Goal: Information Seeking & Learning: Check status

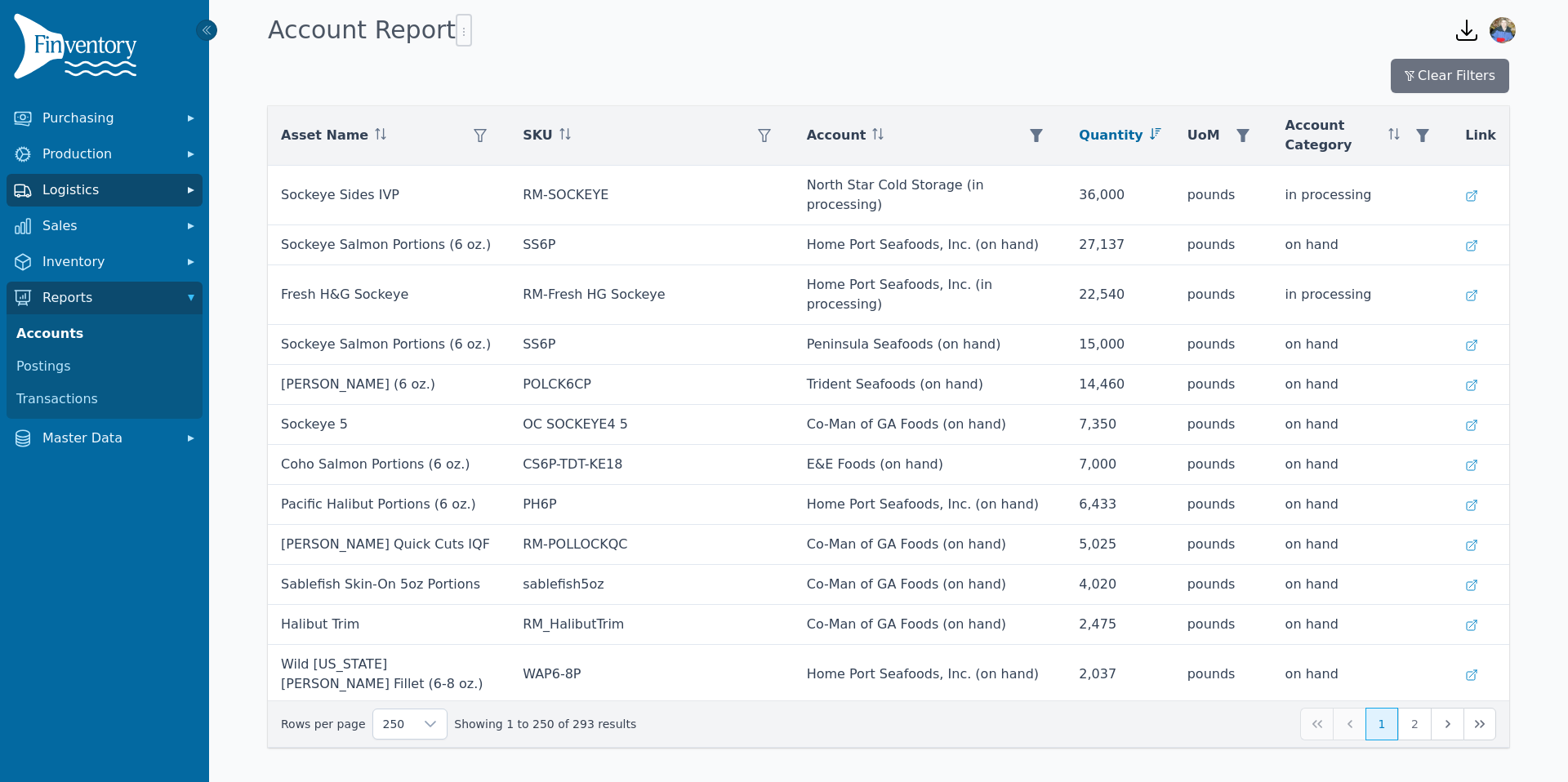
click at [129, 192] on span "Logistics" at bounding box center [107, 190] width 131 height 19
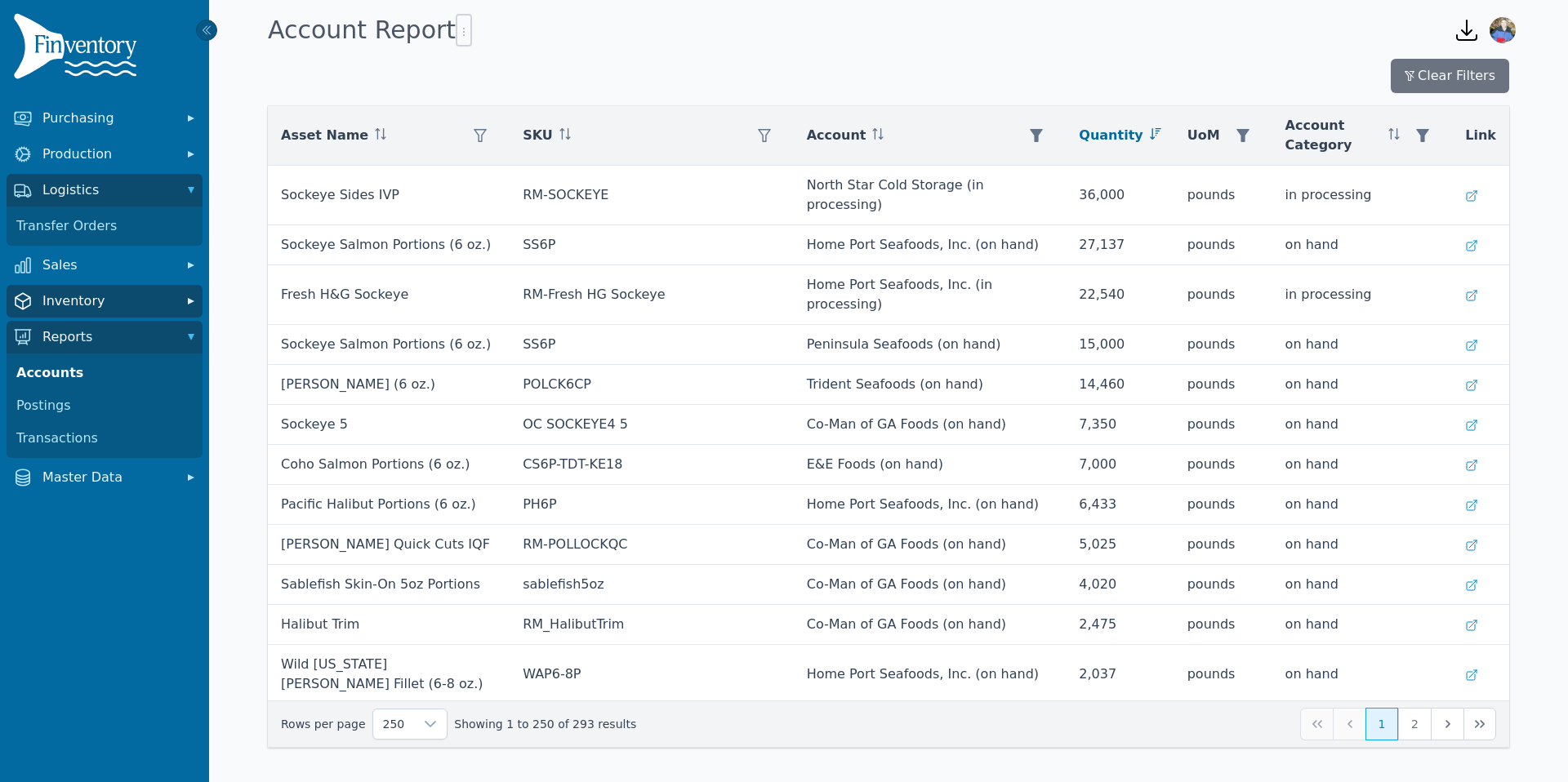
click at [166, 303] on span "Inventory" at bounding box center [107, 301] width 131 height 19
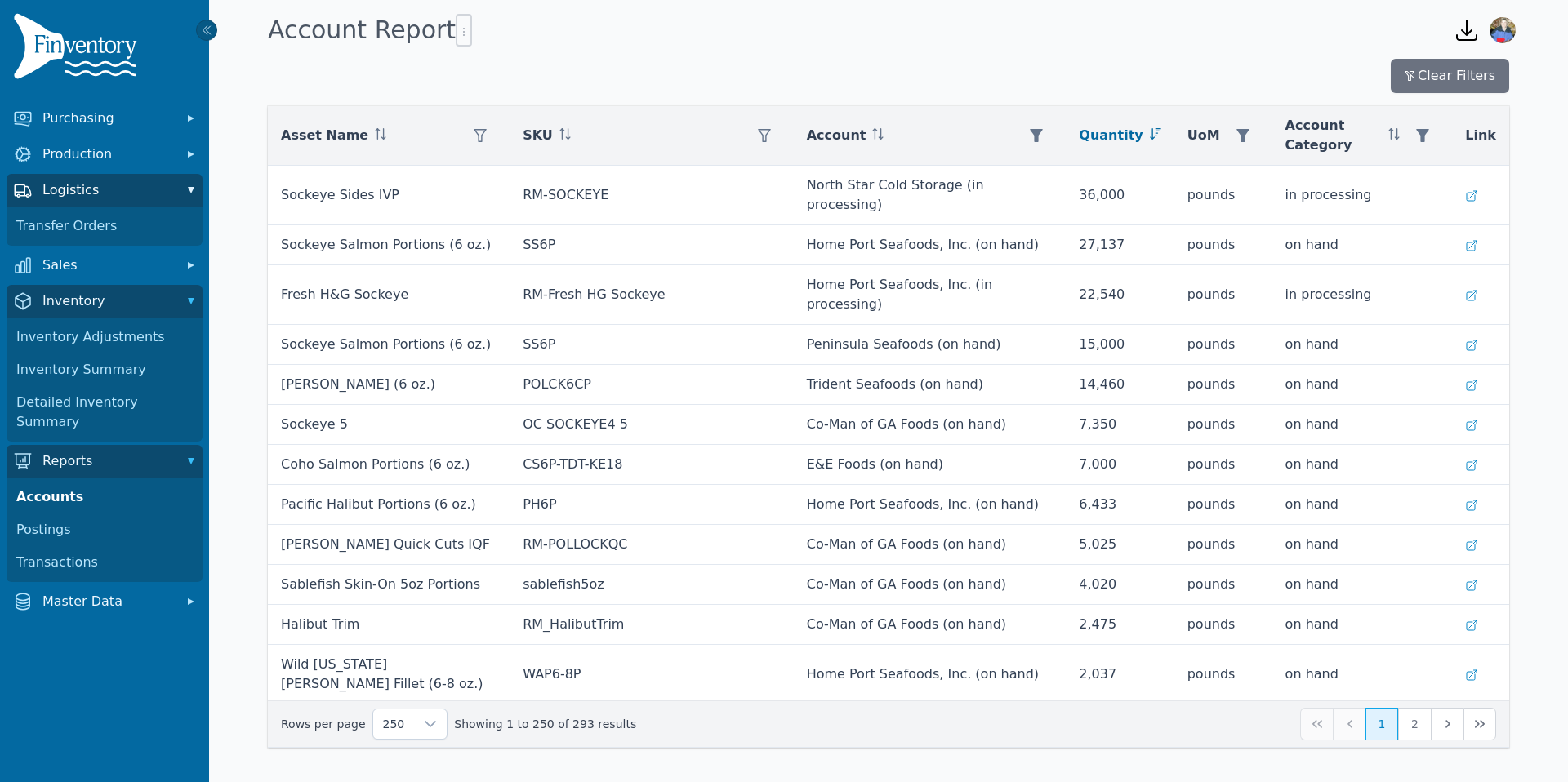
click at [168, 186] on span "Logistics" at bounding box center [107, 190] width 131 height 19
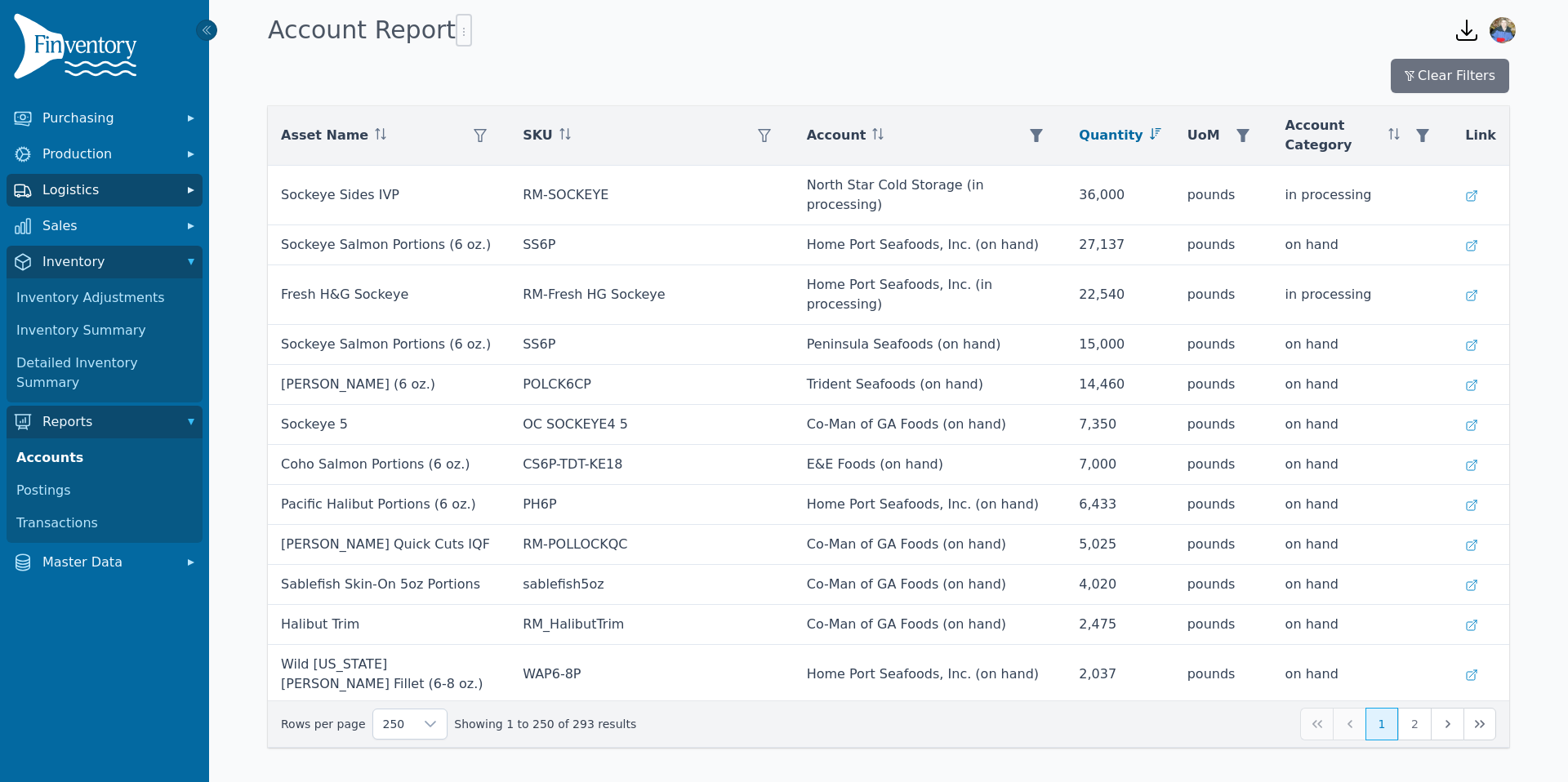
click at [153, 187] on span "Logistics" at bounding box center [107, 190] width 131 height 19
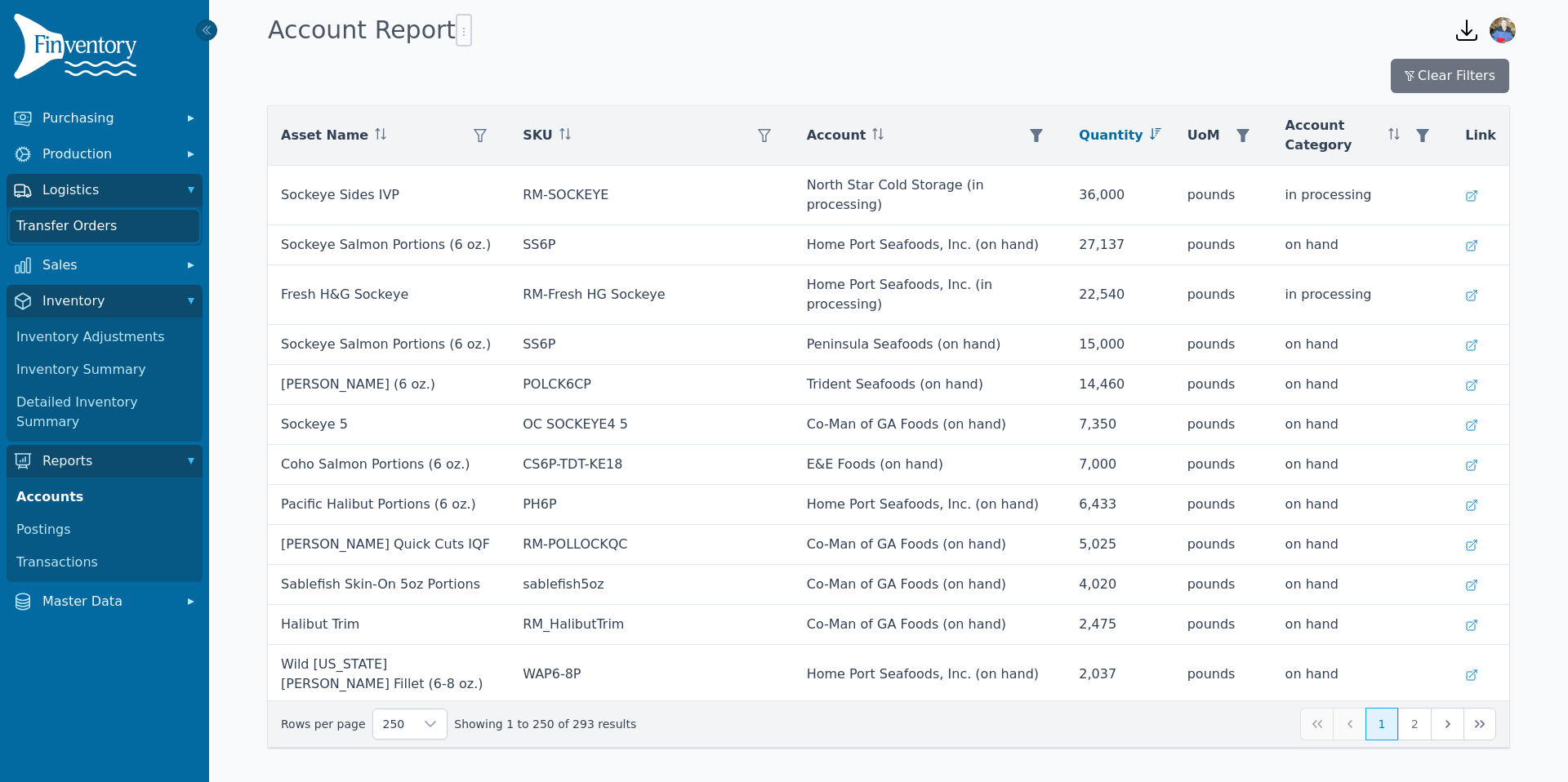
click at [127, 234] on link "Transfer Orders" at bounding box center [105, 226] width 189 height 33
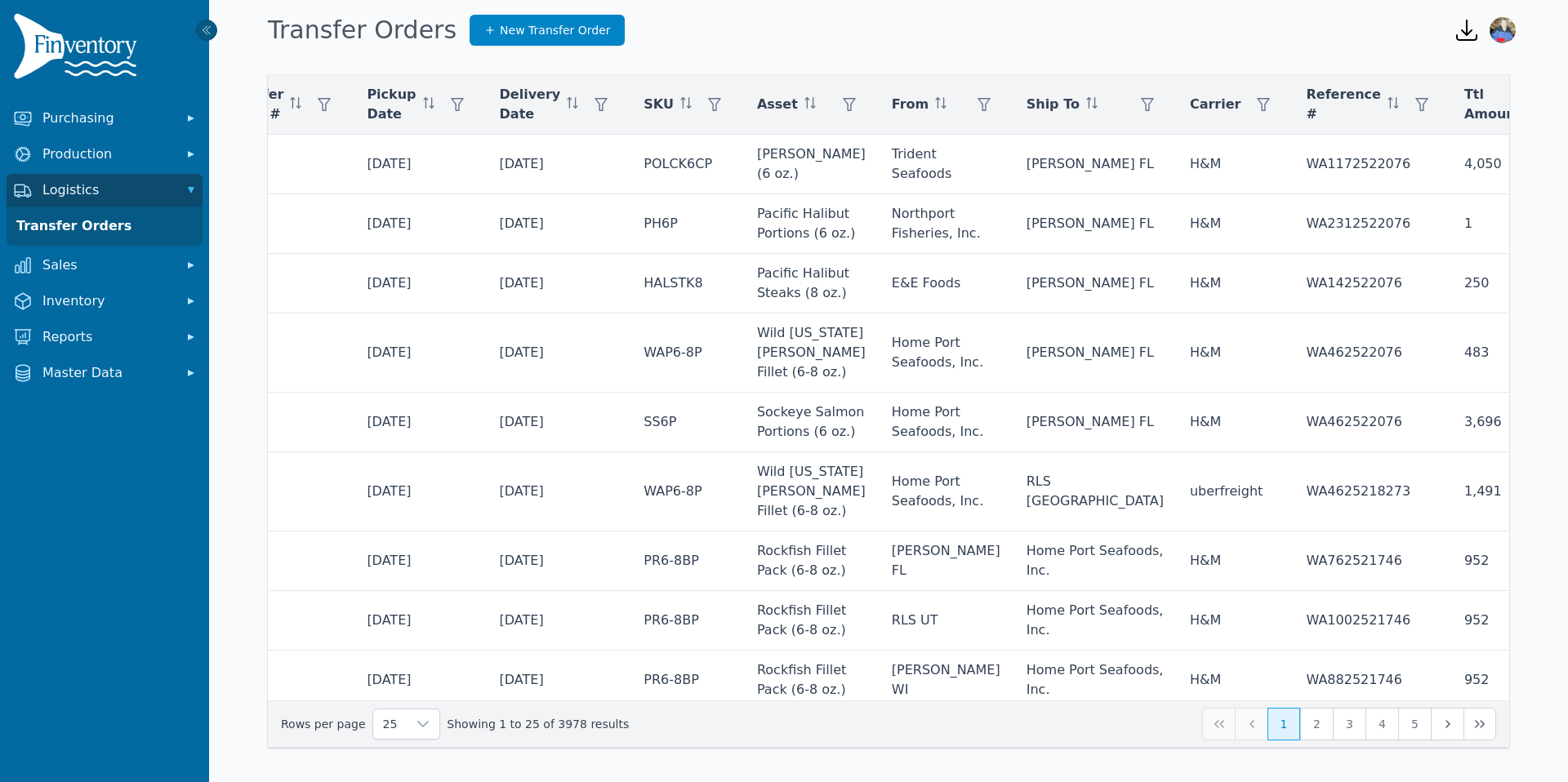
scroll to position [0, 360]
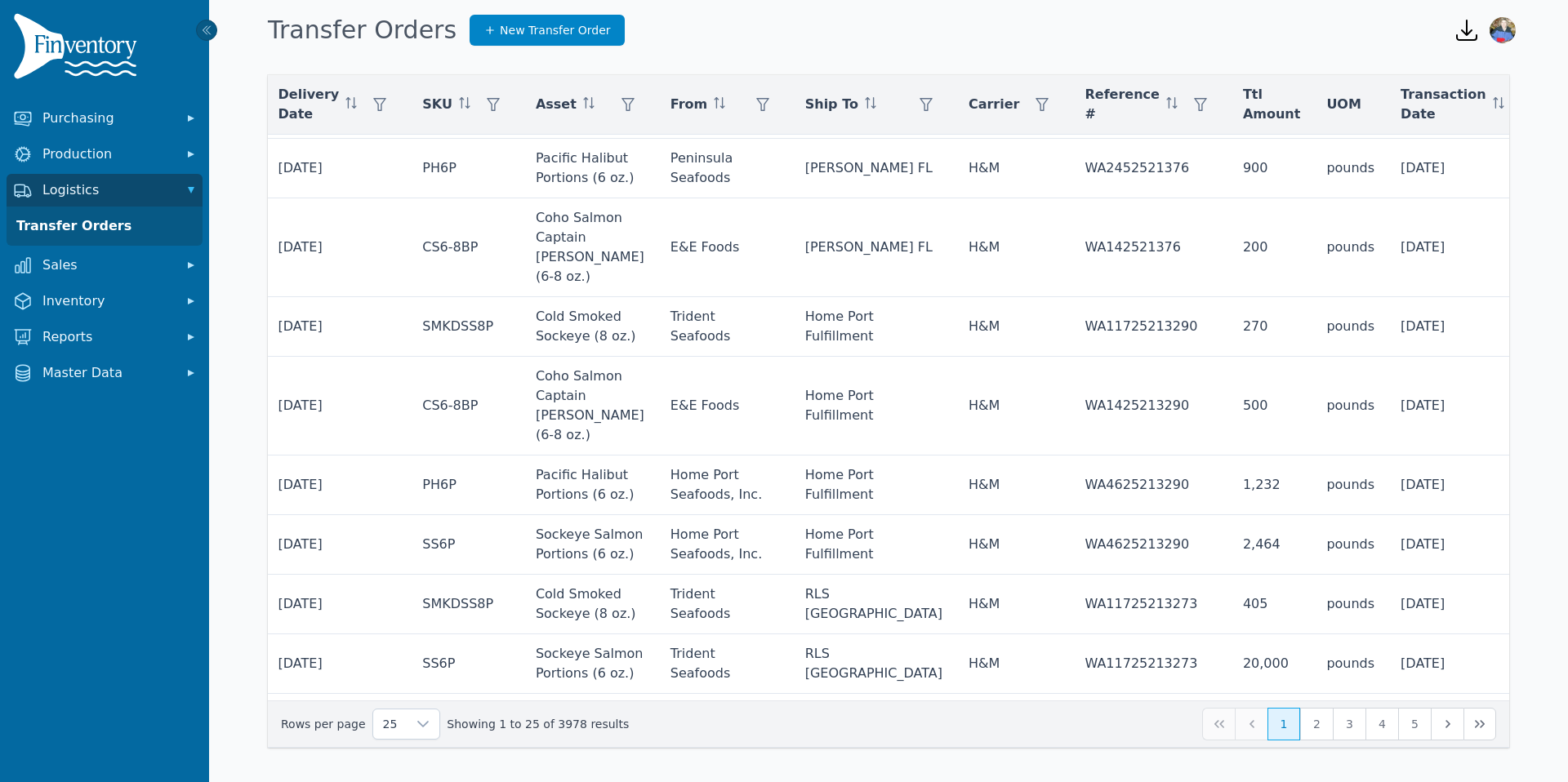
scroll to position [117, 360]
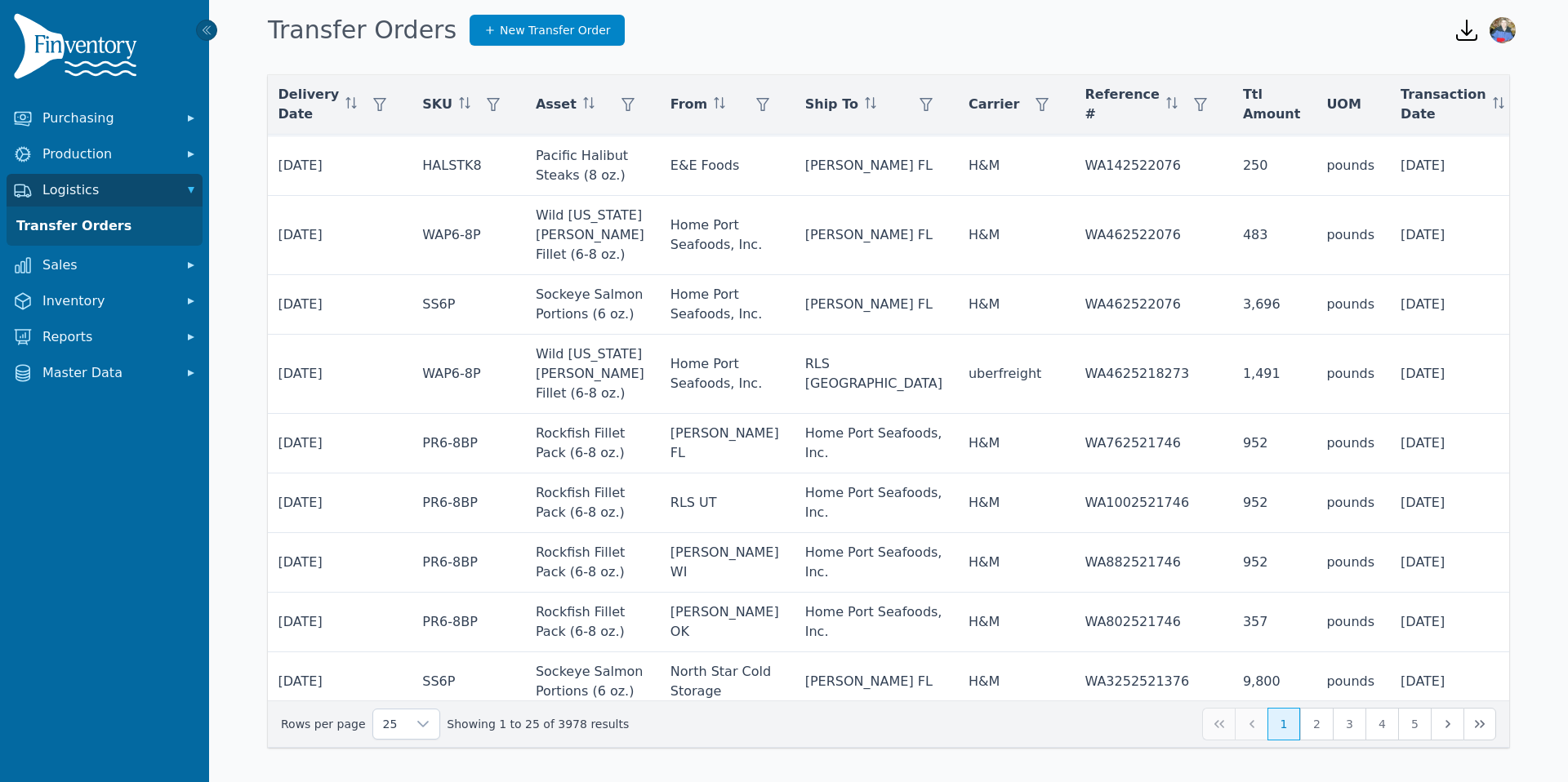
click at [1467, 149] on icon at bounding box center [1468, 149] width 12 height 7
click at [1363, 234] on span "Open" at bounding box center [1365, 230] width 35 height 19
click at [1343, 263] on li "Outbound" at bounding box center [1412, 264] width 194 height 33
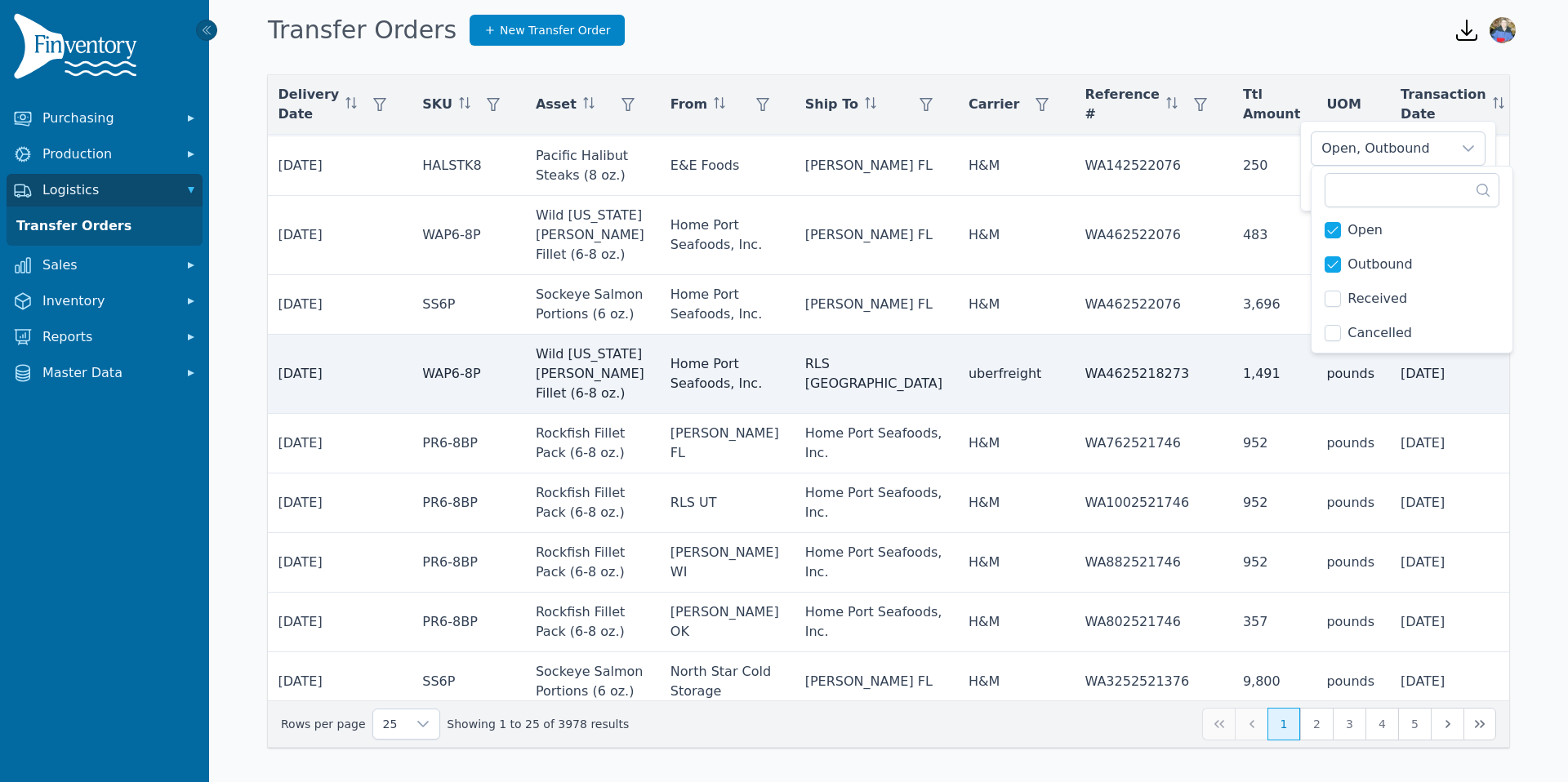
click at [1387, 398] on td "[DATE]" at bounding box center [1472, 374] width 169 height 79
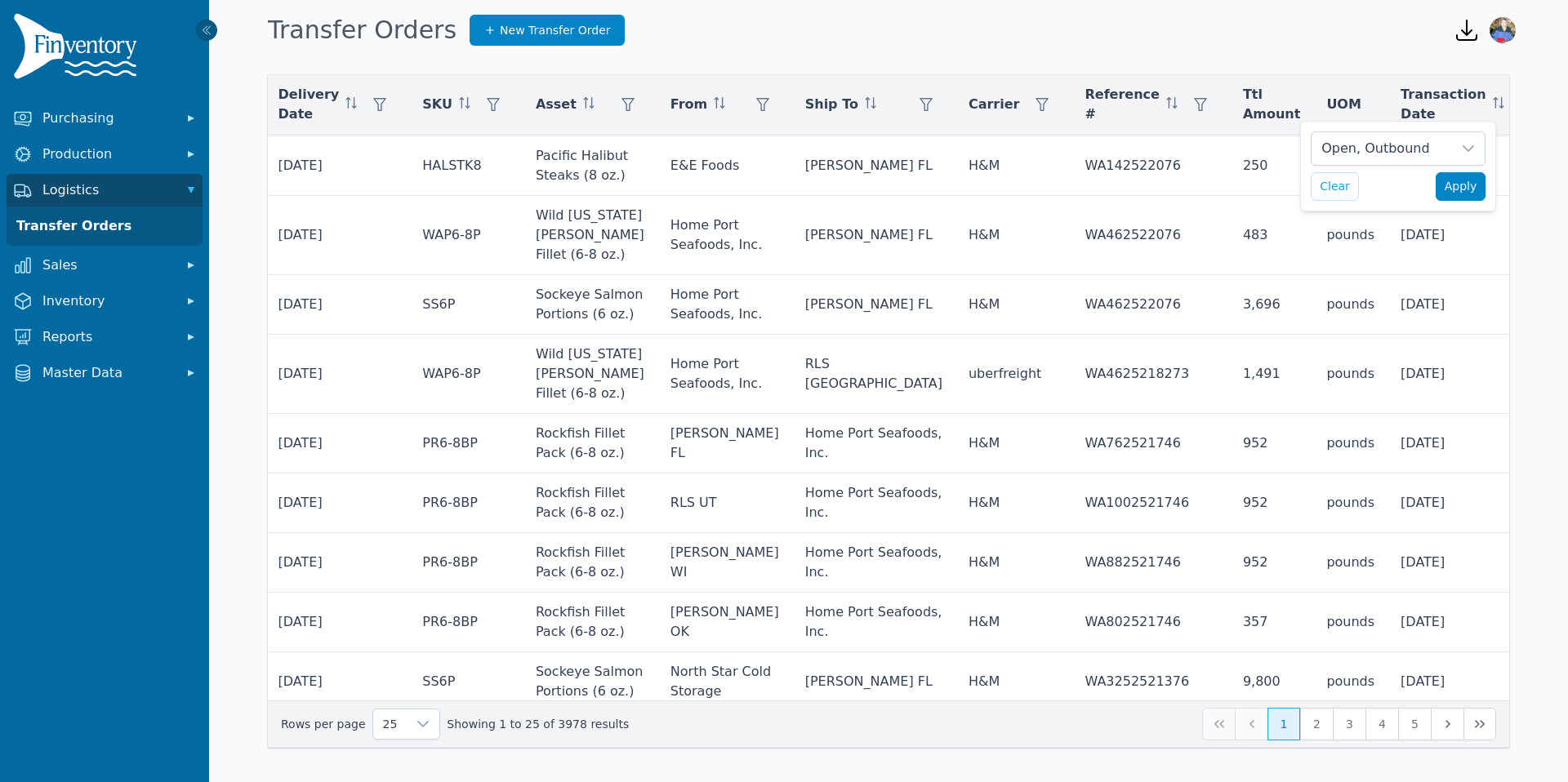
click at [1467, 185] on span "Apply" at bounding box center [1461, 187] width 33 height 17
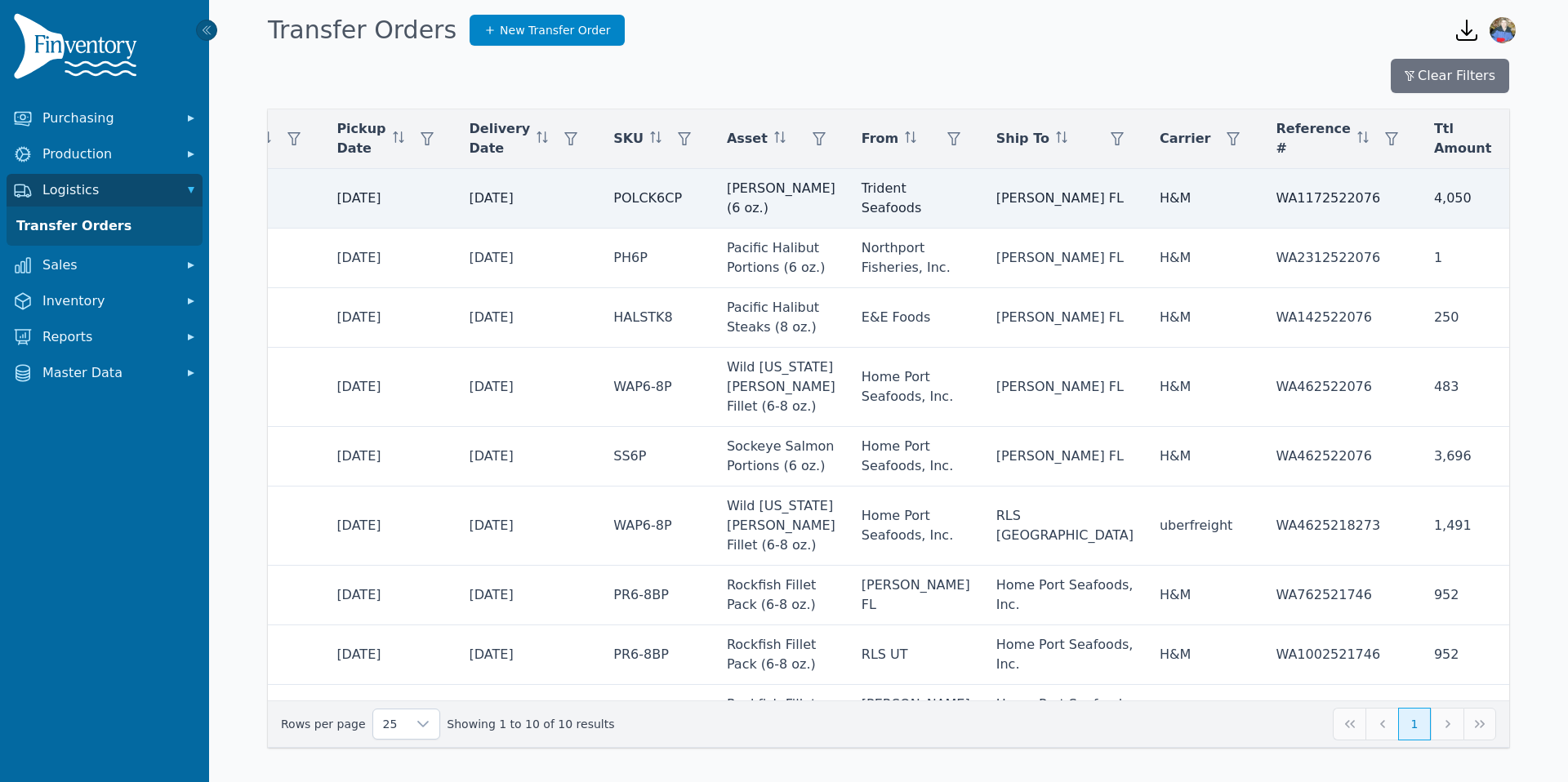
scroll to position [0, 360]
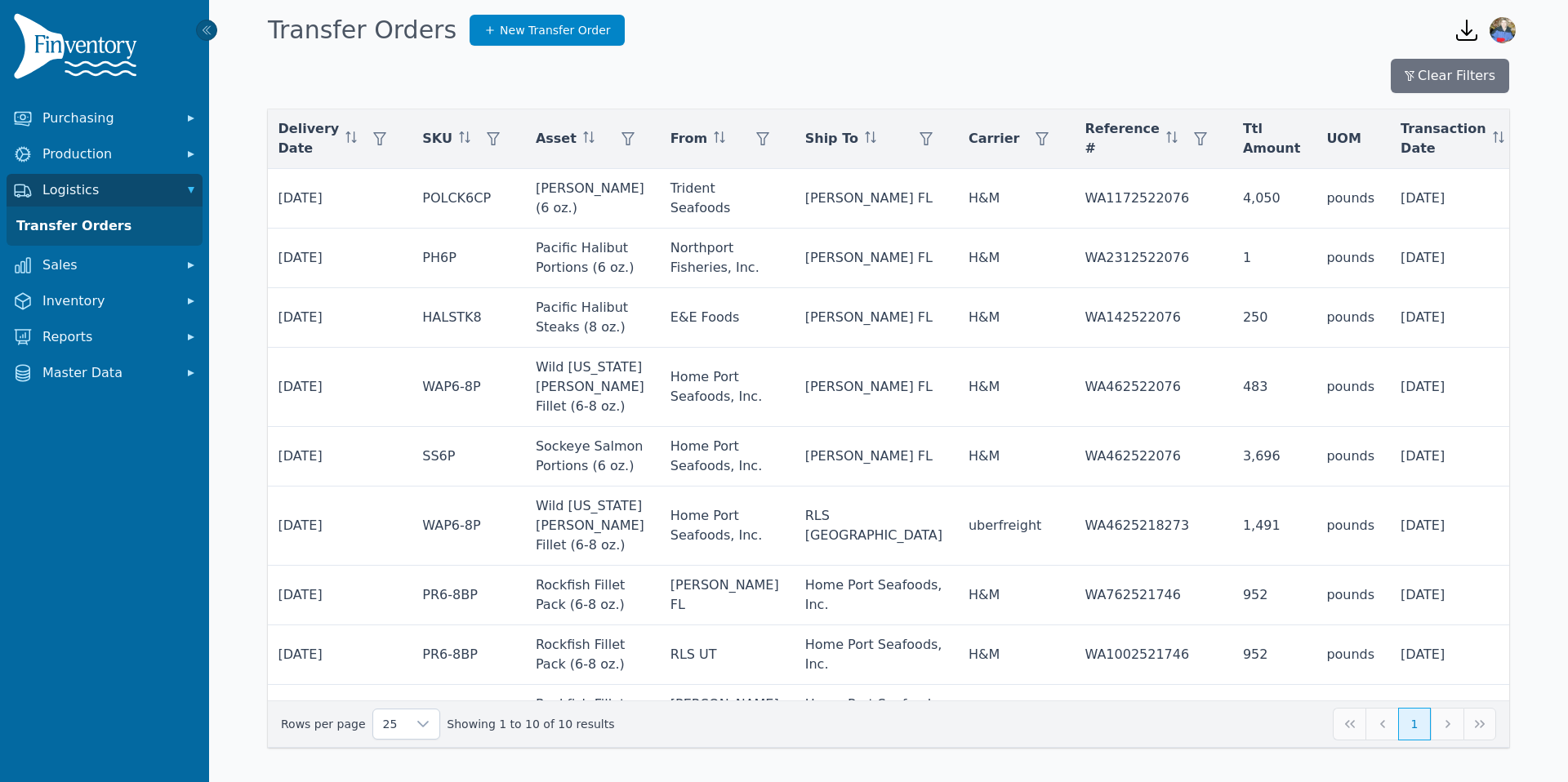
click at [1466, 29] on icon "button" at bounding box center [1466, 30] width 19 height 19
click at [1375, 88] on span "176e8be0-728f-4e57-b7c0-79b17ea0a010" at bounding box center [1392, 73] width 166 height 39
click at [1468, 33] on icon "button" at bounding box center [1466, 30] width 19 height 19
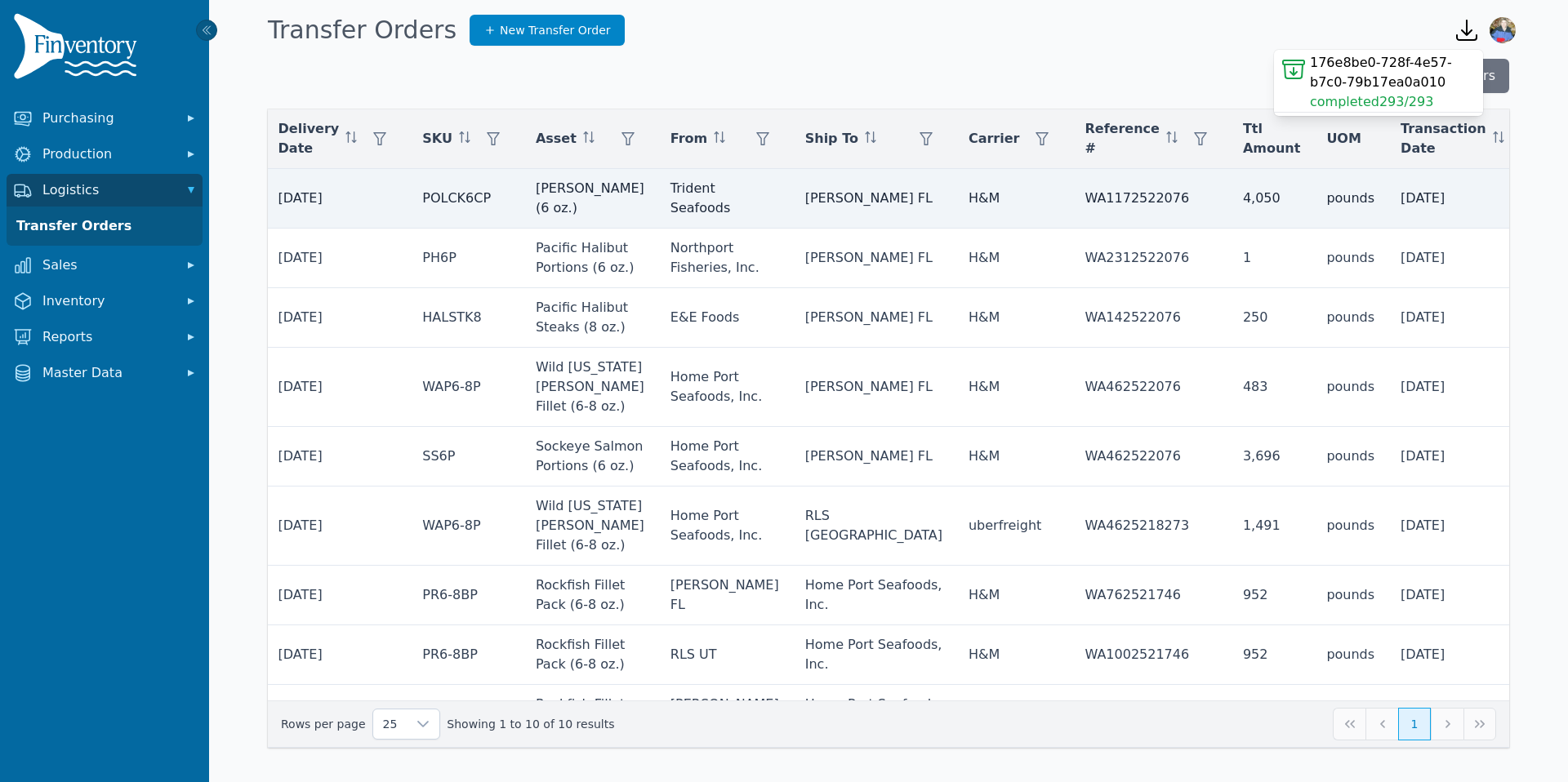
click at [819, 213] on td "[PERSON_NAME] FL" at bounding box center [873, 198] width 163 height 60
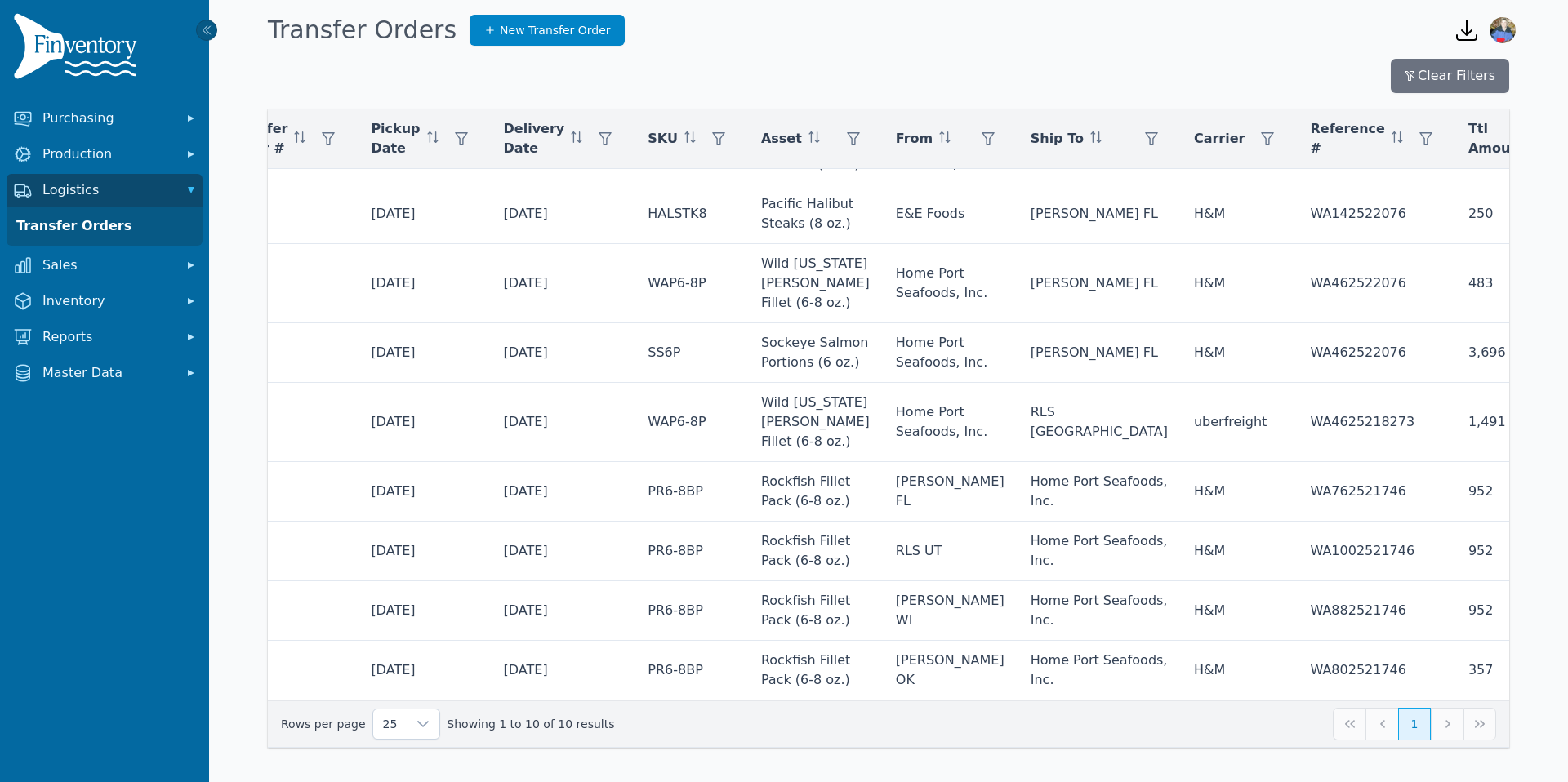
scroll to position [123, 360]
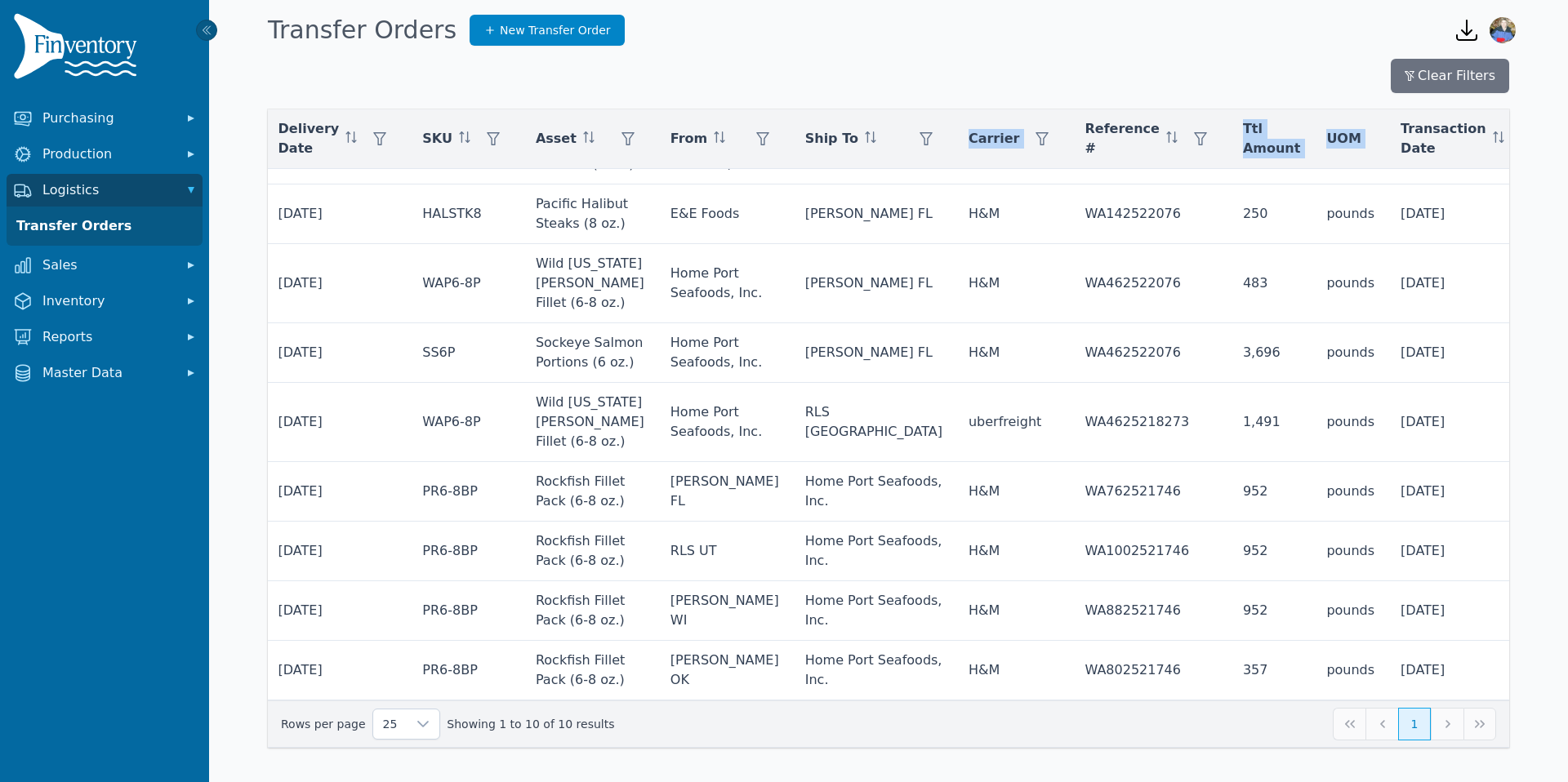
drag, startPoint x: 346, startPoint y: 196, endPoint x: 1526, endPoint y: 688, distance: 1278.5
click at [1526, 688] on div "Clear Filters Actions Transfer Order # Pickup Date Delivery Date SKU Asset From…" at bounding box center [888, 404] width 1294 height 689
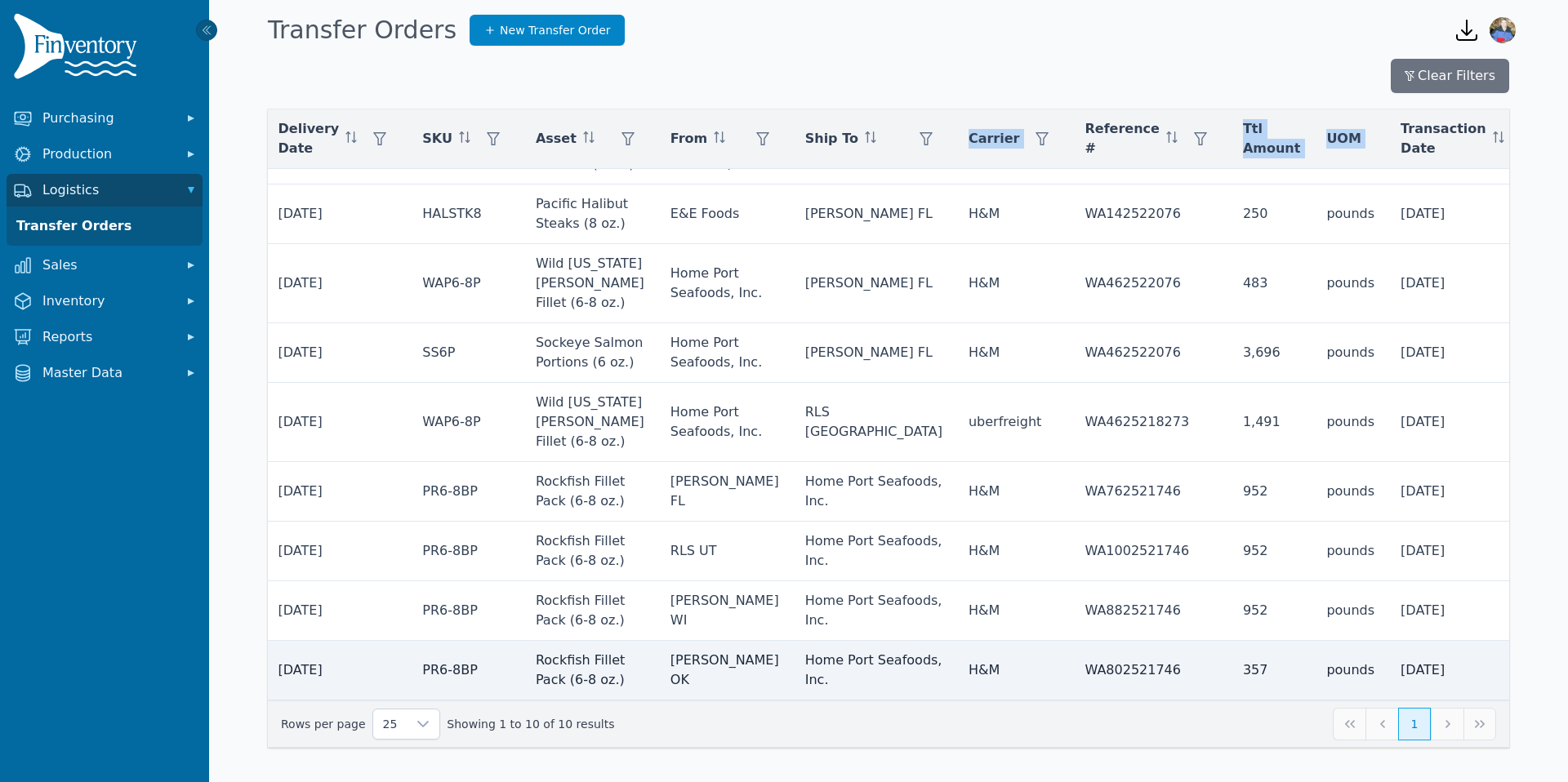
copy table "Actions Transfer Order # Pickup Date Delivery Date SKU Asset From Ship To Carri…"
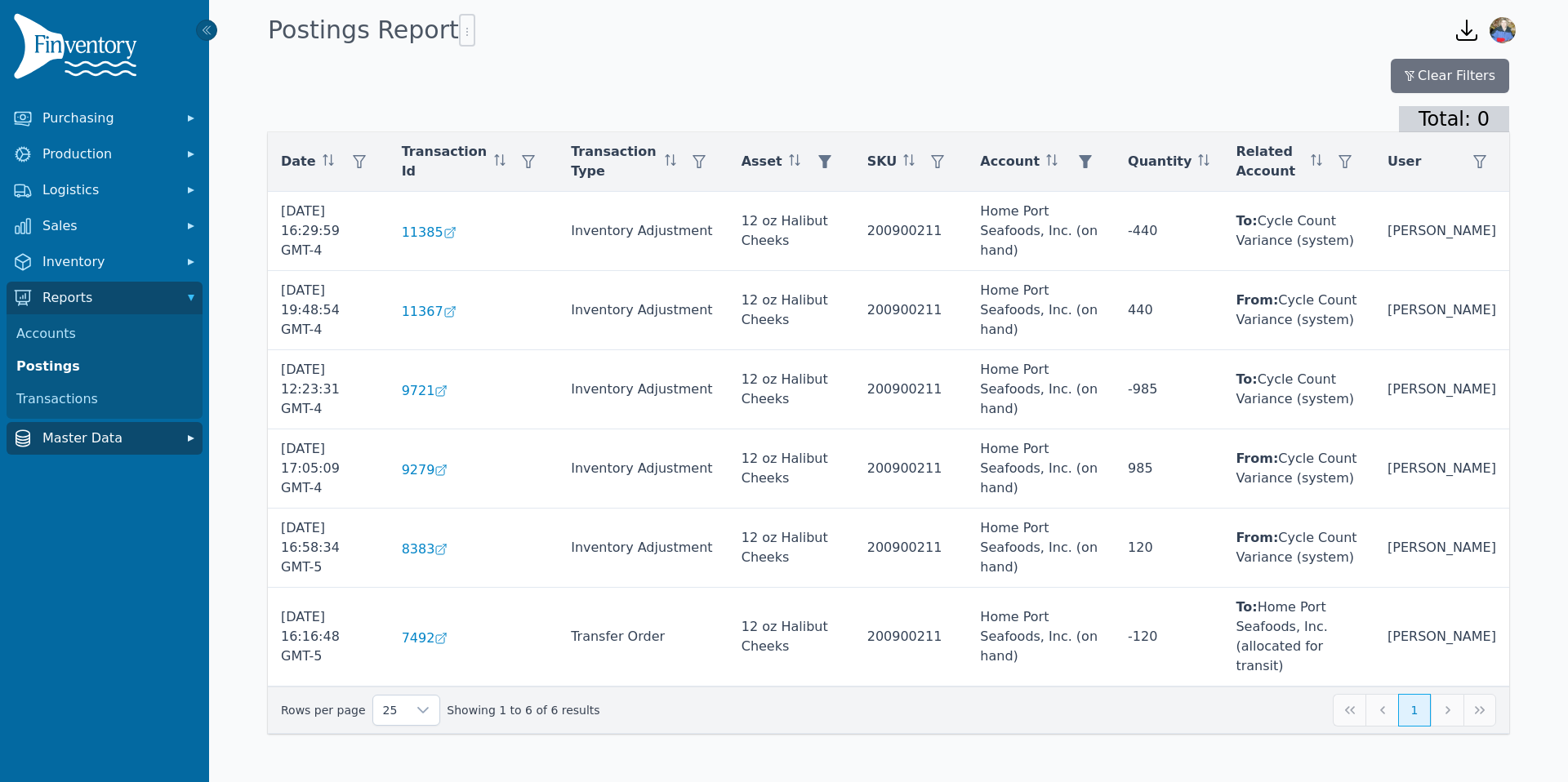
click at [108, 434] on span "Master Data" at bounding box center [107, 438] width 131 height 19
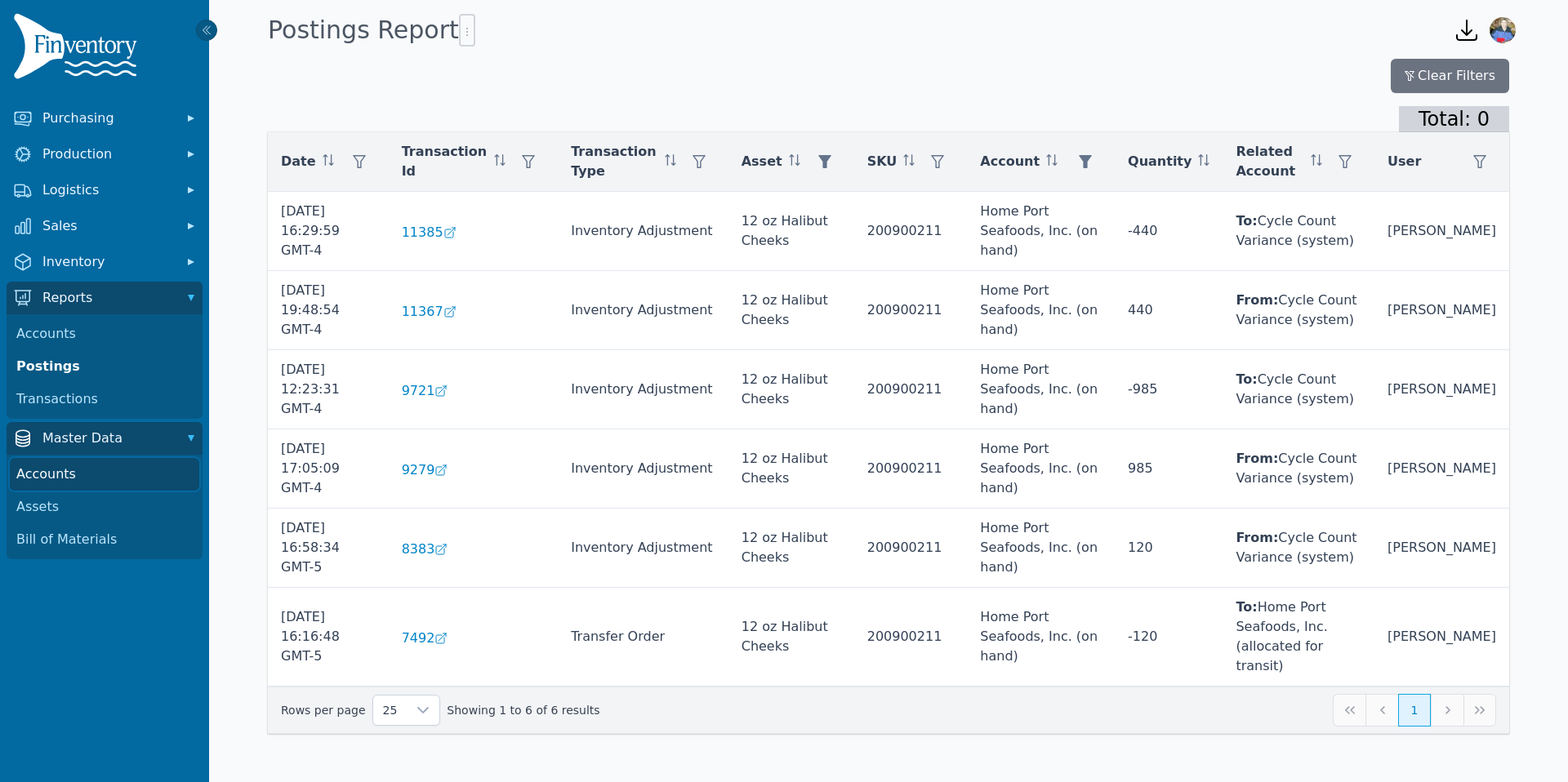
click at [106, 478] on link "Accounts" at bounding box center [105, 475] width 189 height 33
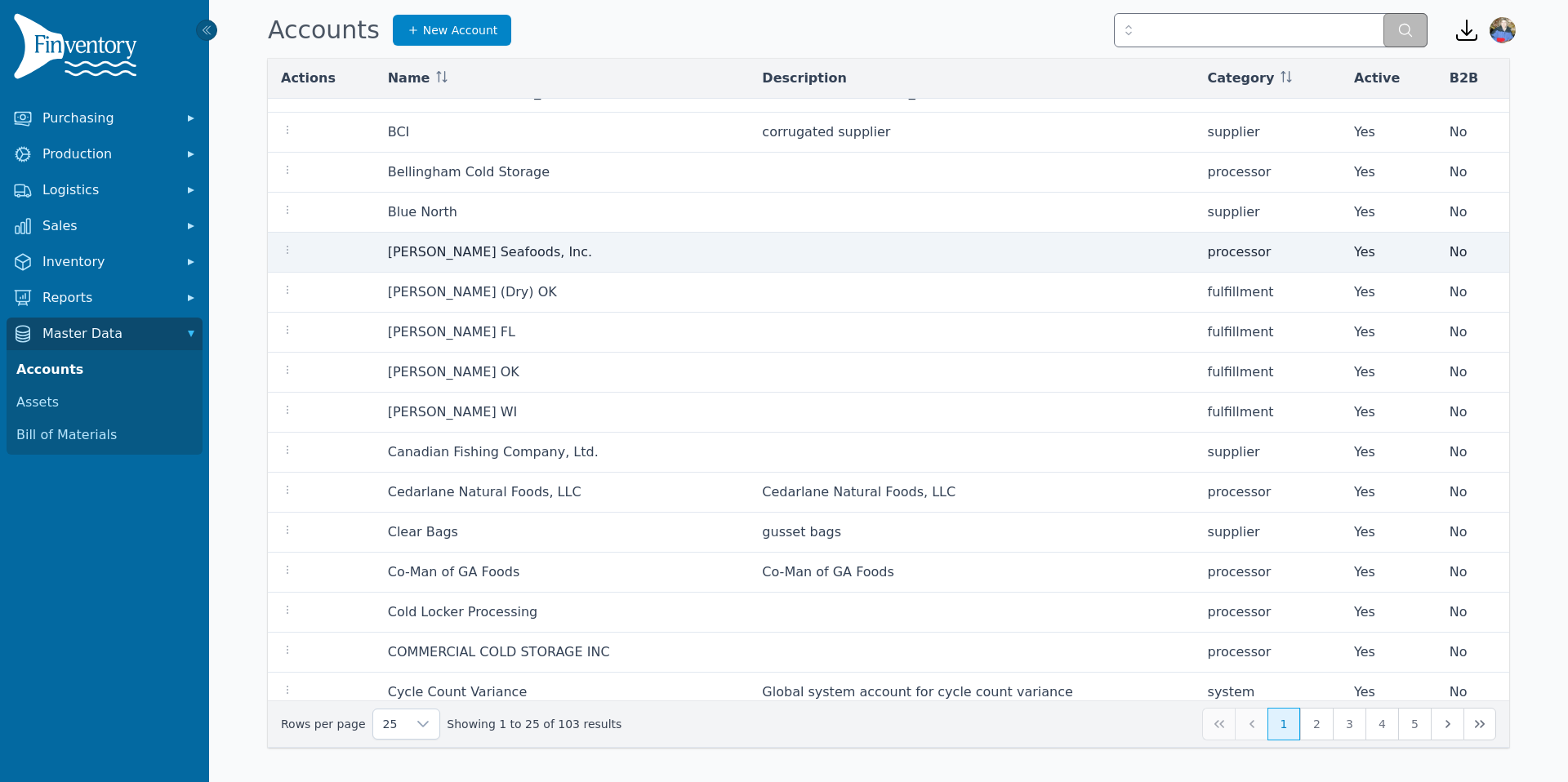
scroll to position [399, 0]
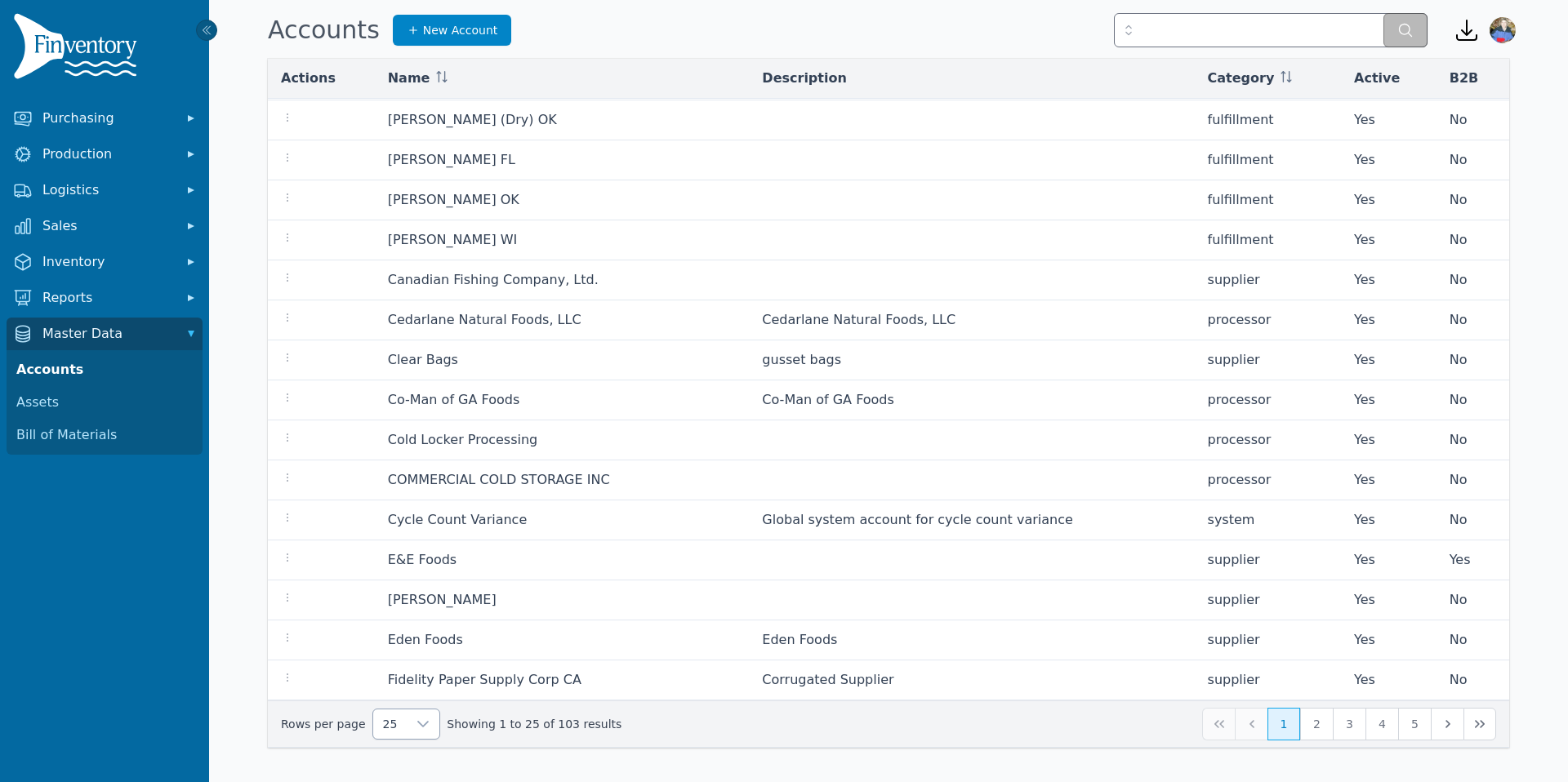
click at [417, 721] on icon at bounding box center [422, 724] width 13 height 13
click at [410, 685] on li "250" at bounding box center [399, 687] width 60 height 33
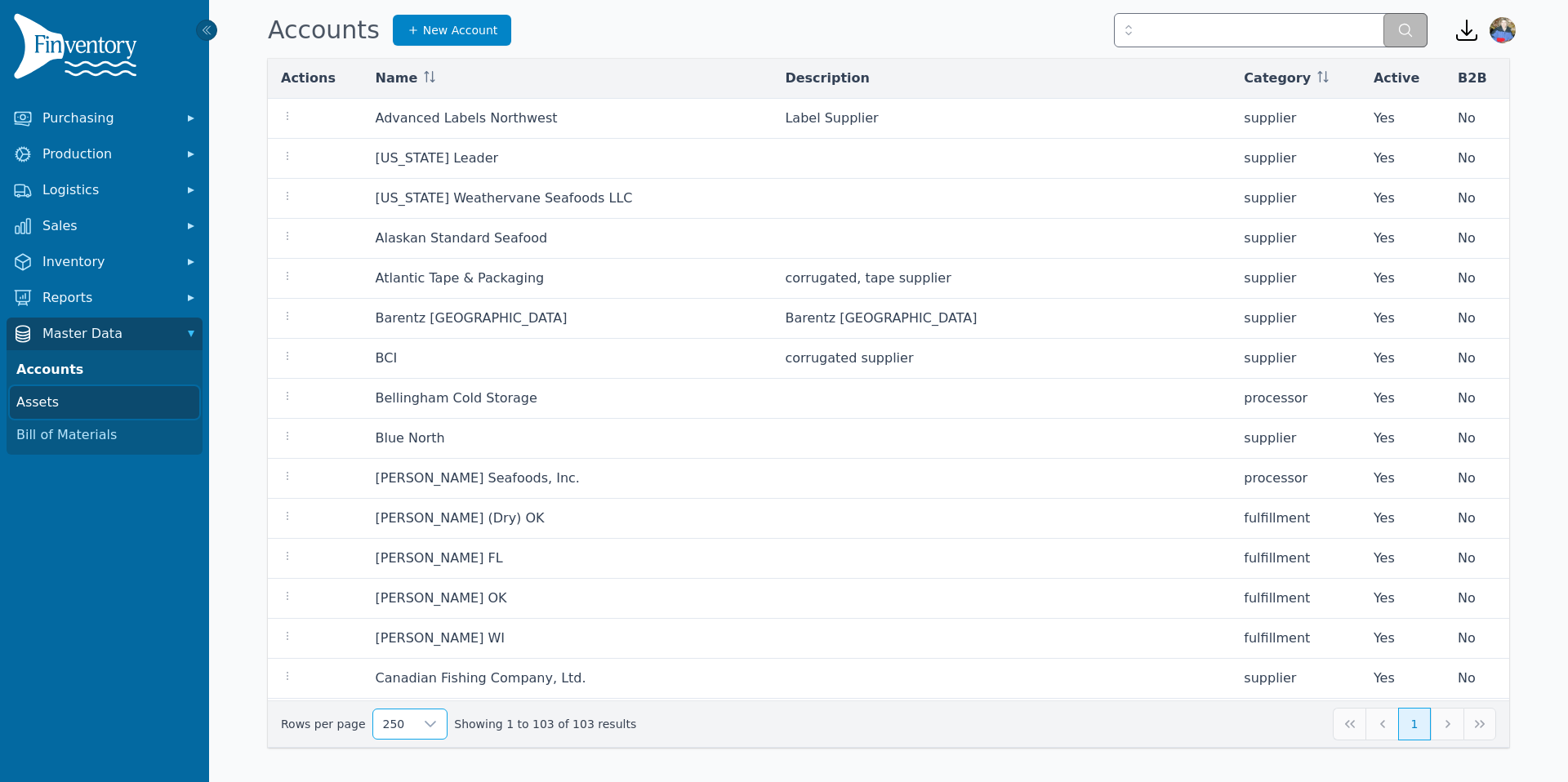
click at [146, 405] on link "Assets" at bounding box center [105, 402] width 189 height 33
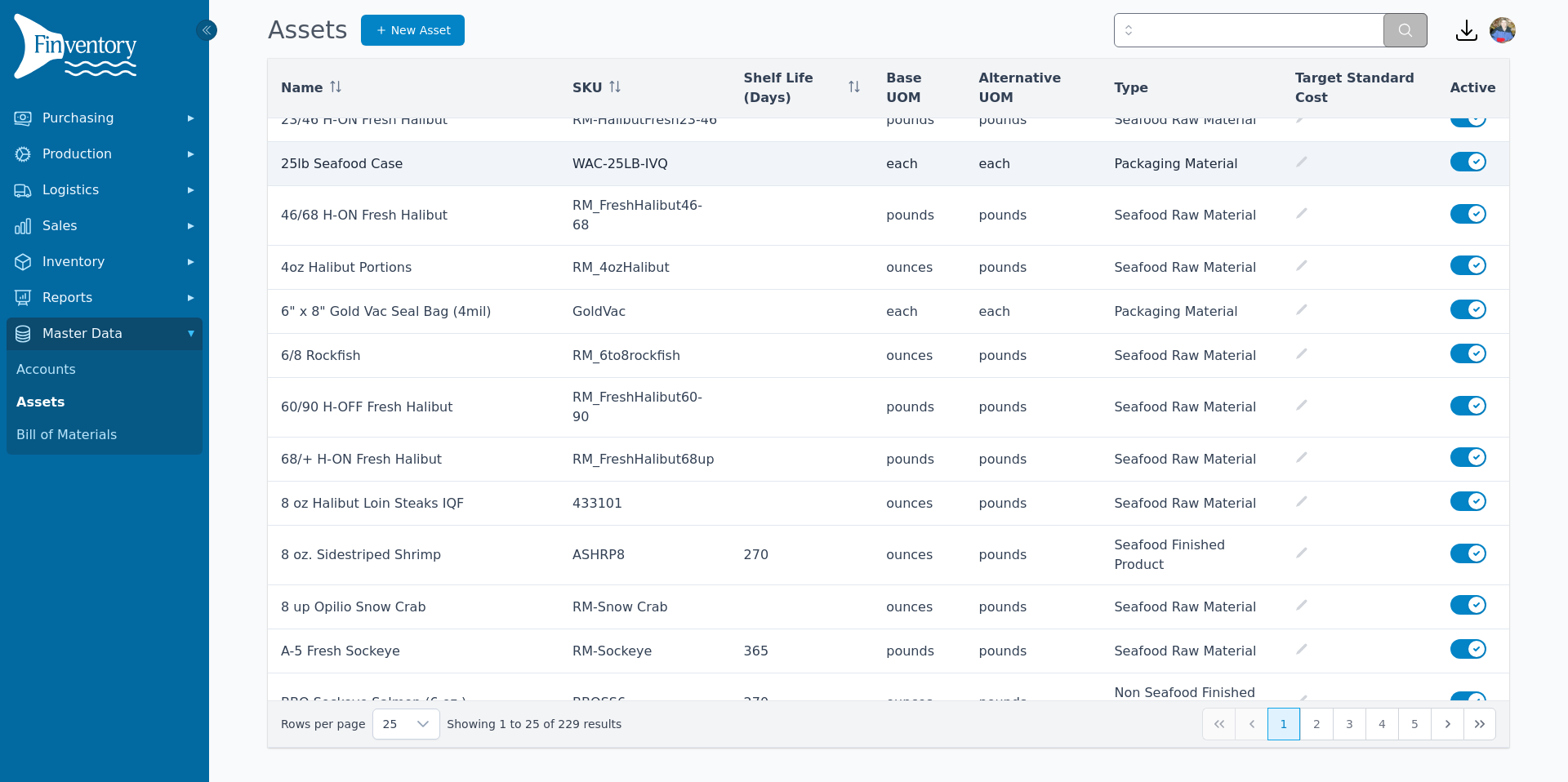
scroll to position [481, 0]
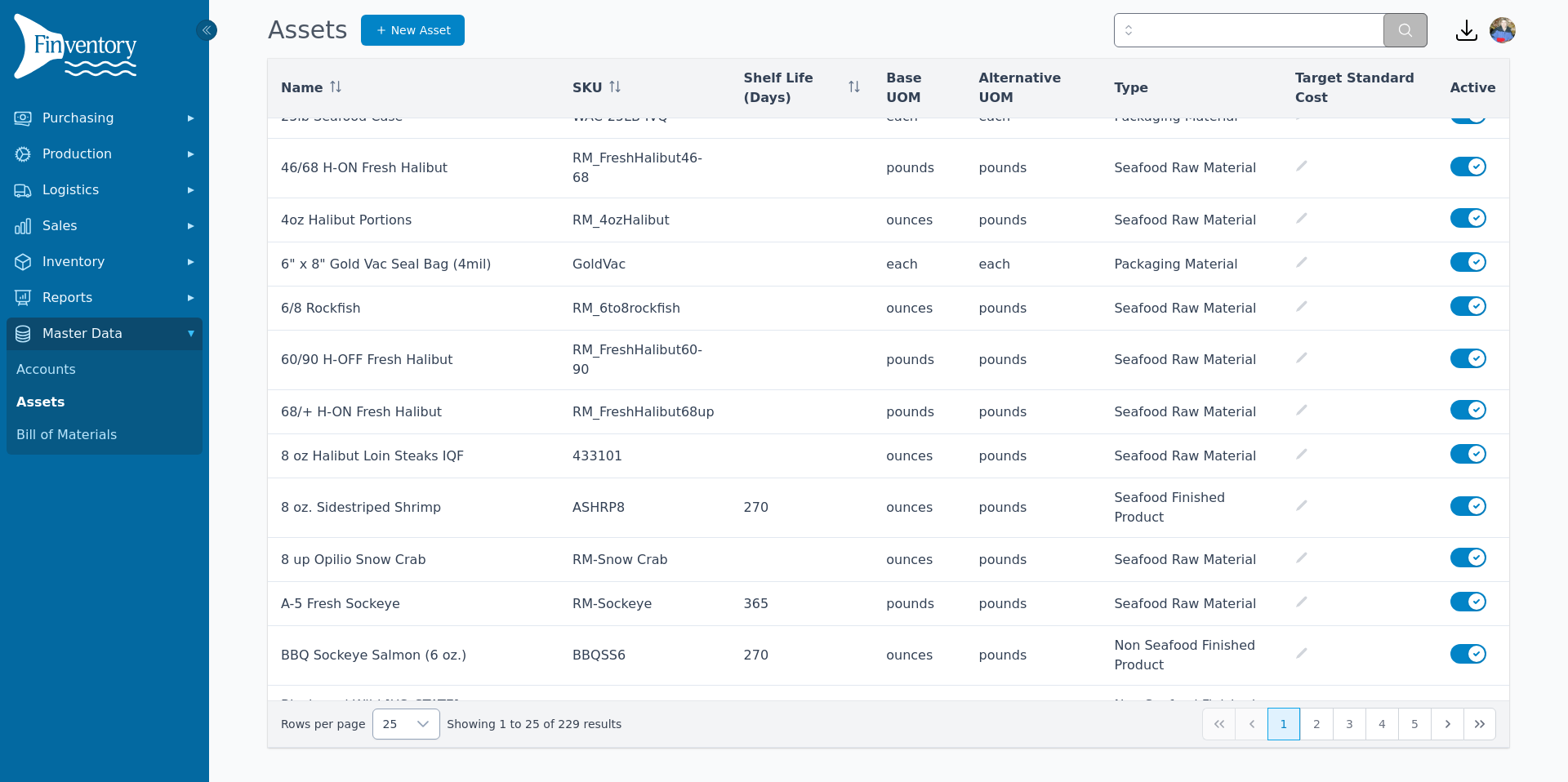
click at [416, 727] on icon at bounding box center [422, 724] width 13 height 13
click at [400, 686] on span "250" at bounding box center [393, 687] width 25 height 19
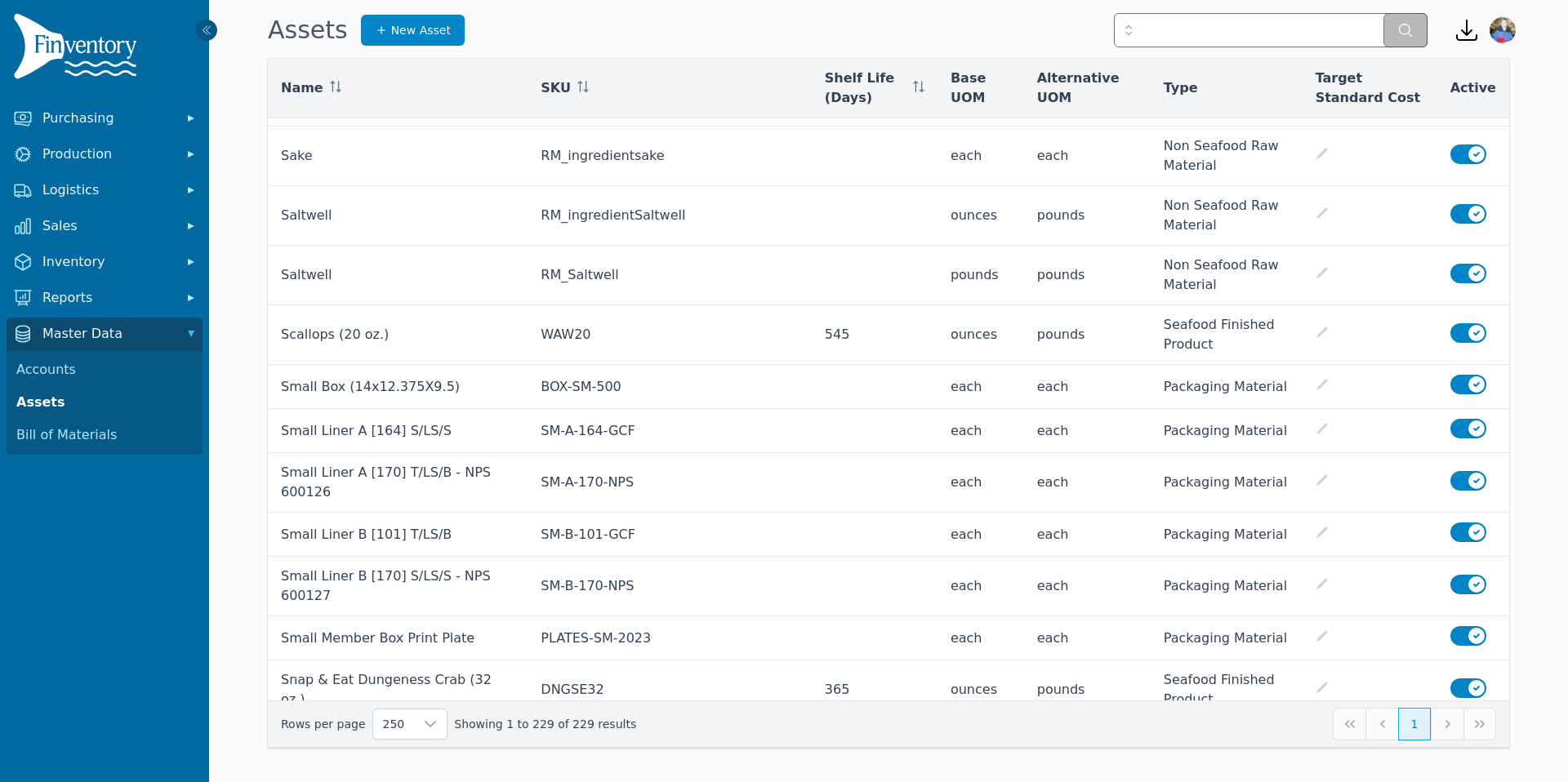
scroll to position [10057, 0]
drag, startPoint x: 1479, startPoint y: 292, endPoint x: 1455, endPoint y: 295, distance: 24.2
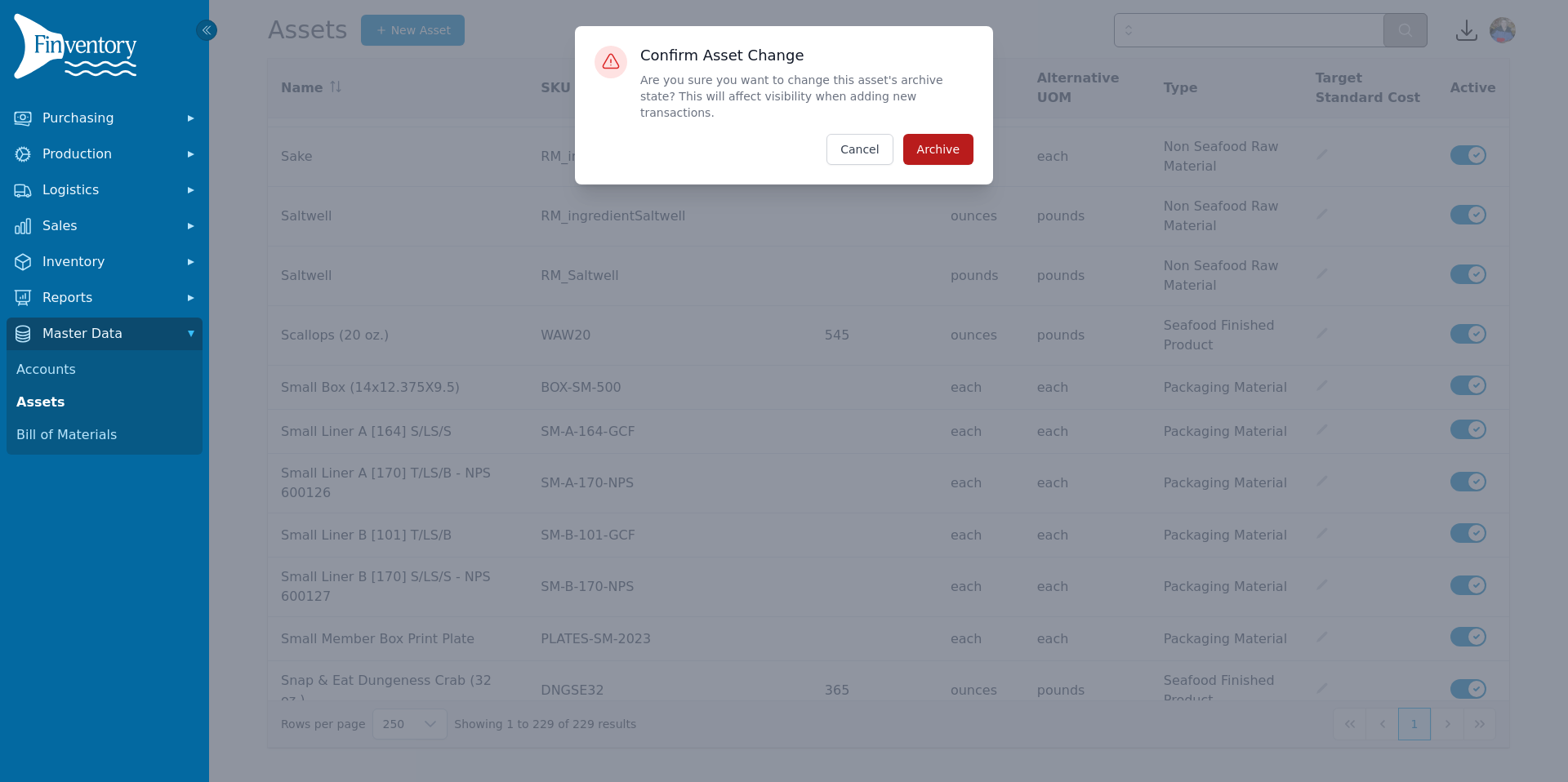
click at [943, 134] on button "Archive" at bounding box center [938, 149] width 70 height 31
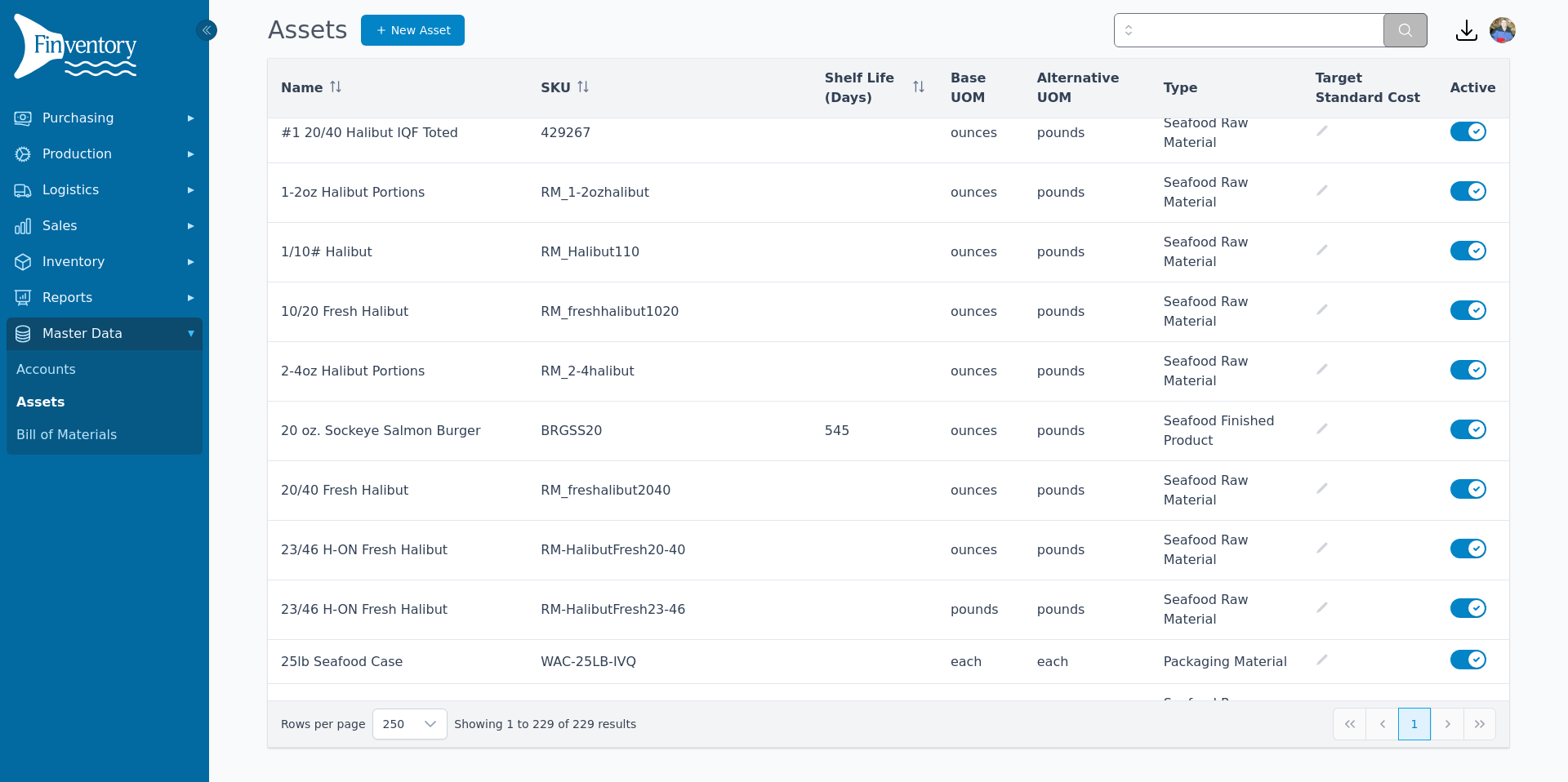
scroll to position [0, 0]
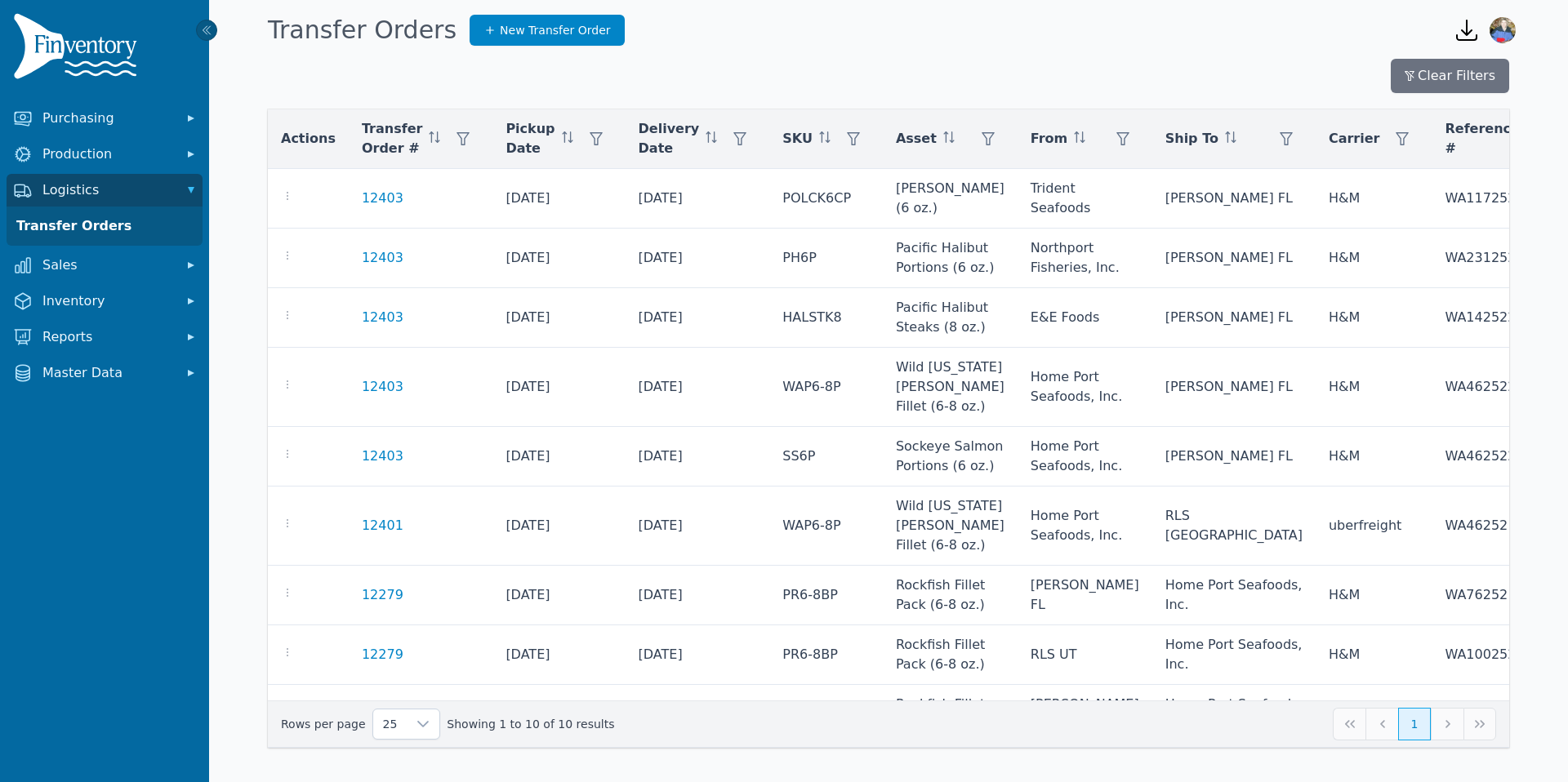
click at [1017, 427] on td "Home Port Seafoods, Inc." at bounding box center [1085, 457] width 135 height 60
click at [416, 730] on icon at bounding box center [422, 724] width 13 height 13
click at [408, 691] on li "250" at bounding box center [399, 687] width 60 height 33
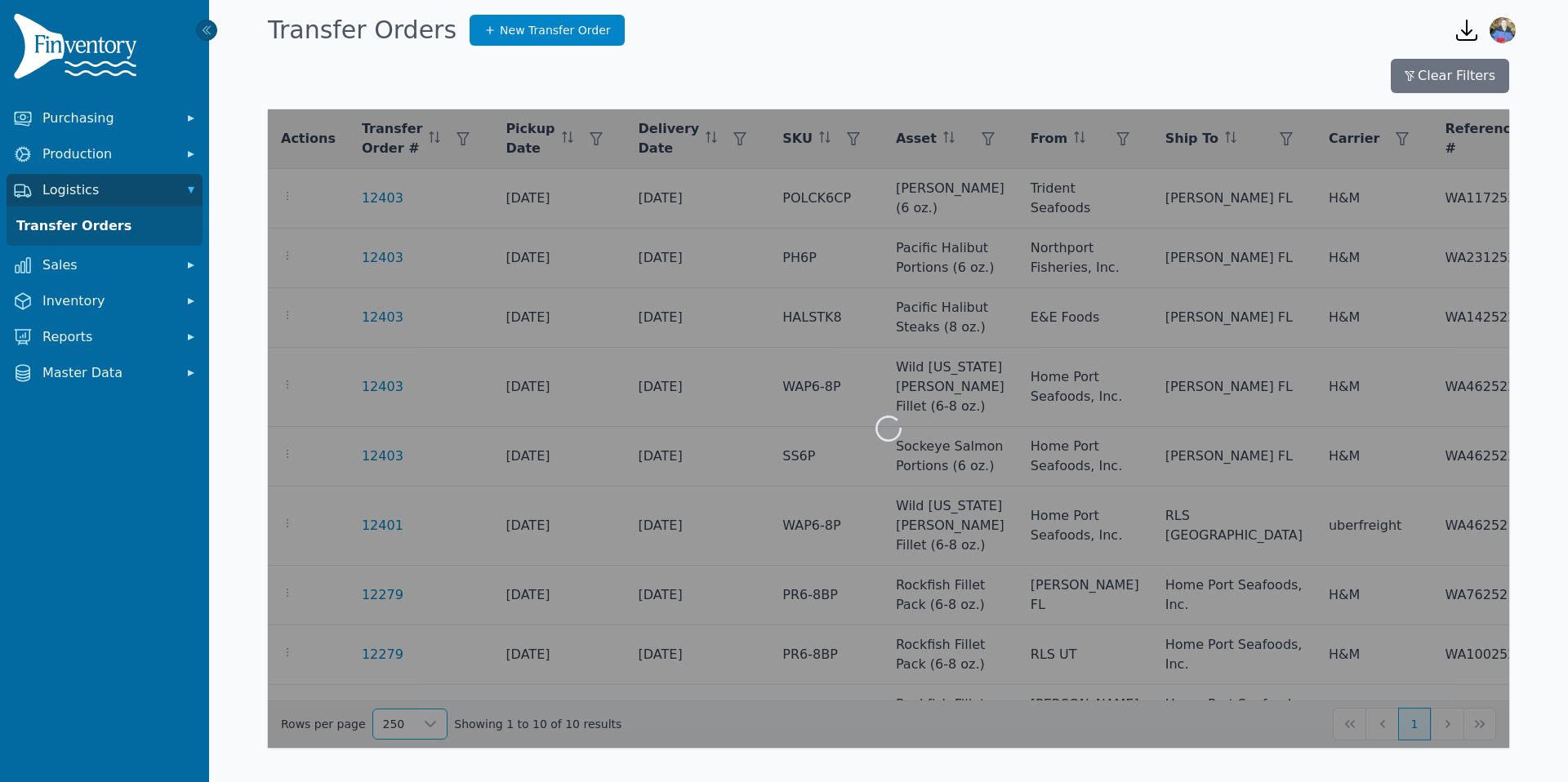
click at [560, 611] on div at bounding box center [888, 429] width 1241 height 638
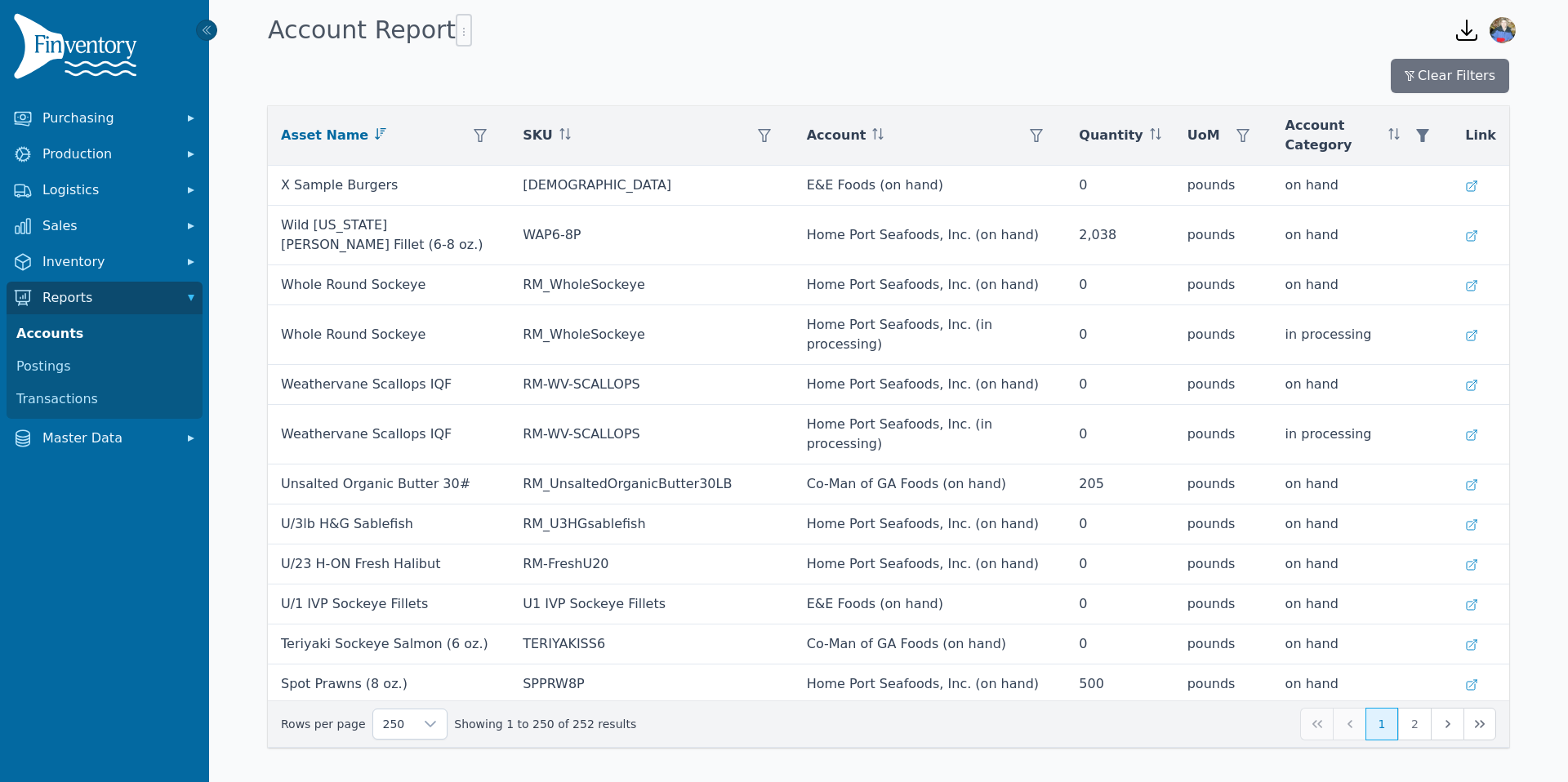
click at [1466, 30] on icon "button" at bounding box center [1466, 30] width 19 height 19
click at [1025, 76] on div "Clear Filters" at bounding box center [888, 76] width 1241 height 35
click at [458, 34] on icon "button" at bounding box center [464, 31] width 13 height 13
click at [495, 67] on span "Export .csv" at bounding box center [490, 64] width 93 height 13
click at [1242, 133] on icon "button" at bounding box center [1242, 135] width 13 height 13
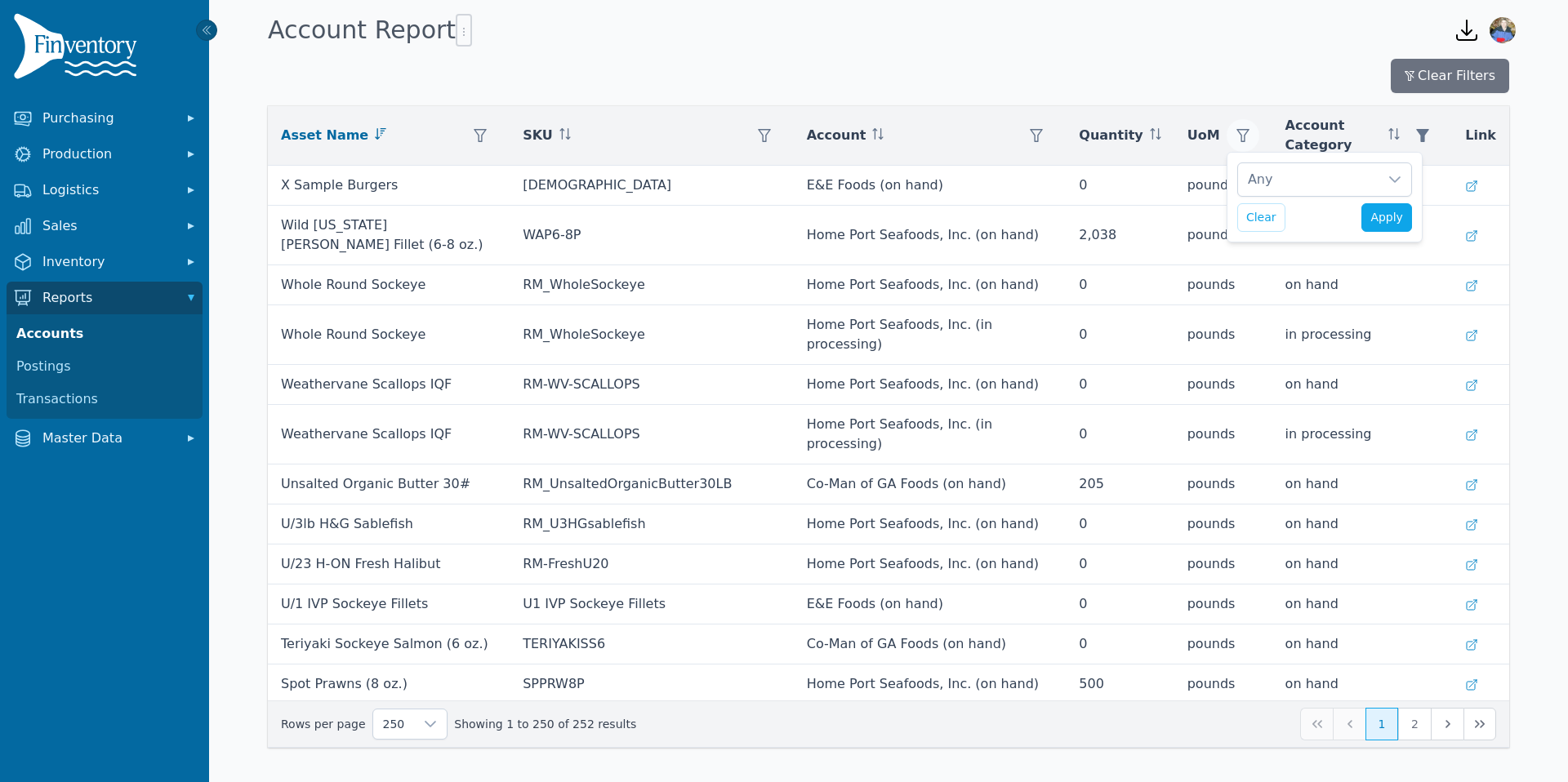
scroll to position [17, 11]
click at [1398, 181] on icon at bounding box center [1394, 179] width 13 height 13
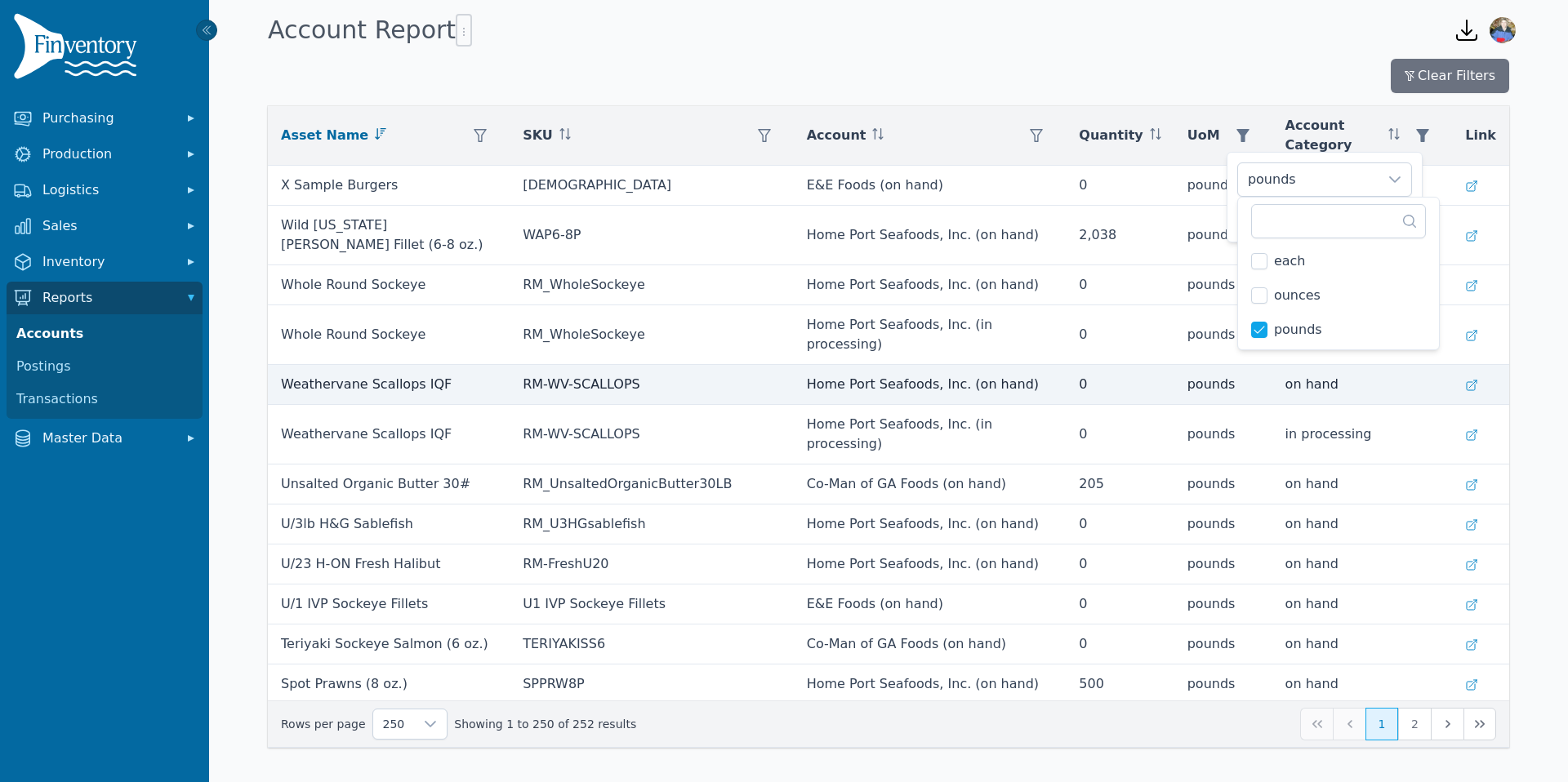
click at [1157, 365] on td "0" at bounding box center [1120, 384] width 108 height 40
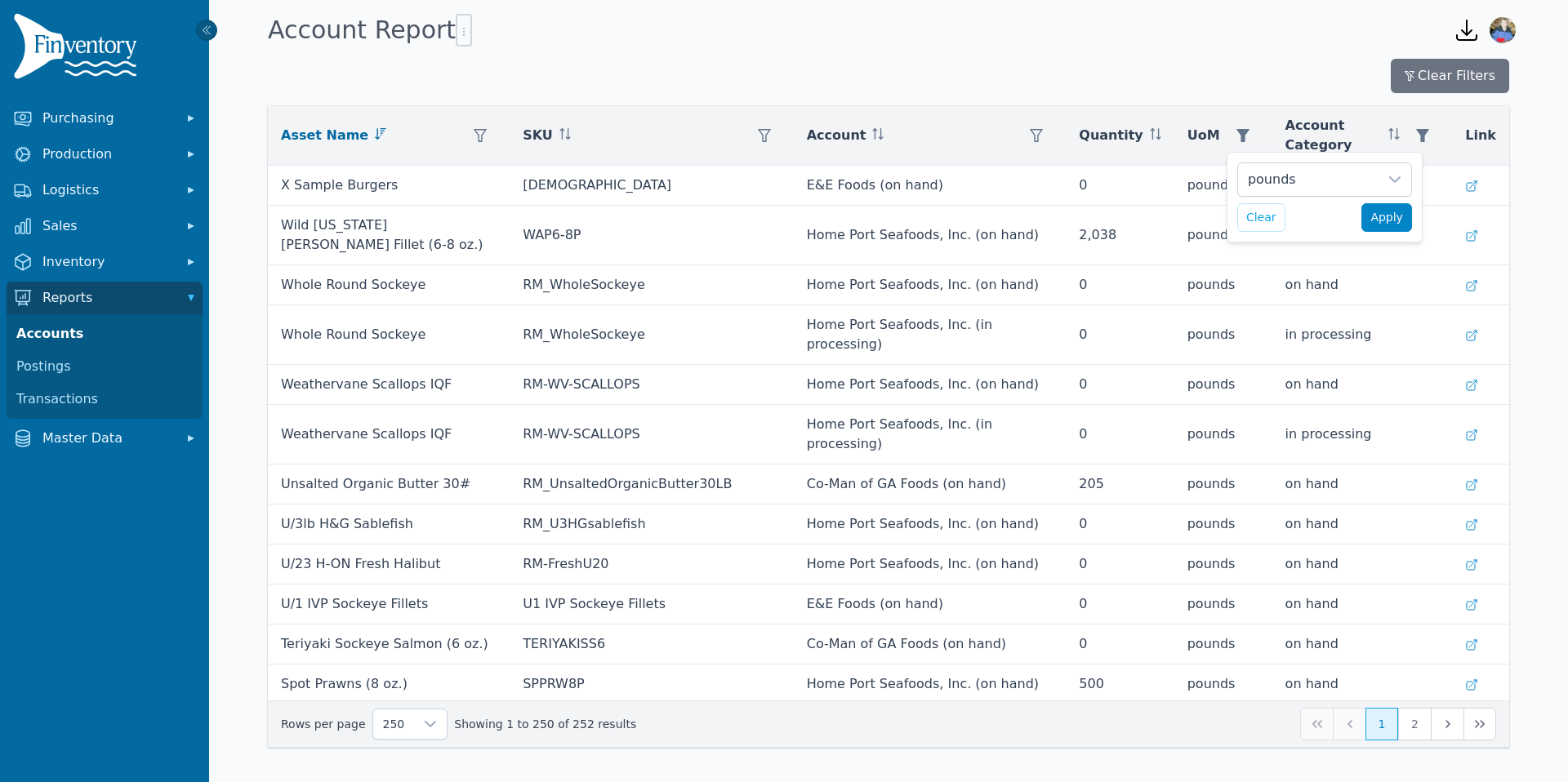
click at [1390, 220] on span "Apply" at bounding box center [1386, 218] width 33 height 17
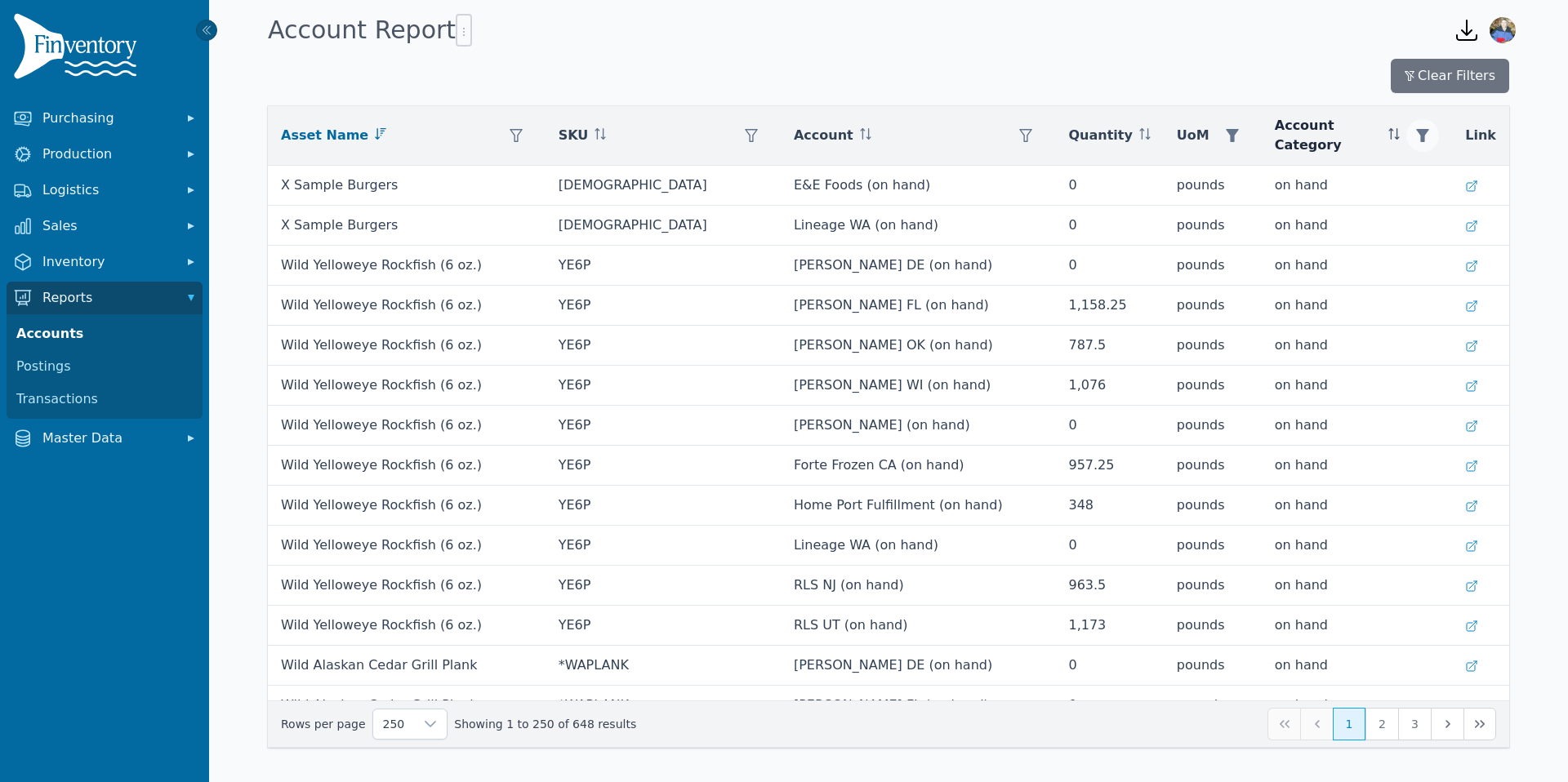
click at [1429, 133] on icon "button" at bounding box center [1423, 135] width 13 height 13
click at [1276, 216] on button "Clear" at bounding box center [1282, 218] width 48 height 29
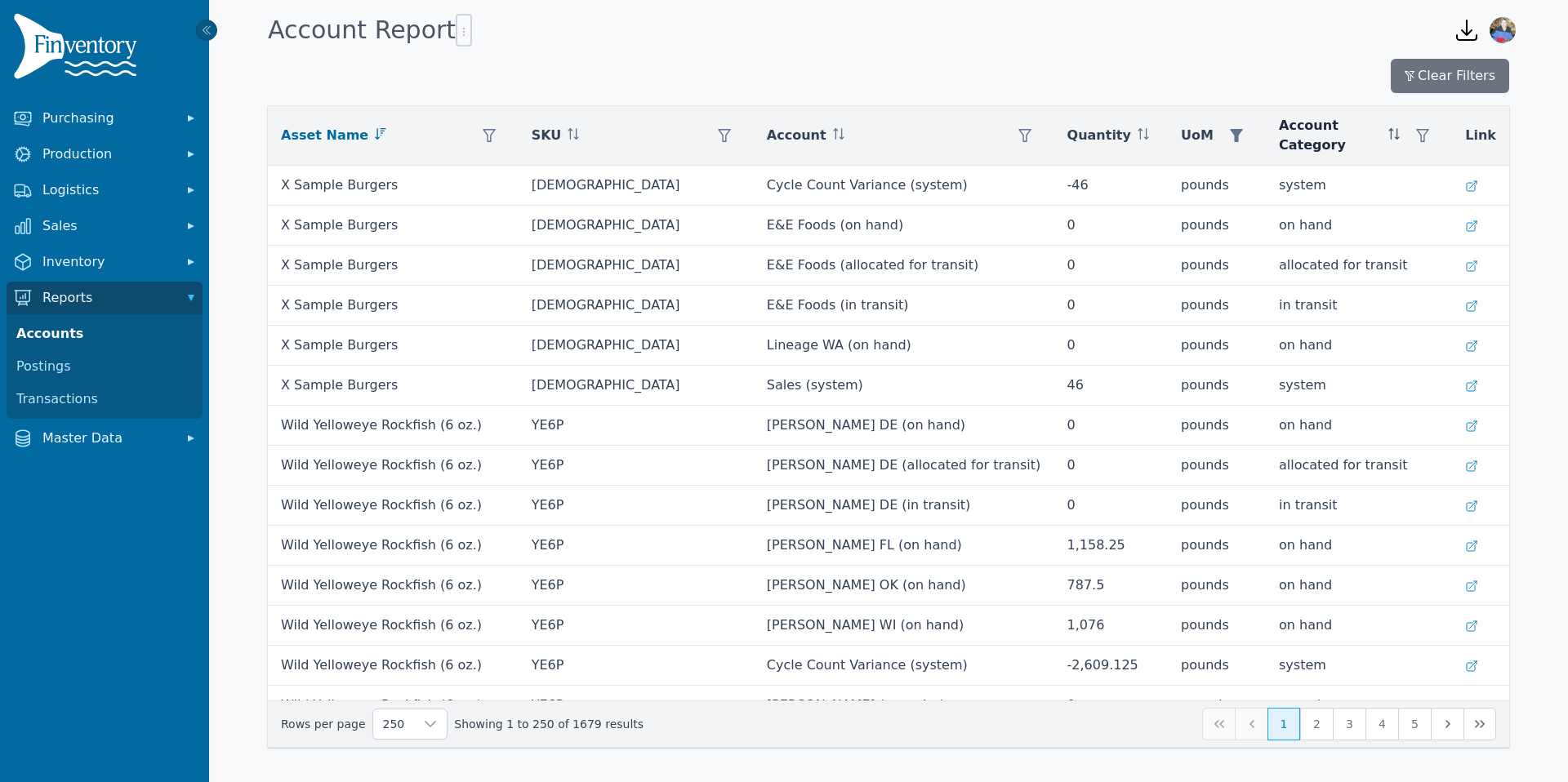
click at [1400, 136] on icon at bounding box center [1394, 134] width 12 height 12
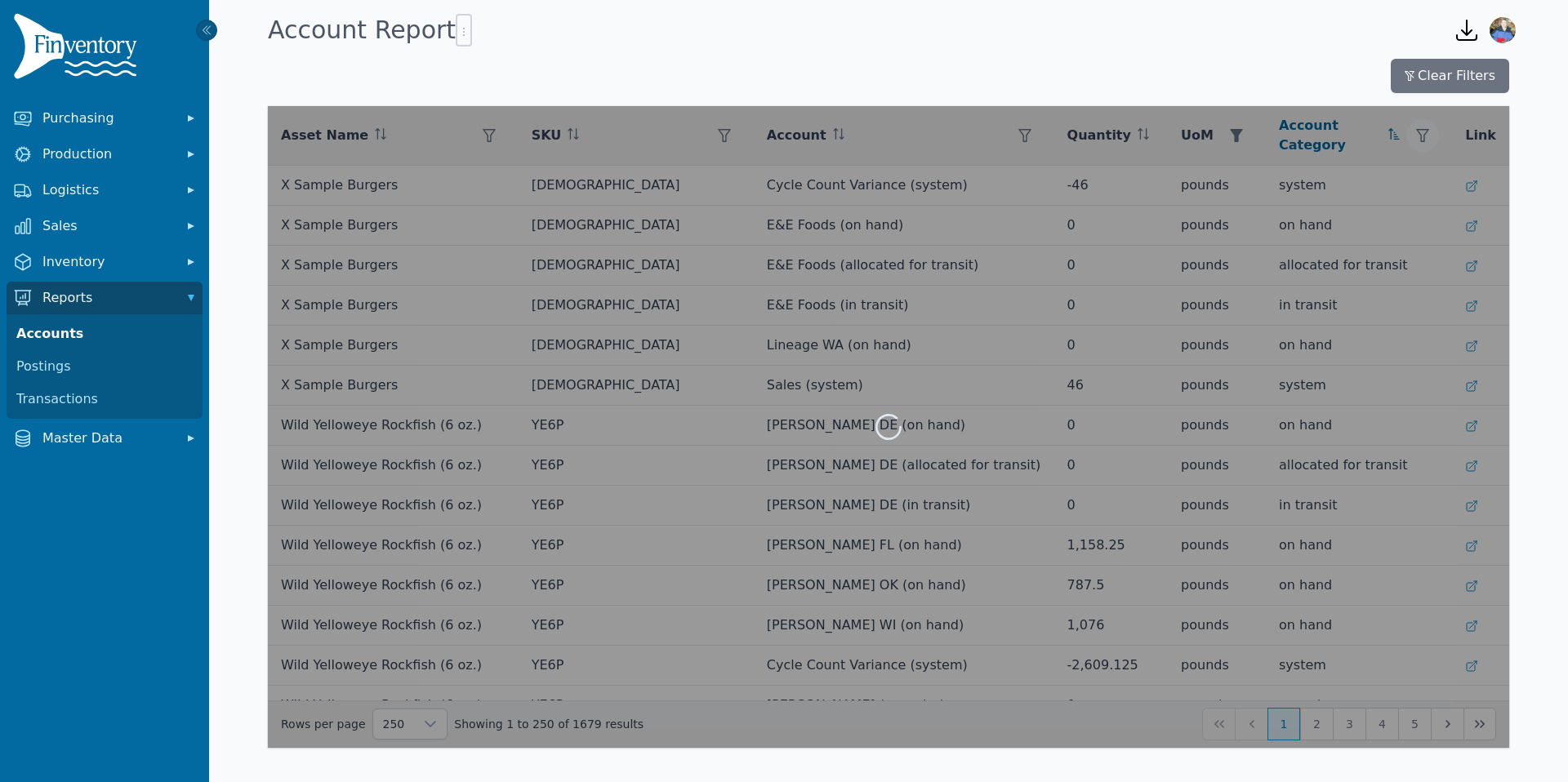
click at [1429, 137] on icon "button" at bounding box center [1422, 135] width 13 height 13
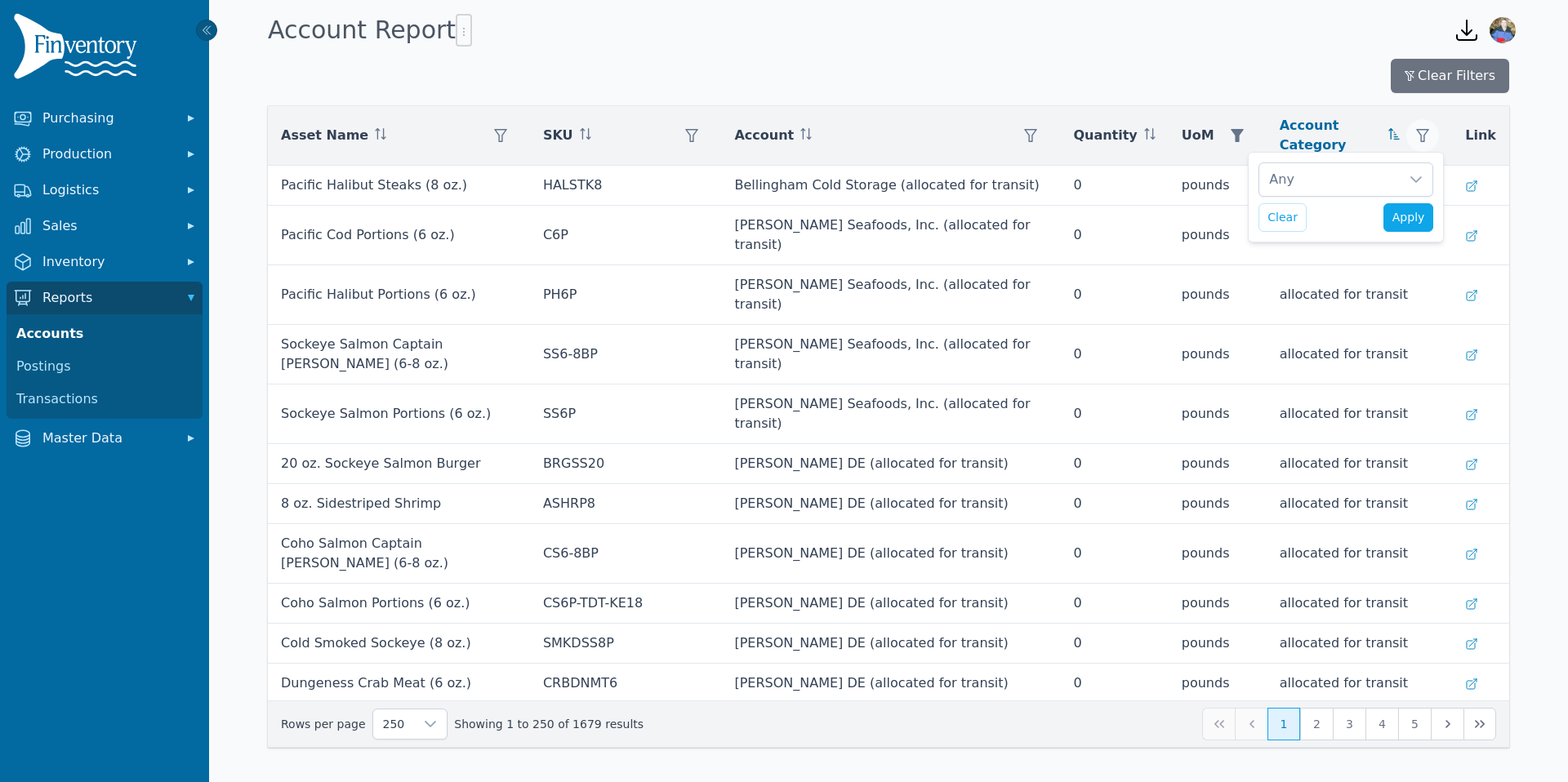
scroll to position [17, 11]
click at [1415, 182] on icon at bounding box center [1416, 180] width 12 height 7
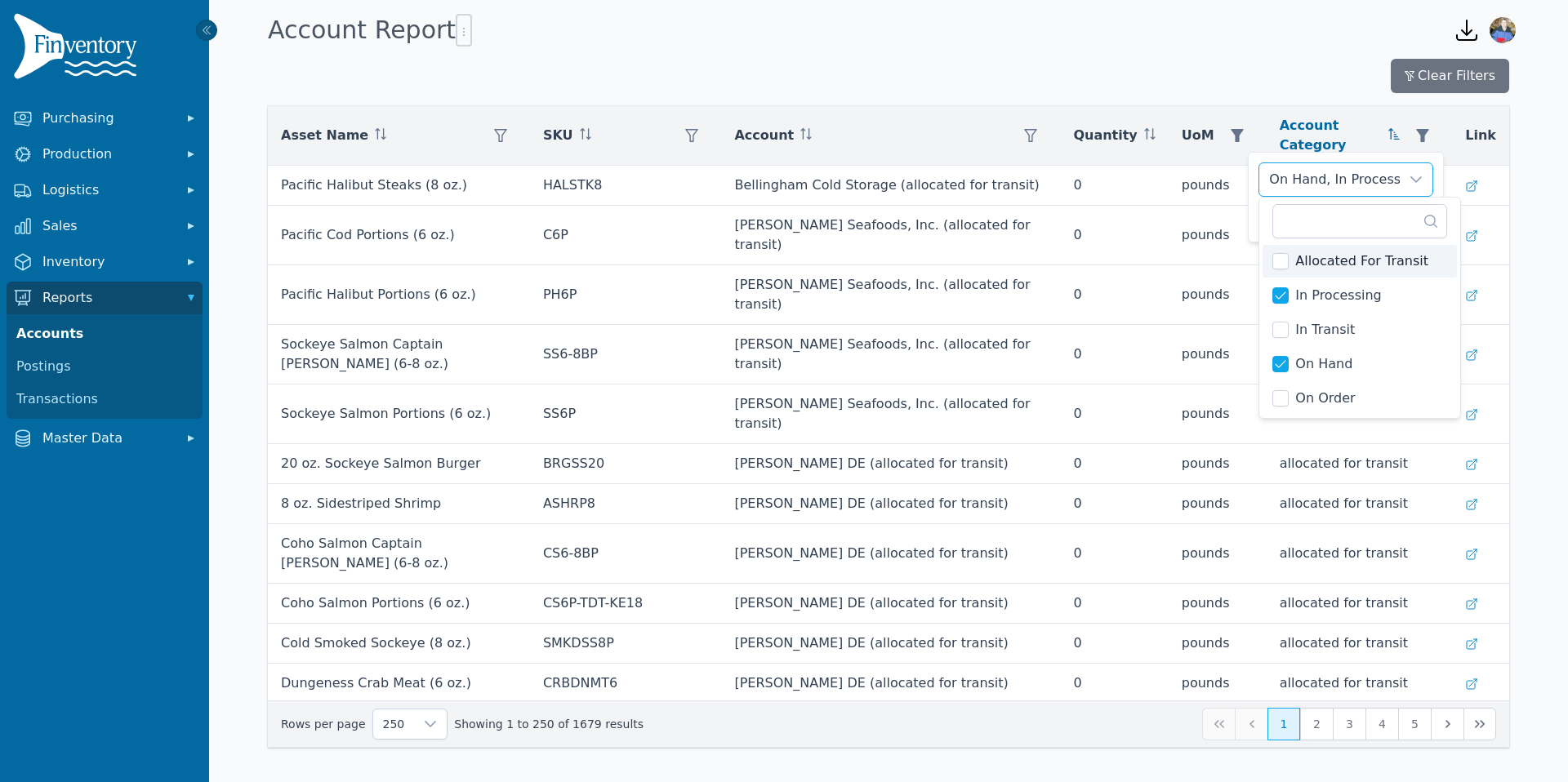
click at [1523, 339] on div "Clear Filters Asset Name SKU Account Quantity UoM Account Category Link Pacific…" at bounding box center [888, 404] width 1294 height 689
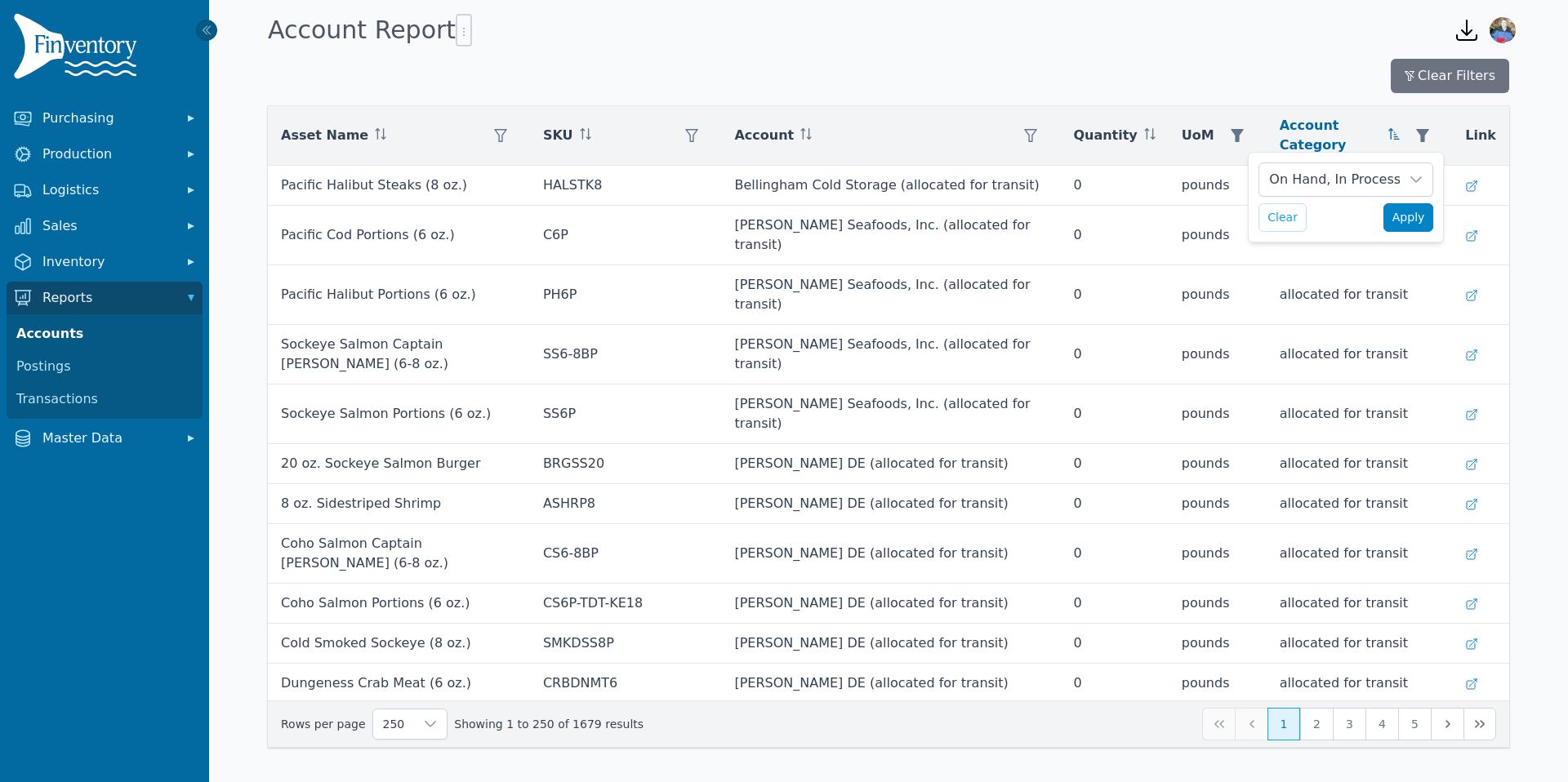
click at [1412, 215] on span "Apply" at bounding box center [1408, 218] width 33 height 17
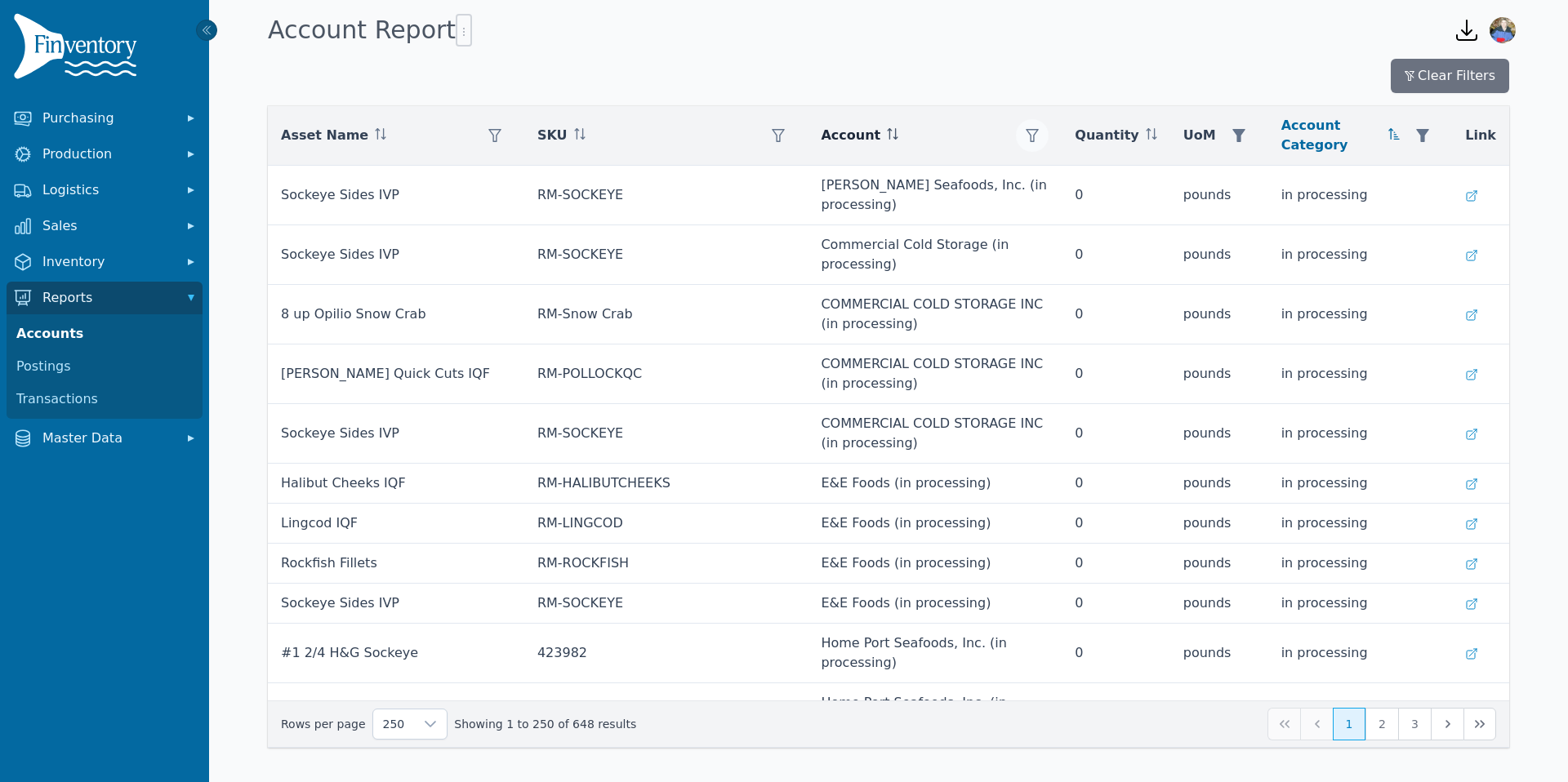
click at [1039, 134] on icon "button" at bounding box center [1032, 135] width 13 height 13
click at [1188, 180] on div at bounding box center [1200, 179] width 33 height 33
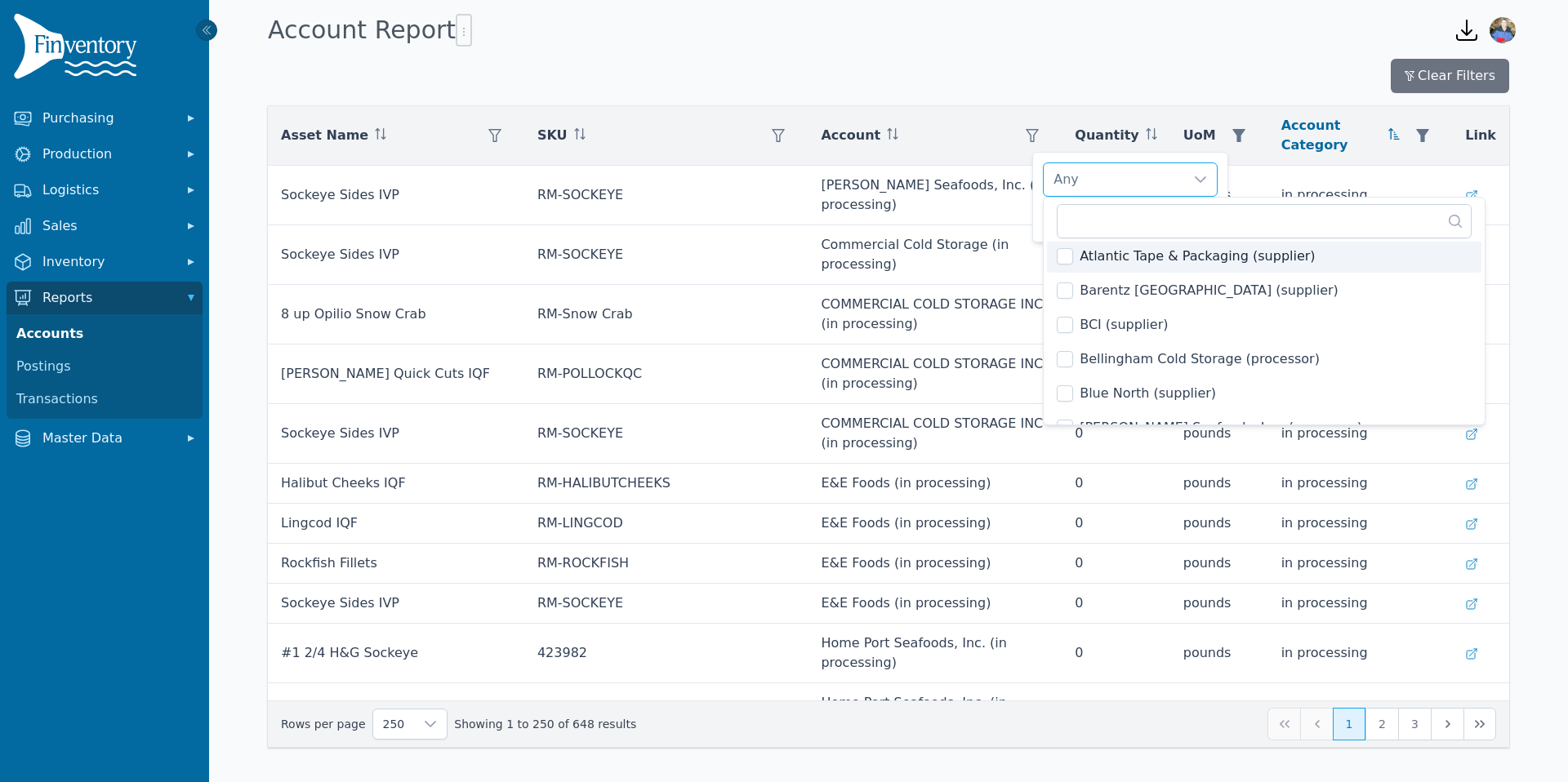
scroll to position [148, 0]
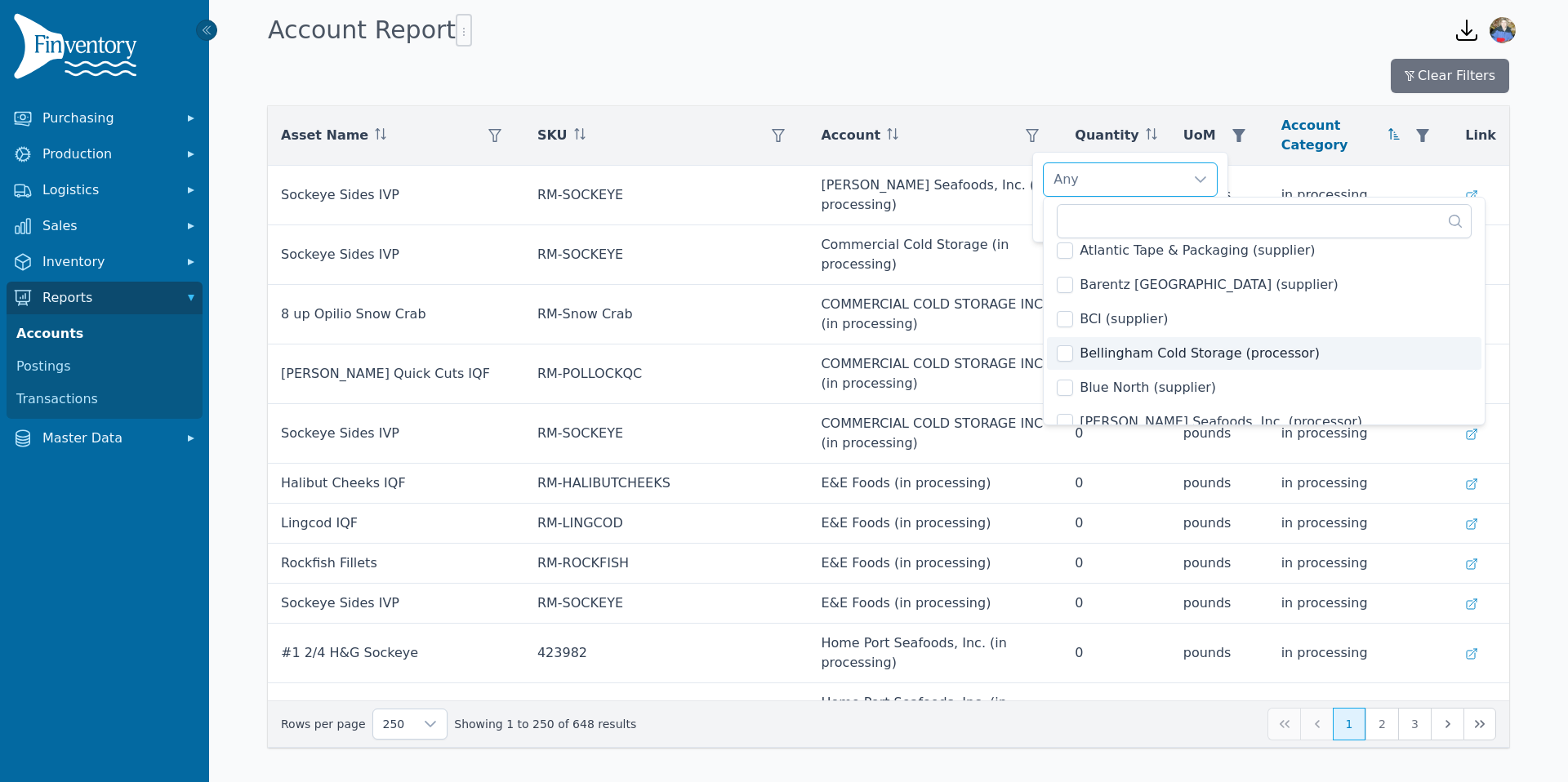
click at [1111, 350] on span "Bellingham Cold Storage (processor)" at bounding box center [1199, 353] width 240 height 19
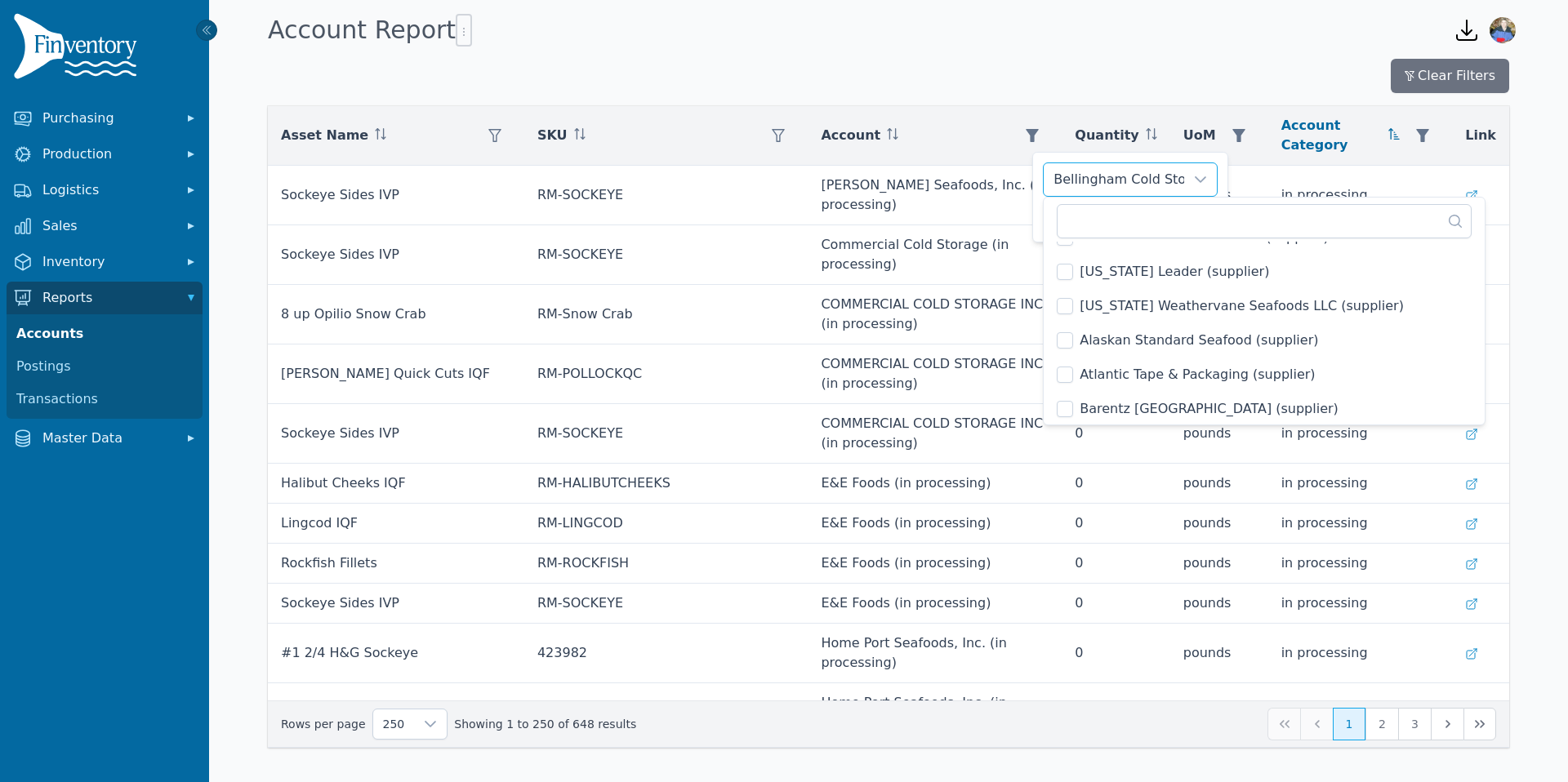
scroll to position [23, 0]
click at [1126, 311] on span "Alaska Weathervane Seafoods LLC (supplier)" at bounding box center [1241, 307] width 324 height 19
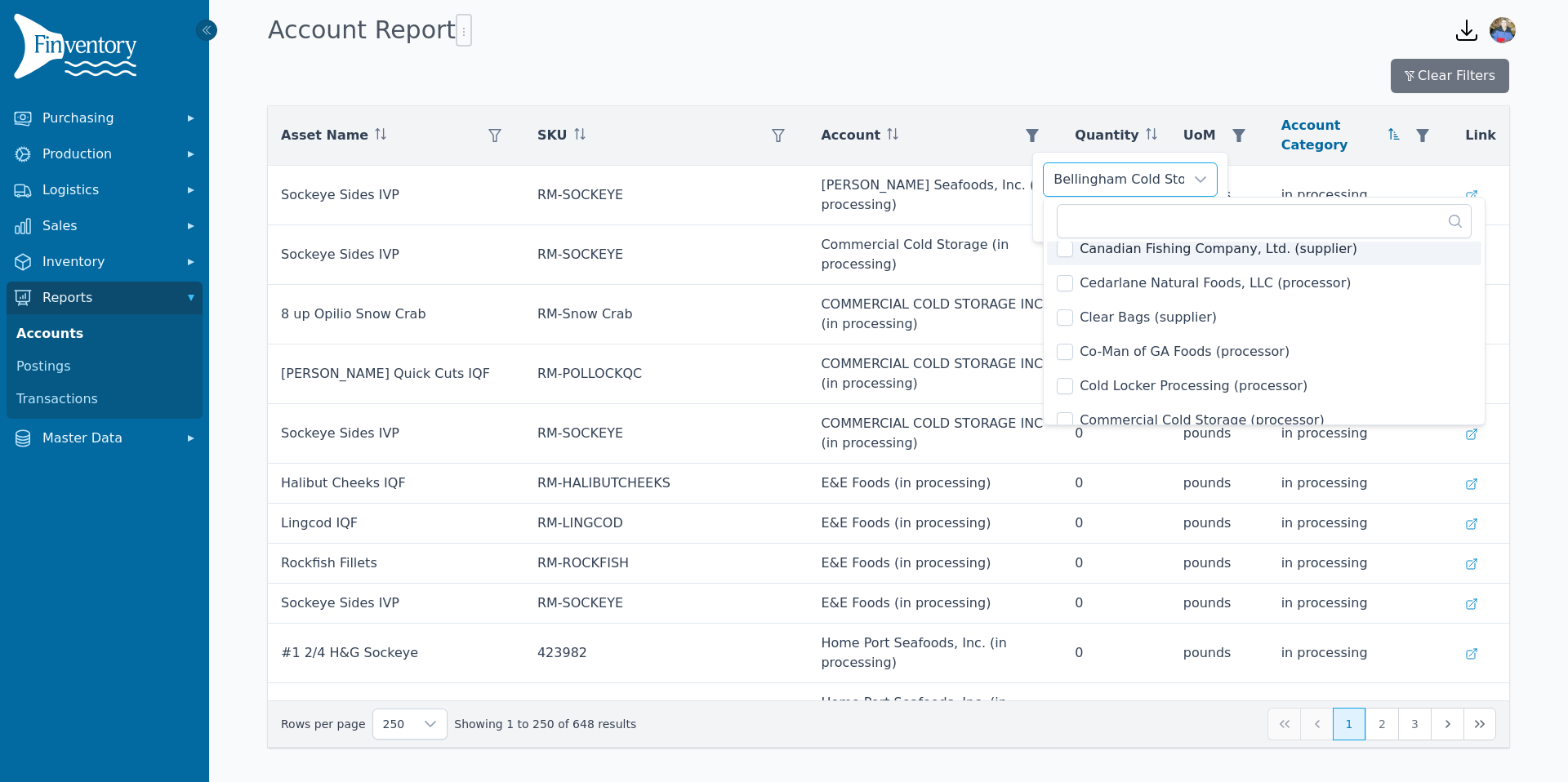
scroll to position [528, 0]
click at [1142, 353] on span "Co-Man of GA Foods (processor)" at bounding box center [1184, 350] width 210 height 19
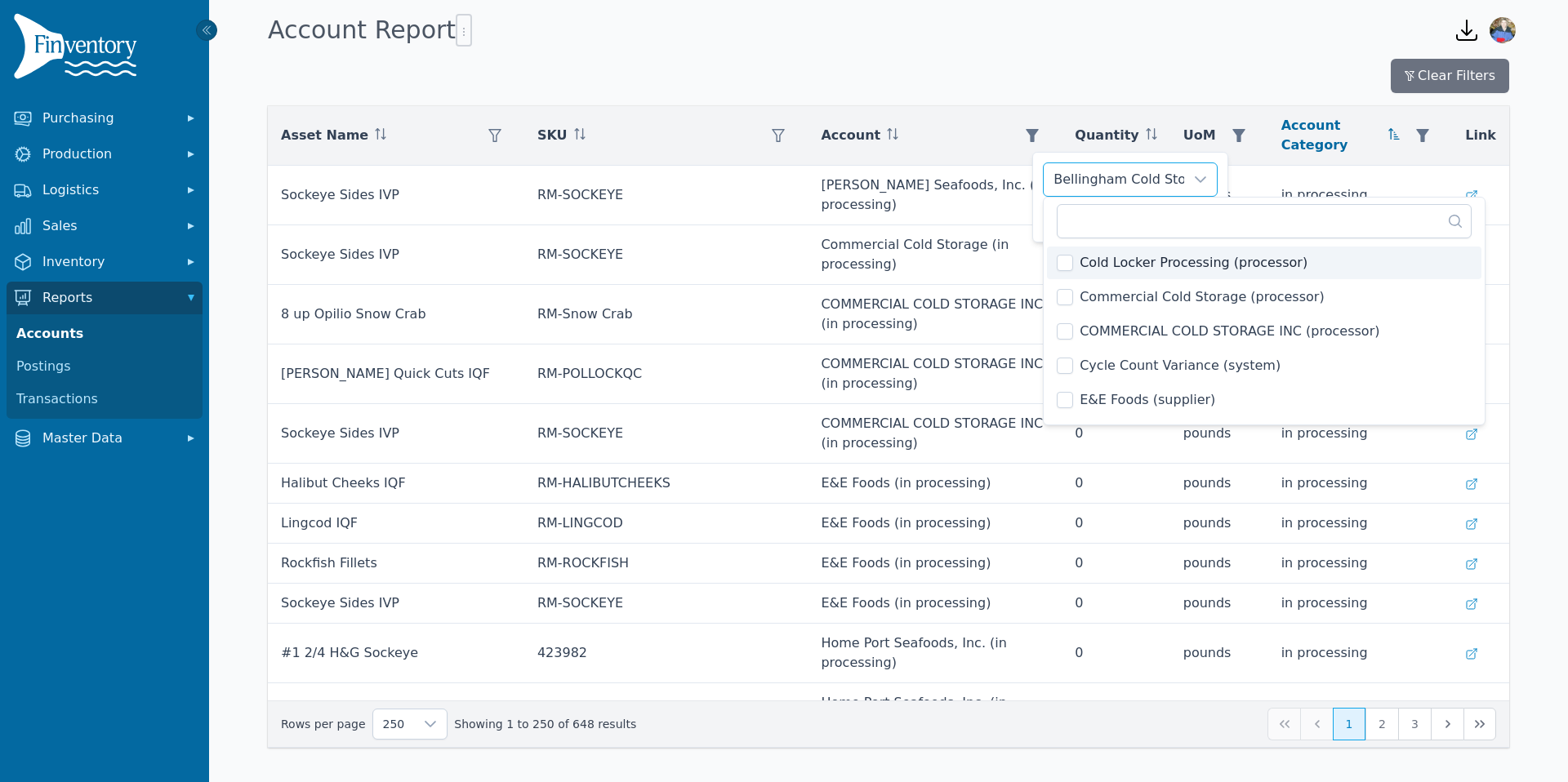
scroll to position [684, 0]
click at [1142, 293] on span "COMMERCIAL COLD STORAGE INC (processor)" at bounding box center [1229, 296] width 300 height 19
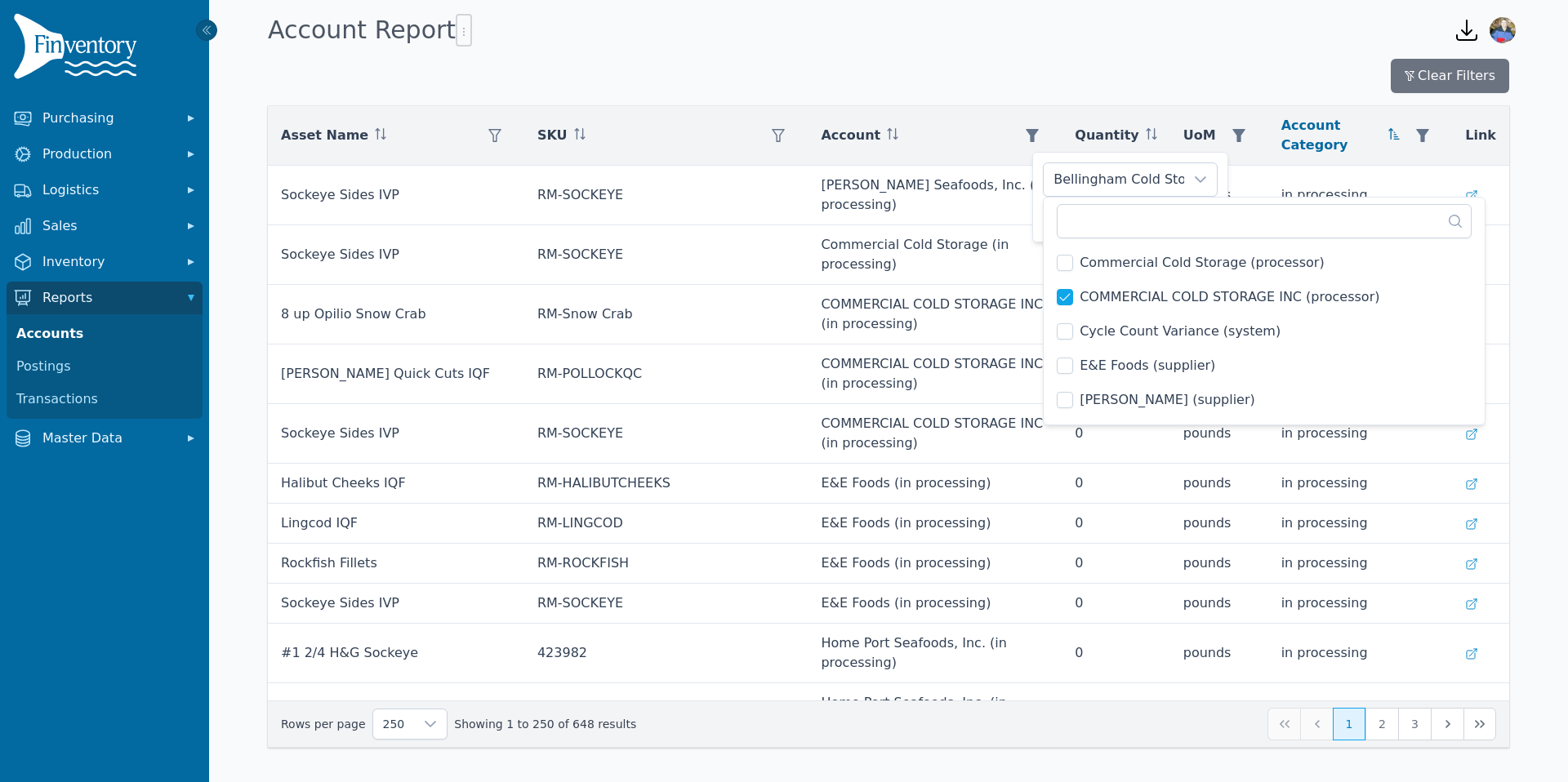
click at [1137, 371] on span "E&E Foods (supplier)" at bounding box center [1147, 366] width 136 height 19
click at [1133, 396] on span "EC Phillips (supplier)" at bounding box center [1167, 399] width 176 height 19
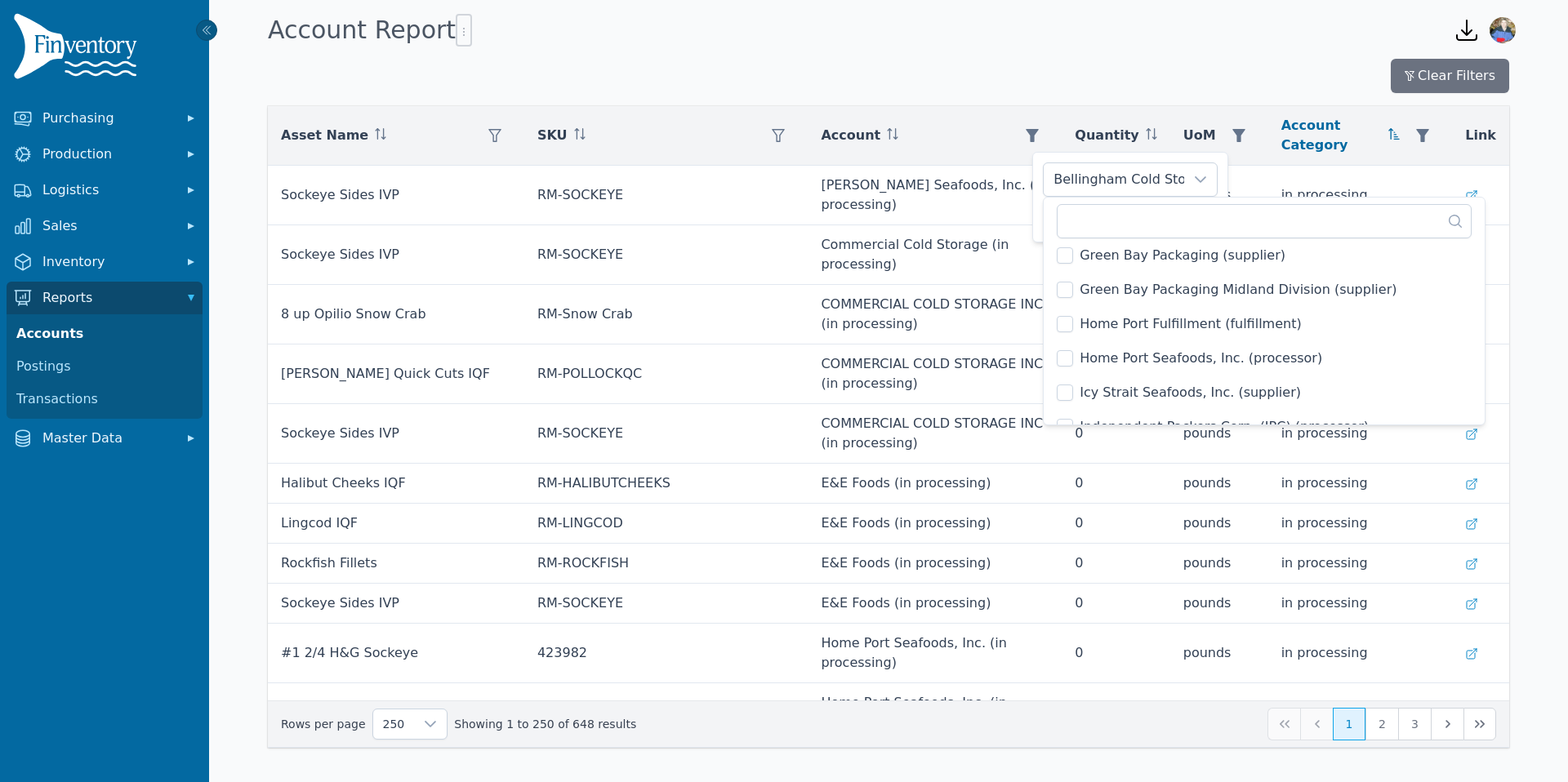
click at [1120, 360] on span "Home Port Seafoods, Inc. (processor)" at bounding box center [1200, 358] width 242 height 19
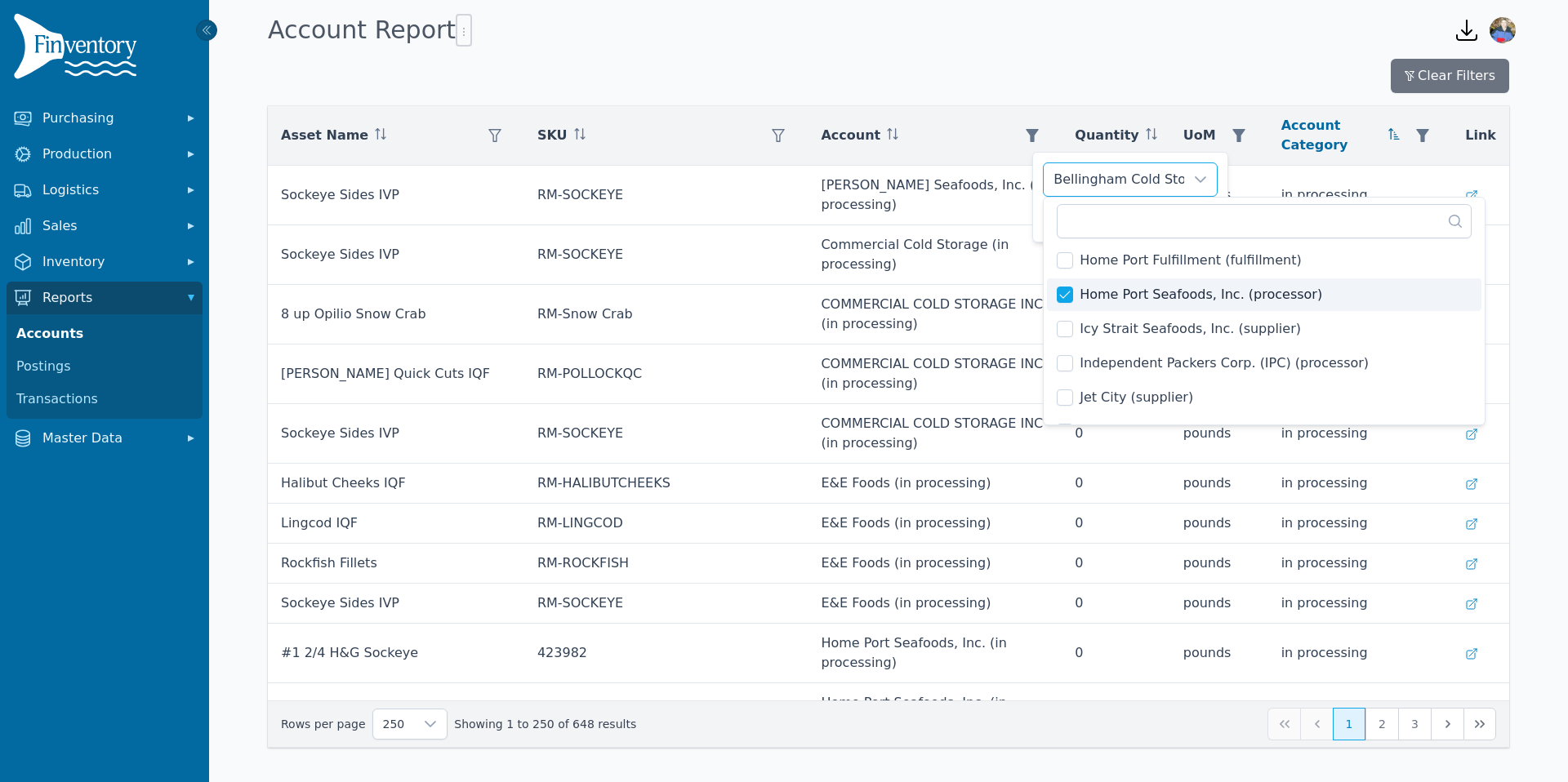
scroll to position [1415, 0]
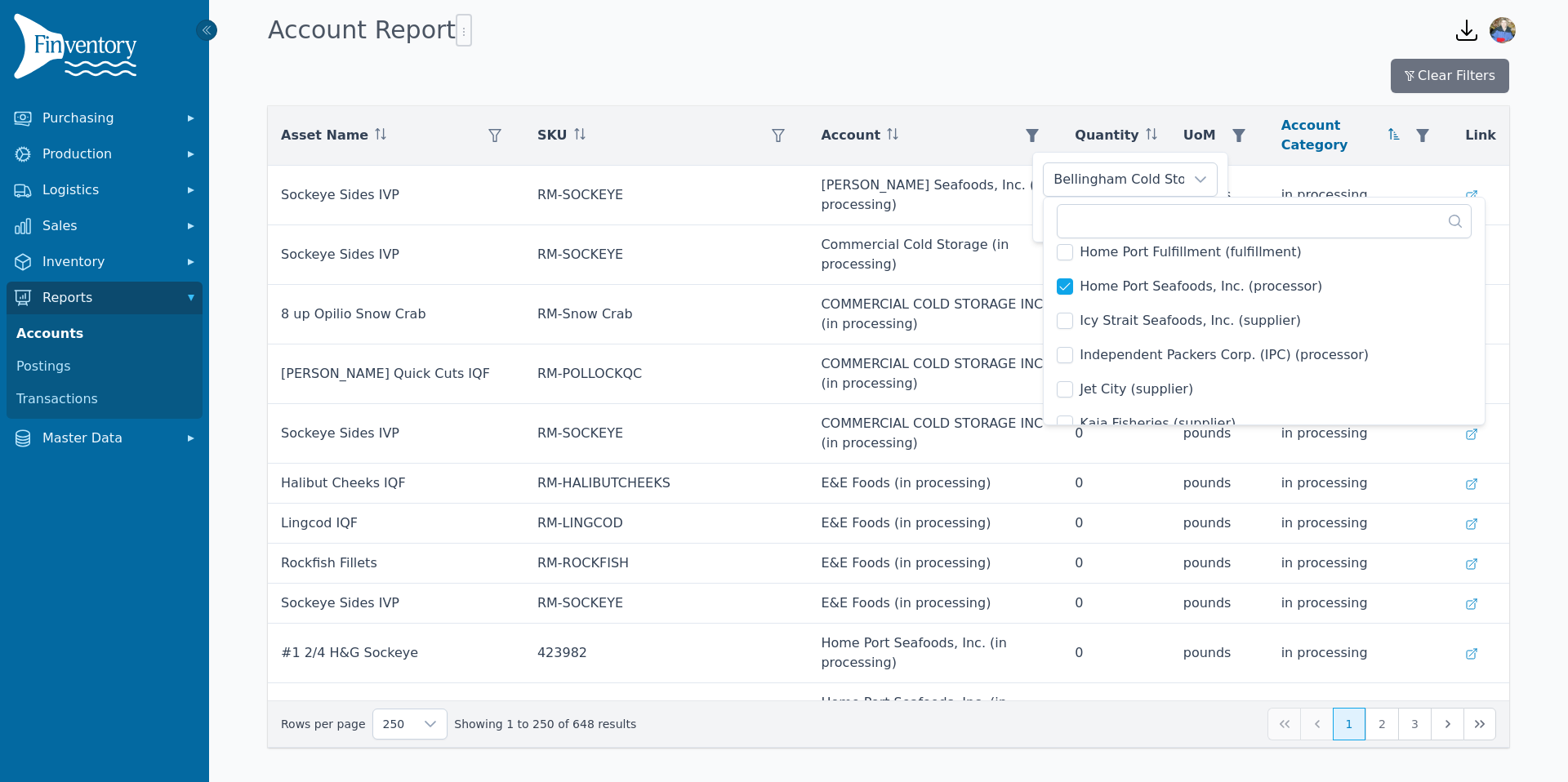
click at [1091, 322] on span "Icy Strait Seafoods, Inc. (supplier)" at bounding box center [1190, 320] width 221 height 19
click at [1095, 352] on span "Independent Packers Corp. (IPC) (processor)" at bounding box center [1223, 355] width 289 height 19
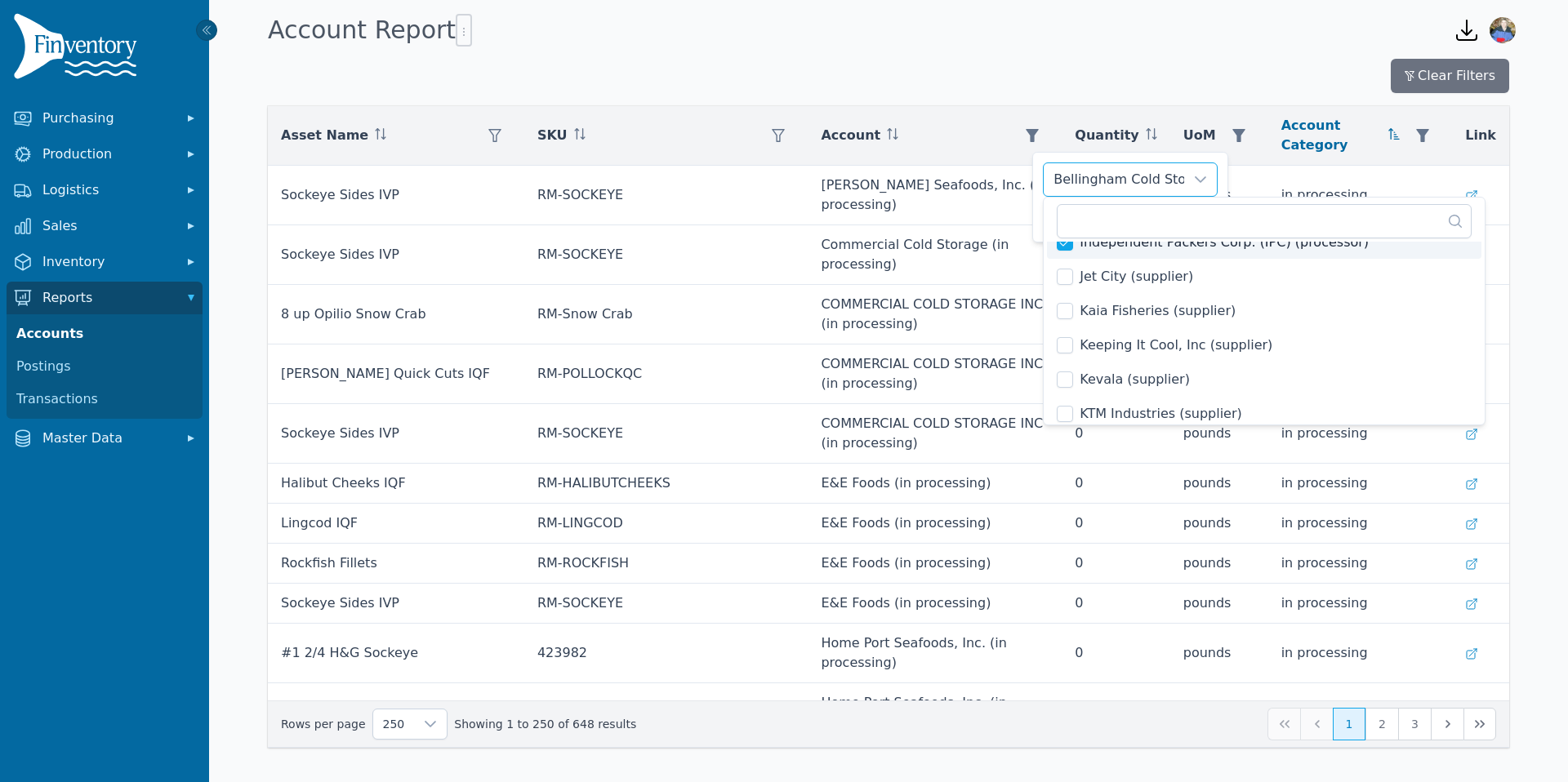
scroll to position [1539, 0]
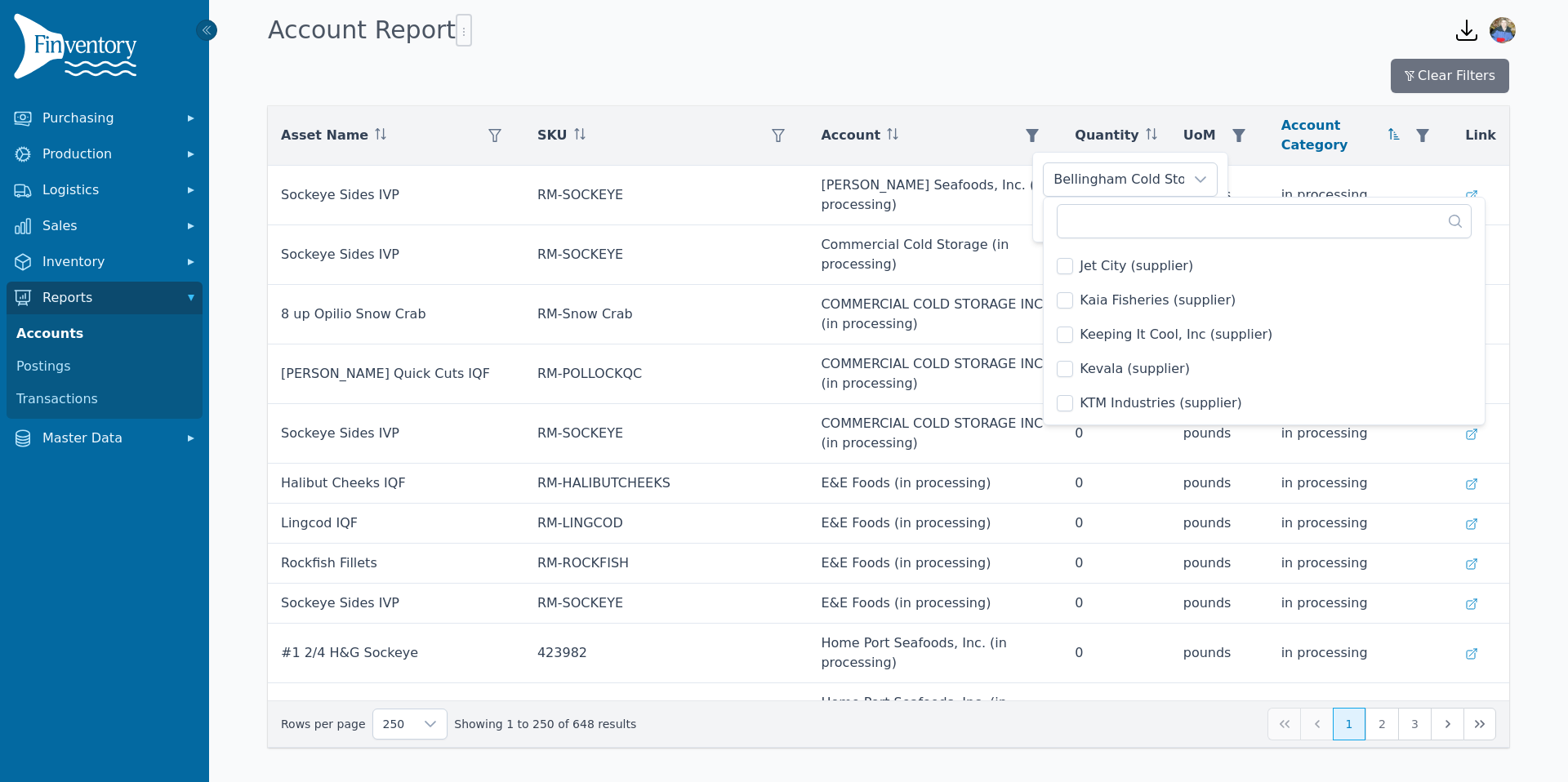
click at [1105, 307] on span "Kaia Fisheries (supplier)" at bounding box center [1157, 300] width 156 height 19
click at [1085, 334] on span "North Pacific Seafoods (supplier)" at bounding box center [1185, 333] width 213 height 19
click at [1102, 404] on span "Orca Bay Seafoods (supplier)" at bounding box center [1174, 405] width 190 height 19
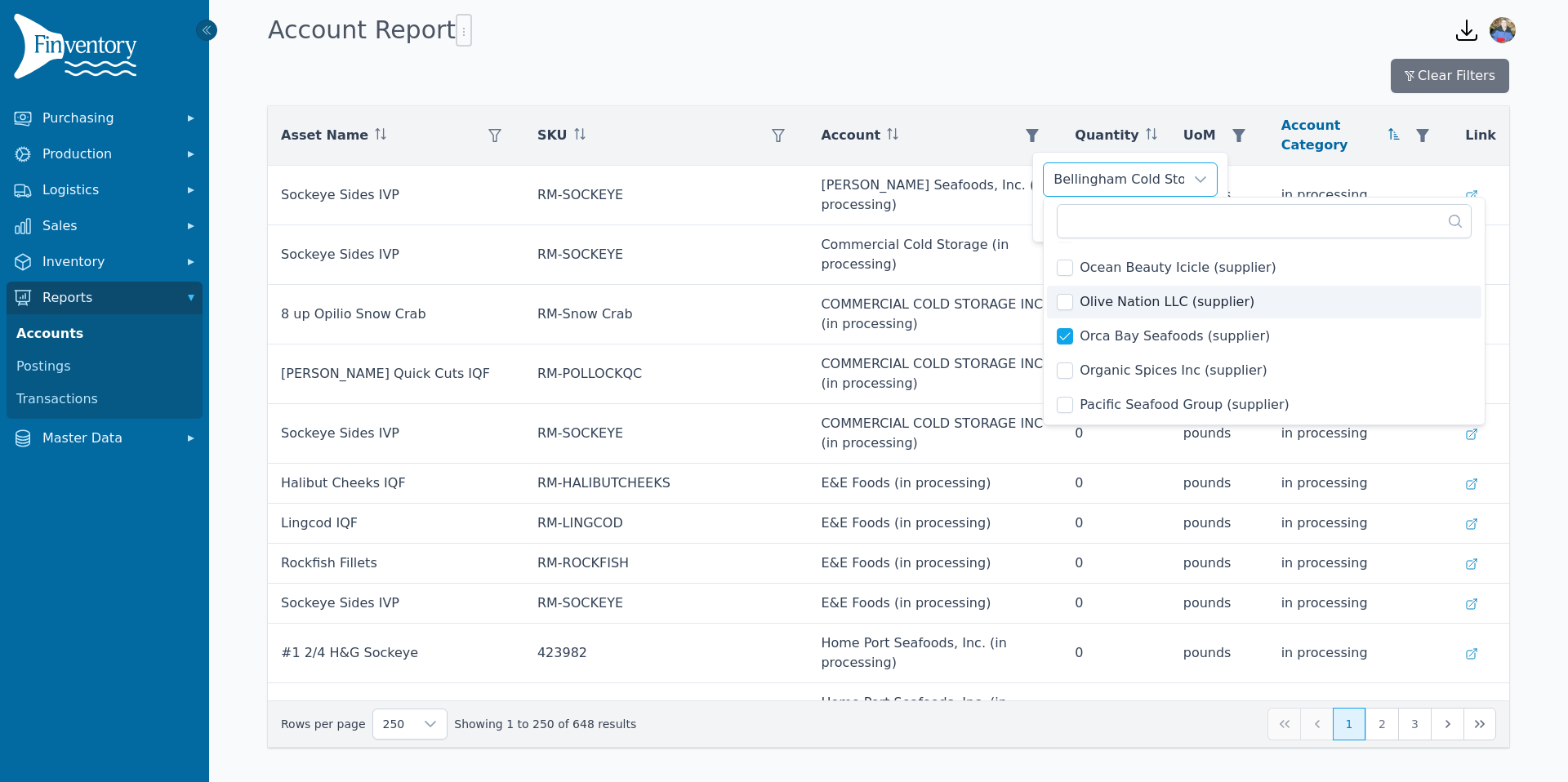
scroll to position [2308, 0]
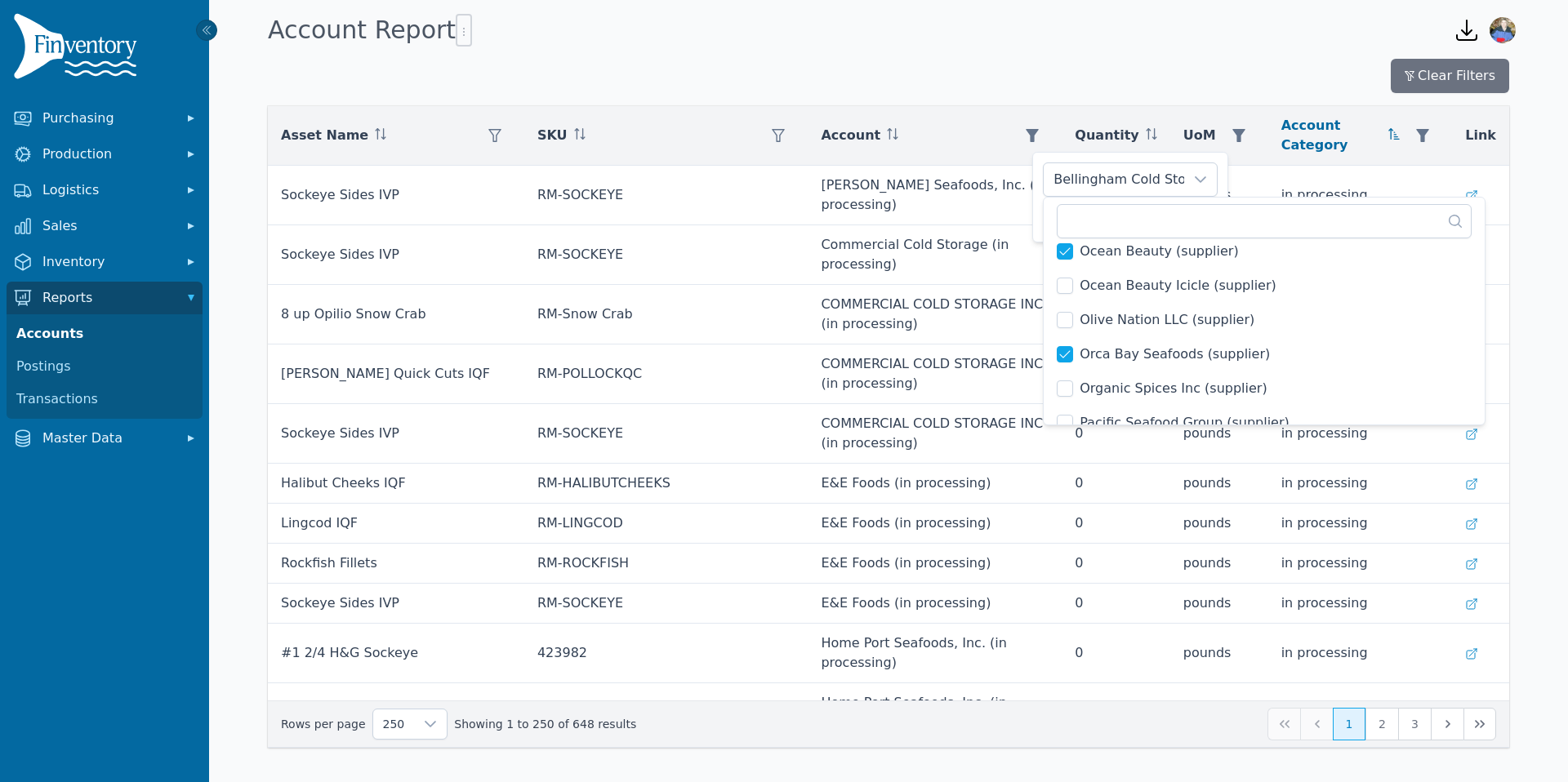
click at [1099, 288] on span "Ocean Beauty Icicle (supplier)" at bounding box center [1177, 285] width 197 height 19
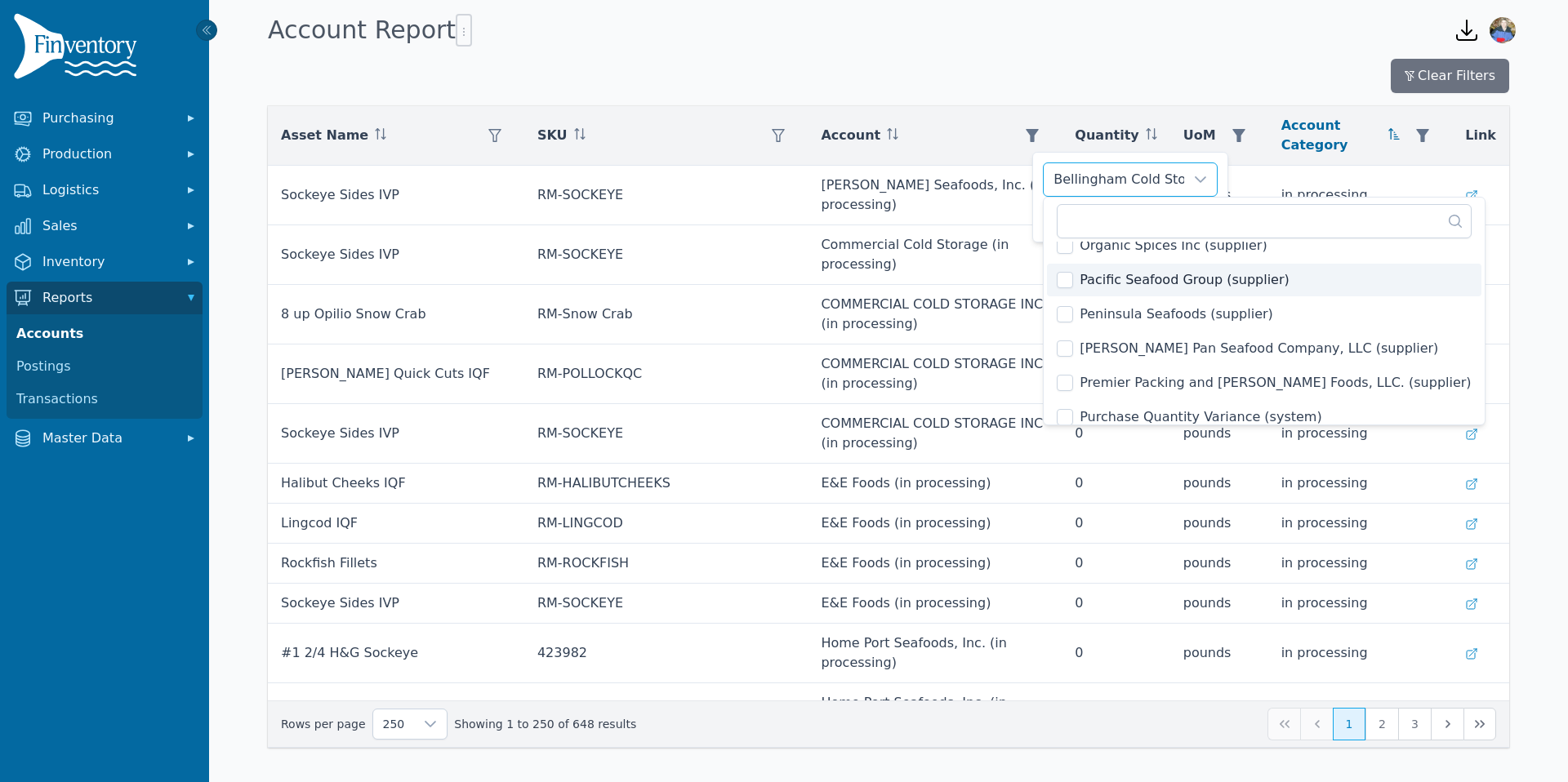
click at [1121, 280] on span "Pacific Seafood Group (supplier)" at bounding box center [1184, 280] width 210 height 19
click at [1109, 312] on span "Peninsula Seafoods (supplier)" at bounding box center [1175, 314] width 193 height 19
click at [1110, 386] on span "Premier Packing and Fairweather Foods, LLC. (supplier)" at bounding box center [1274, 383] width 391 height 19
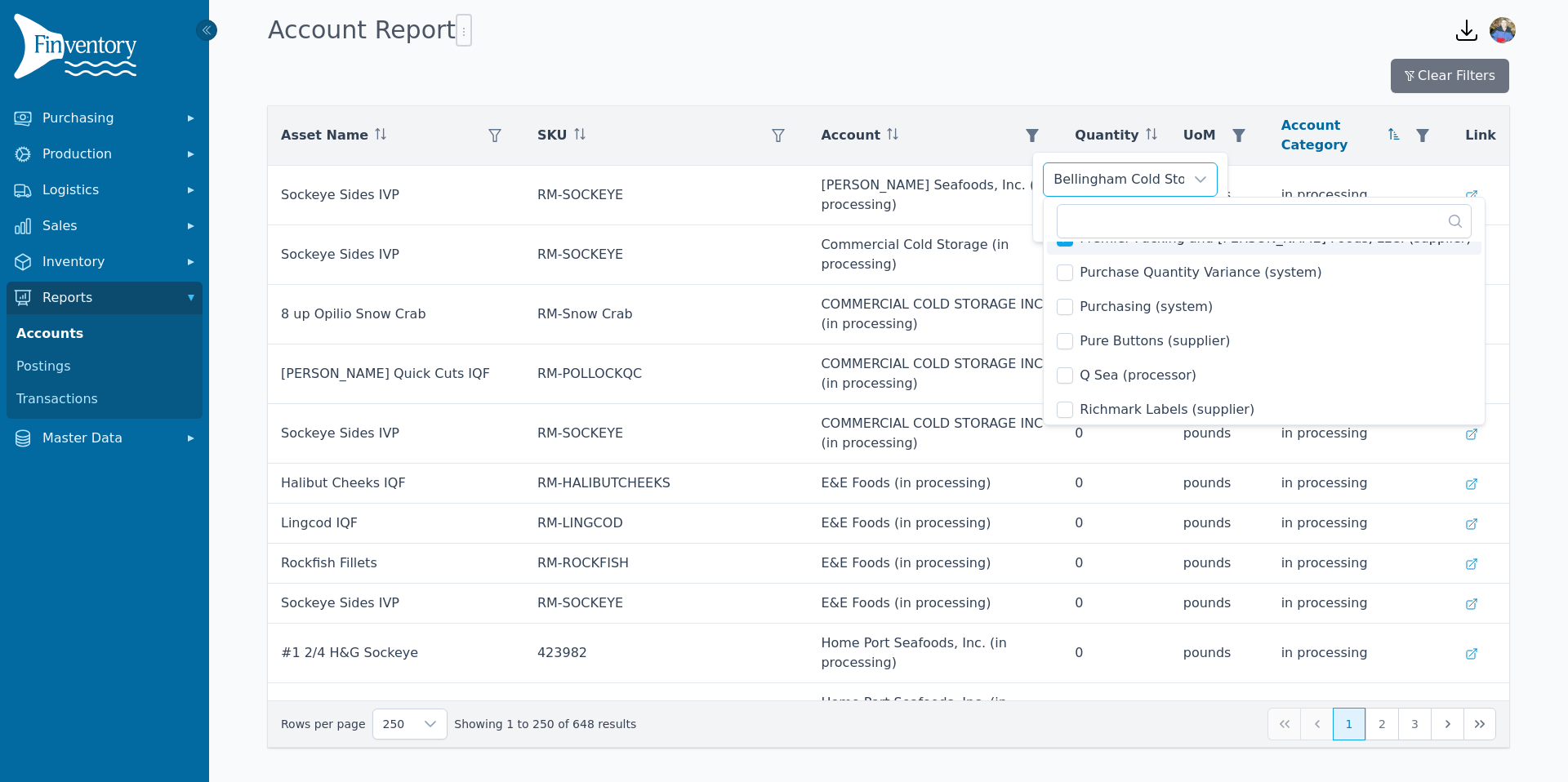
scroll to position [2609, 0]
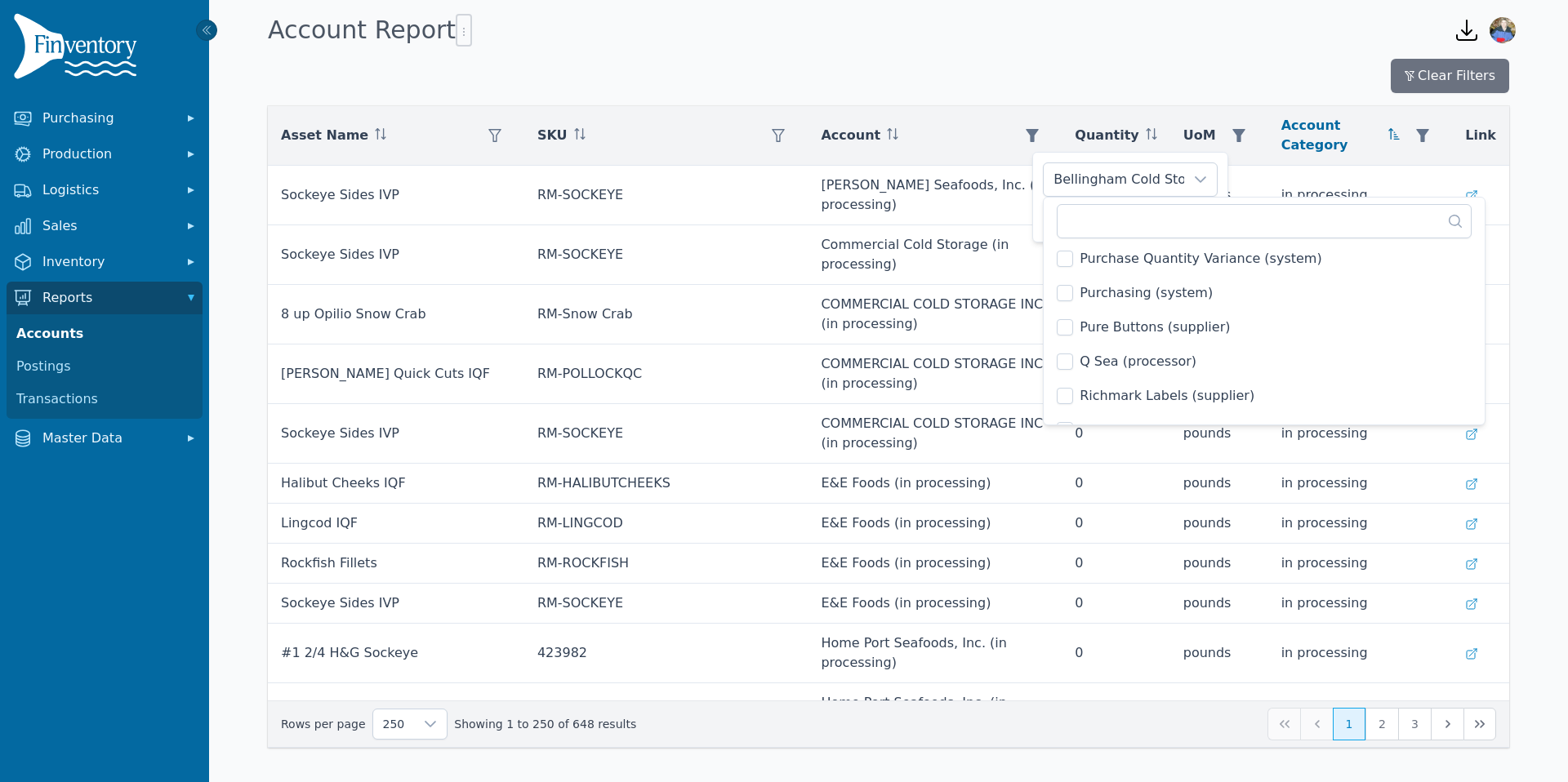
click at [1126, 358] on span "Q Sea (processor)" at bounding box center [1137, 361] width 117 height 19
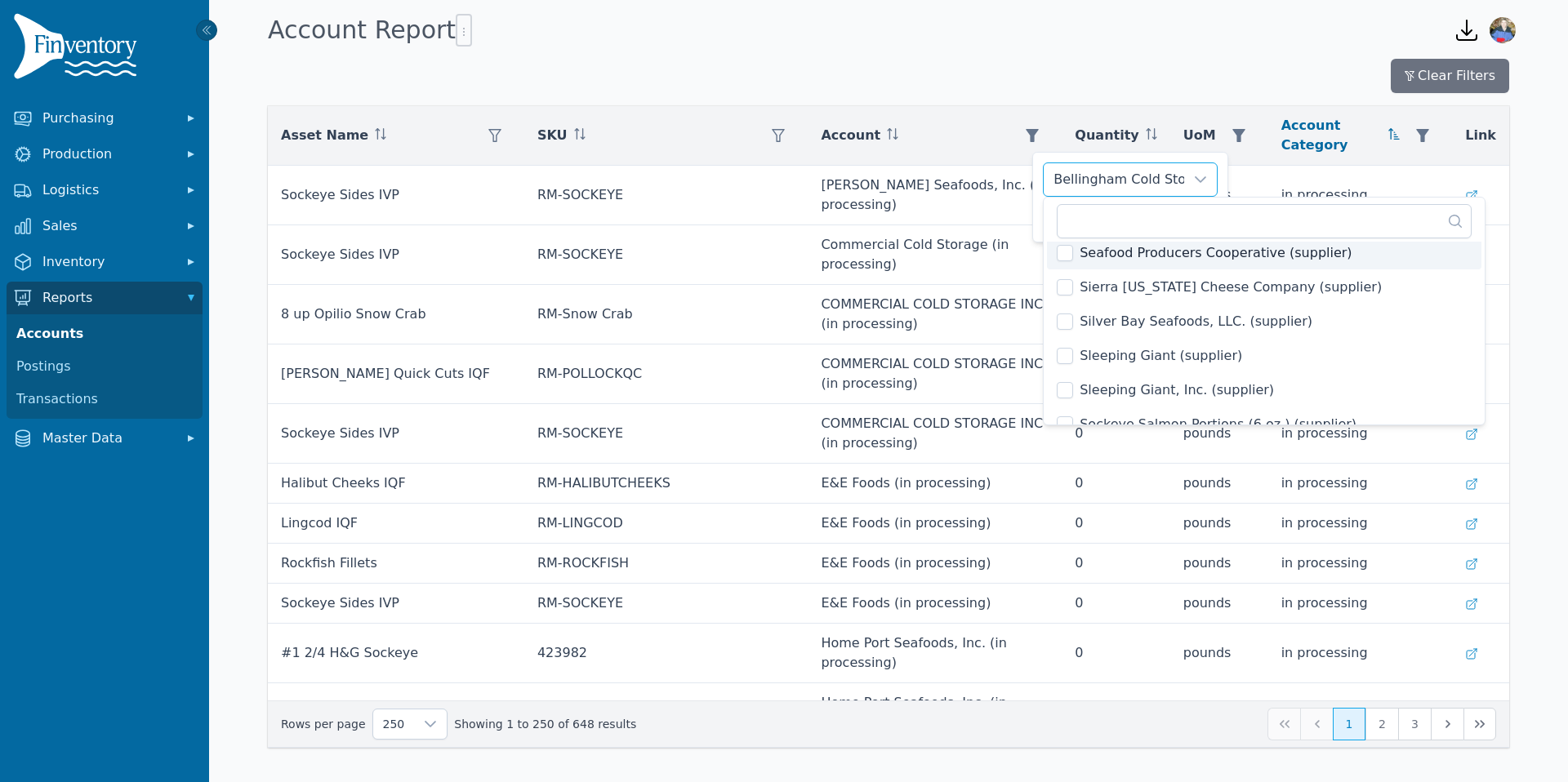
scroll to position [2953, 0]
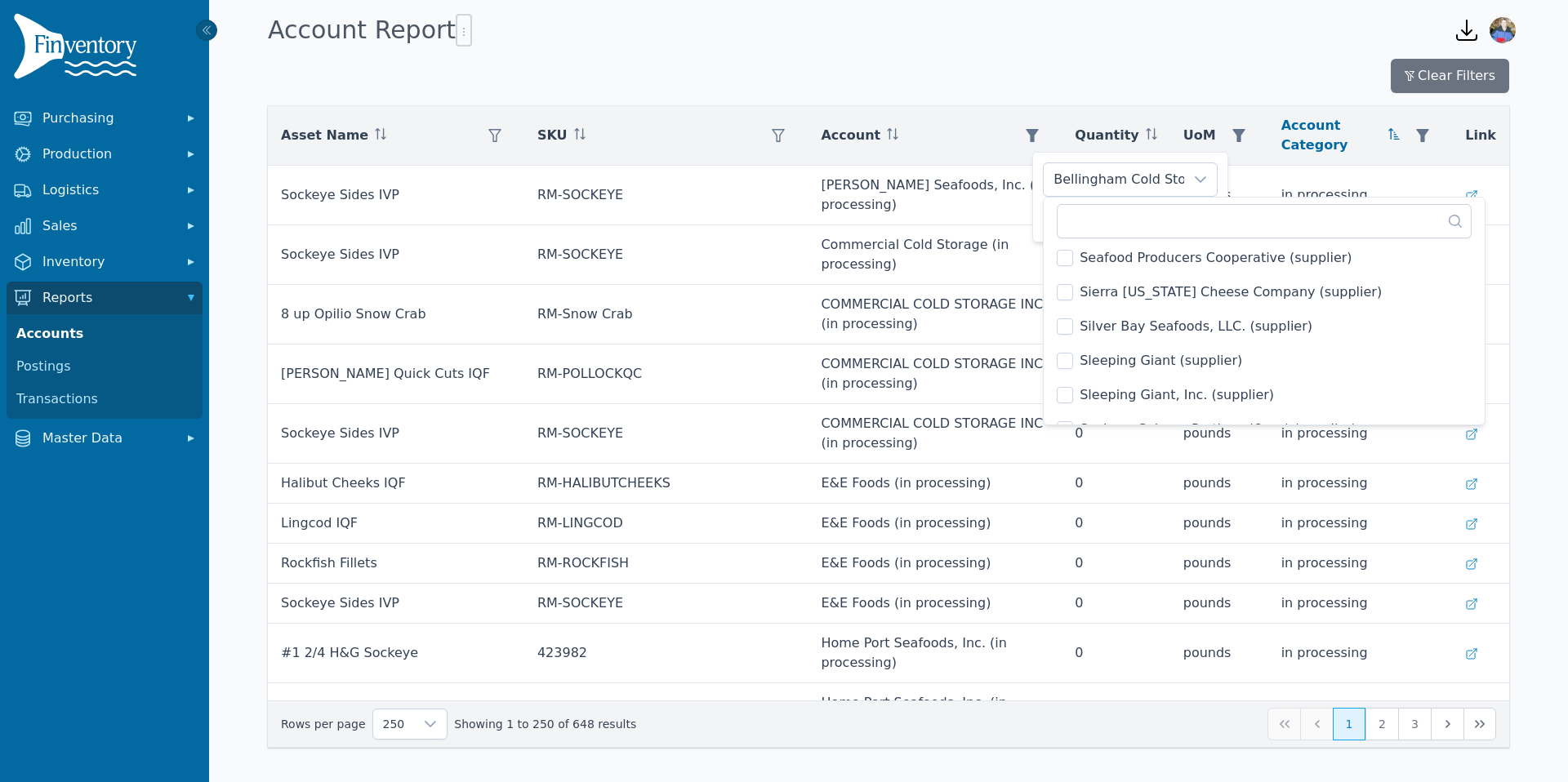
click at [1127, 250] on span "Seafood Producers Cooperative (supplier)" at bounding box center [1215, 258] width 272 height 19
click at [1110, 324] on span "Silver Bay Seafoods, LLC. (supplier)" at bounding box center [1196, 326] width 233 height 19
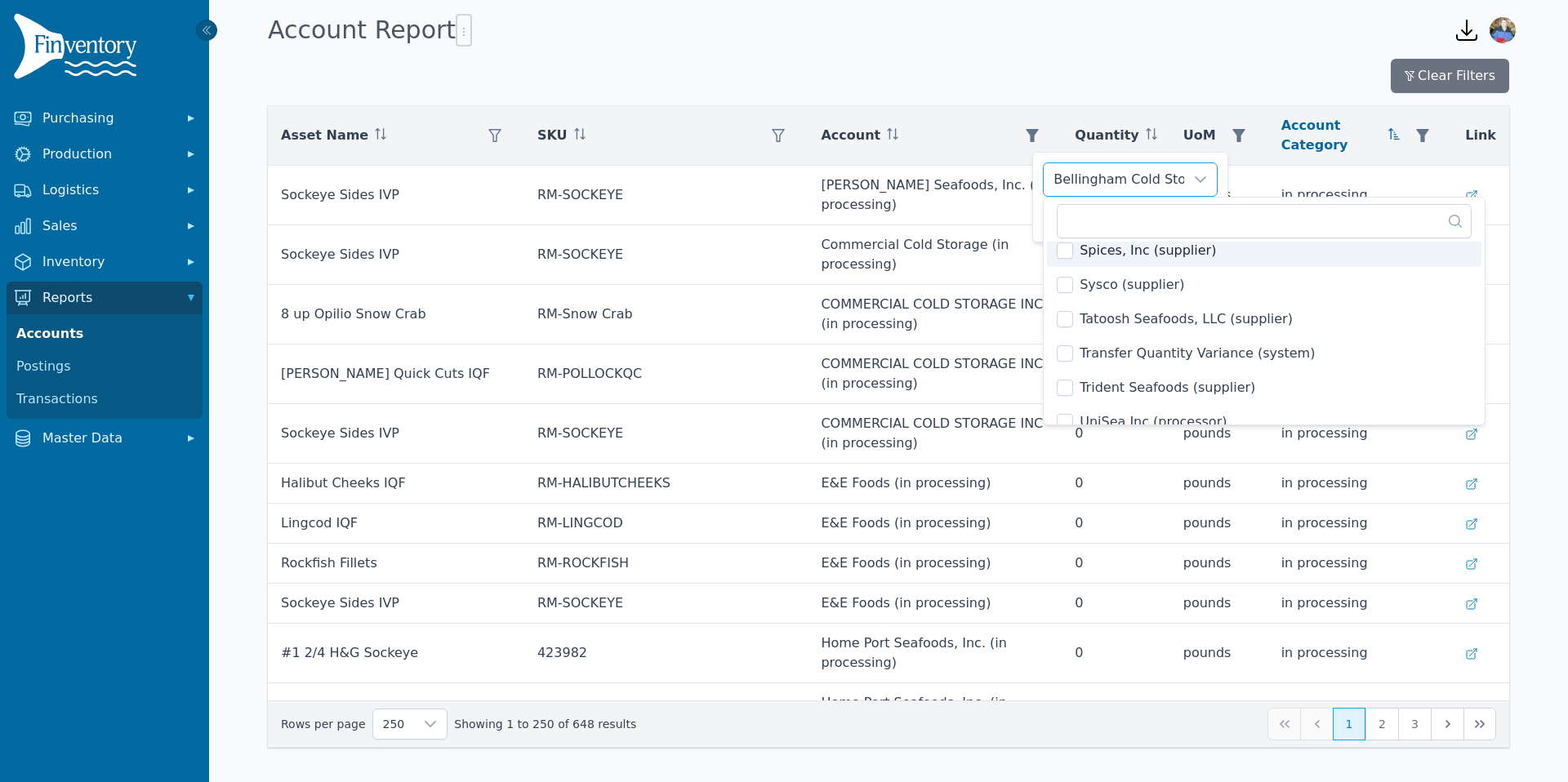
scroll to position [3202, 0]
click at [1079, 318] on span "Tatoosh Seafoods, LLC (supplier)" at bounding box center [1185, 318] width 213 height 19
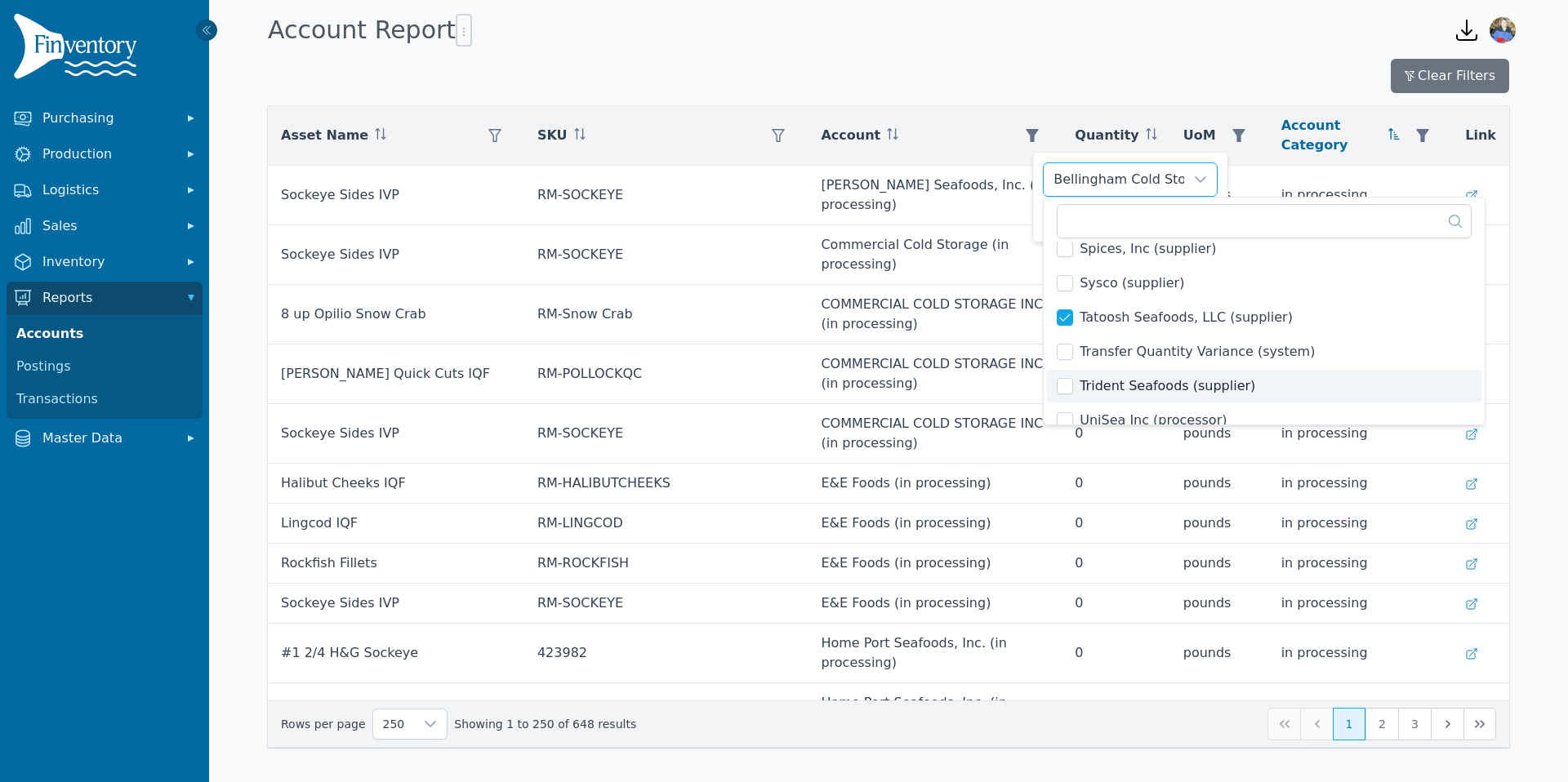
click at [1078, 383] on li "Trident Seafoods (supplier)" at bounding box center [1264, 386] width 434 height 33
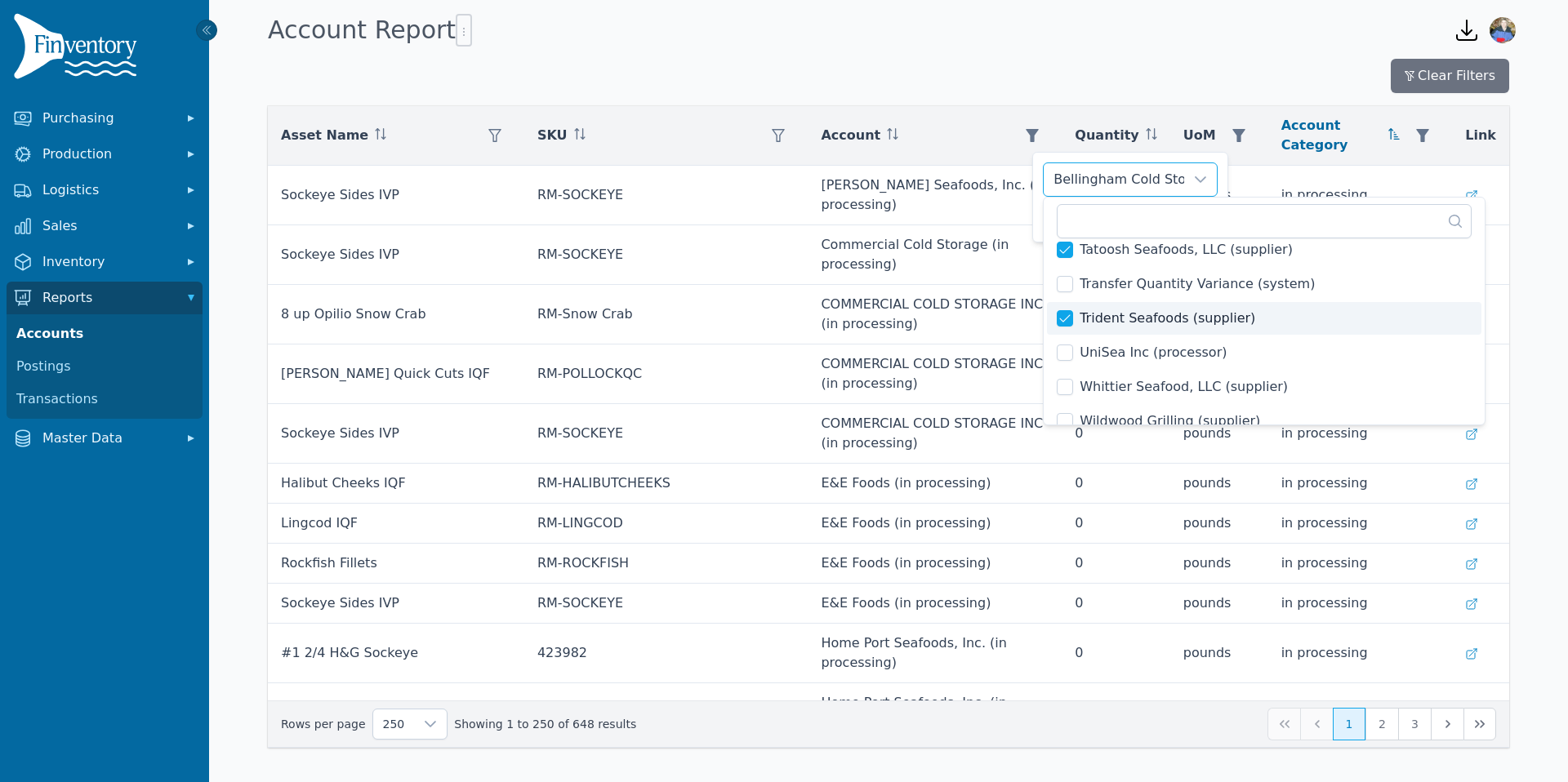
scroll to position [3286, 0]
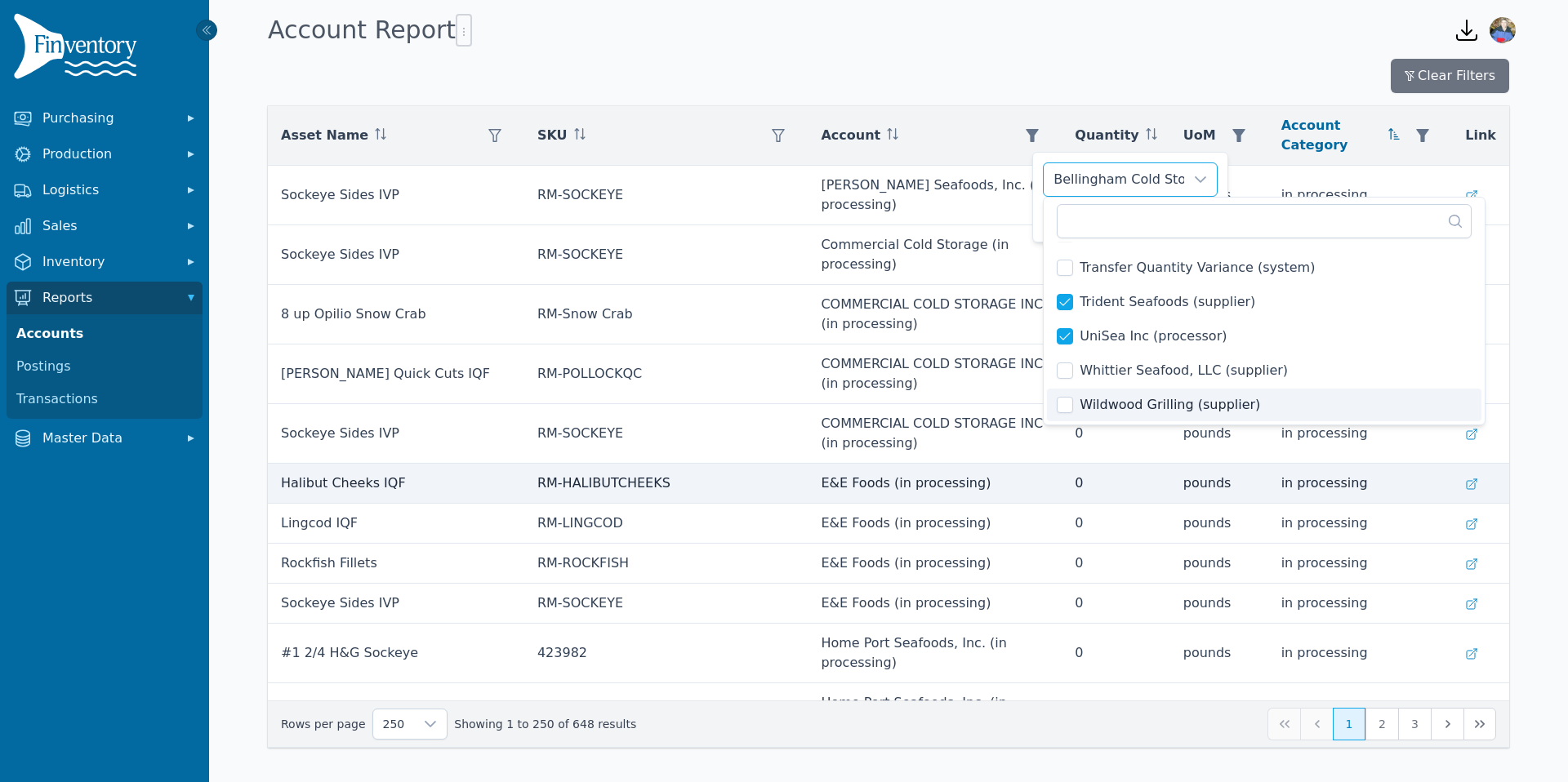
click at [1045, 464] on td "E&E Foods (in processing)" at bounding box center [934, 483] width 254 height 40
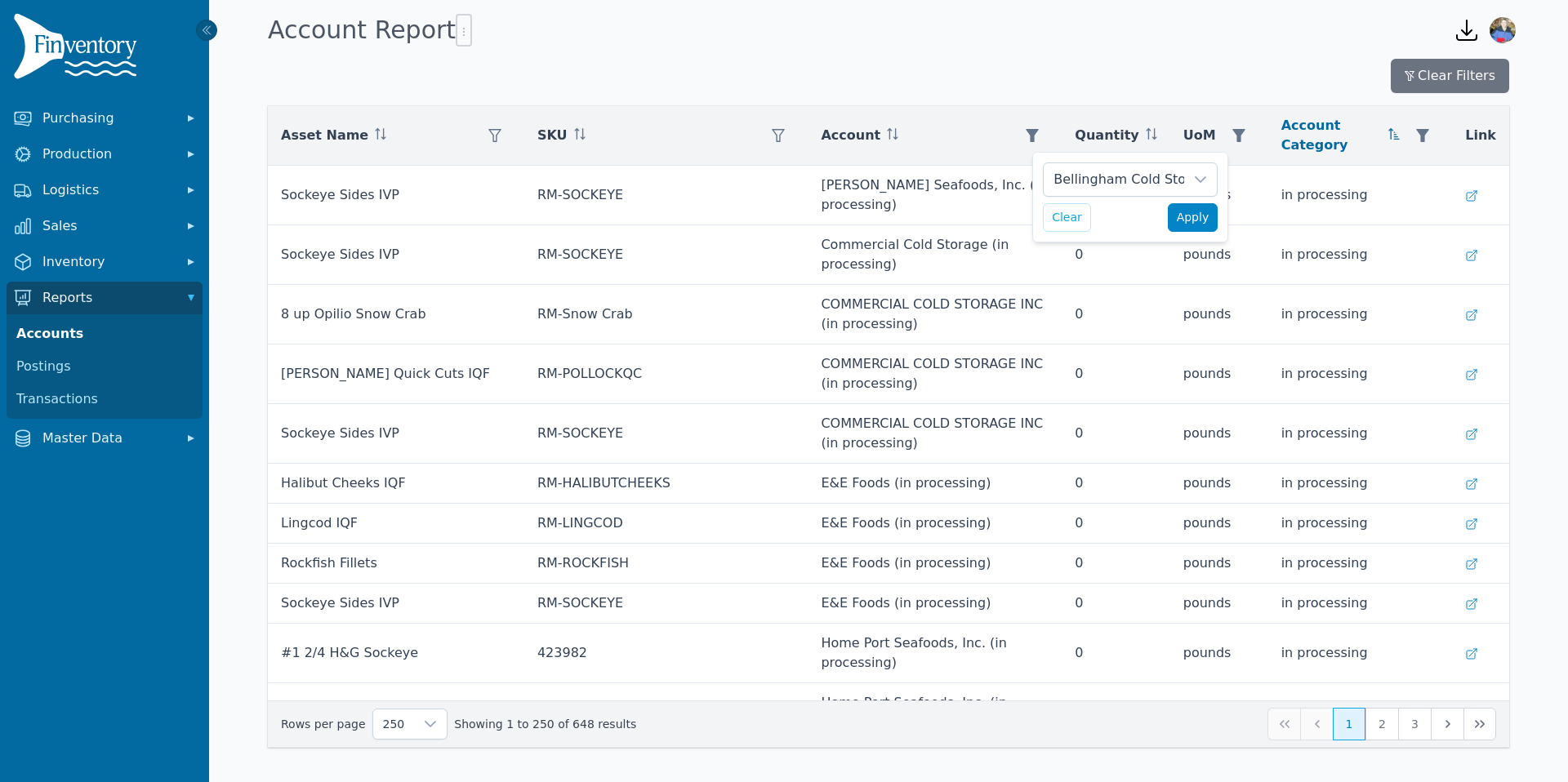
click at [1201, 218] on span "Apply" at bounding box center [1193, 218] width 33 height 17
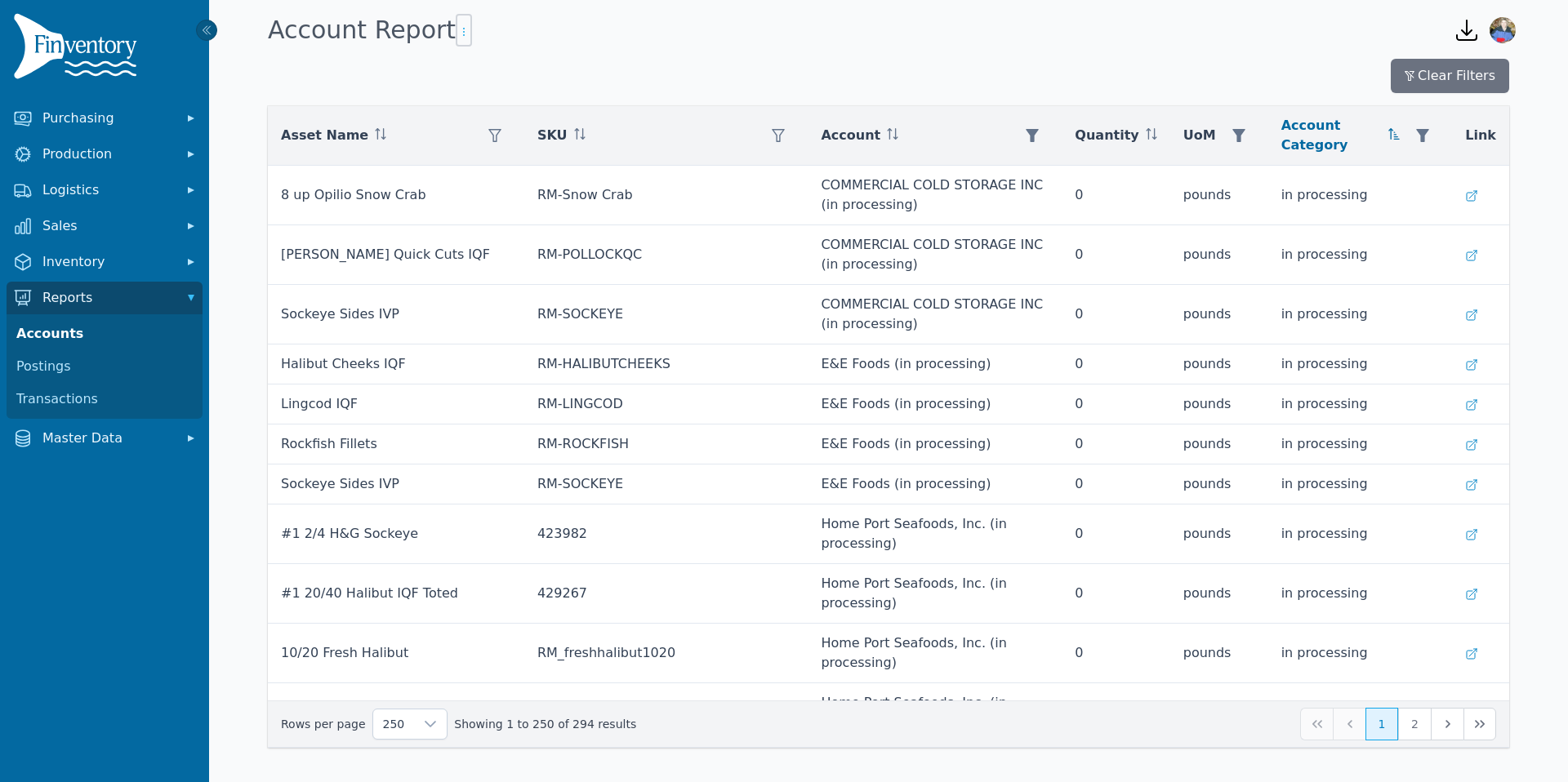
click at [458, 32] on icon "button" at bounding box center [464, 31] width 13 height 13
click at [491, 64] on span "Export .csv" at bounding box center [490, 64] width 93 height 13
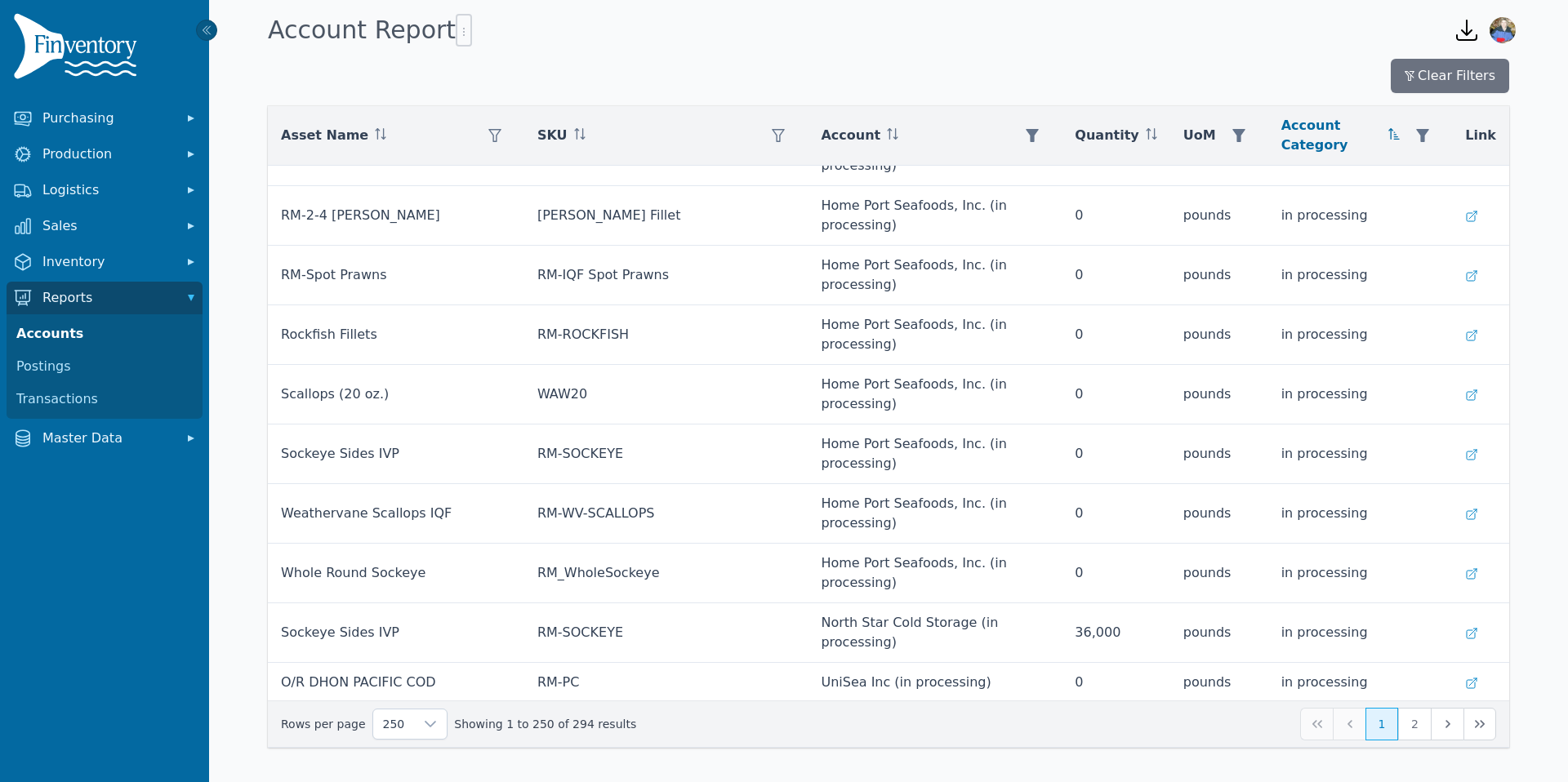
scroll to position [1642, 0]
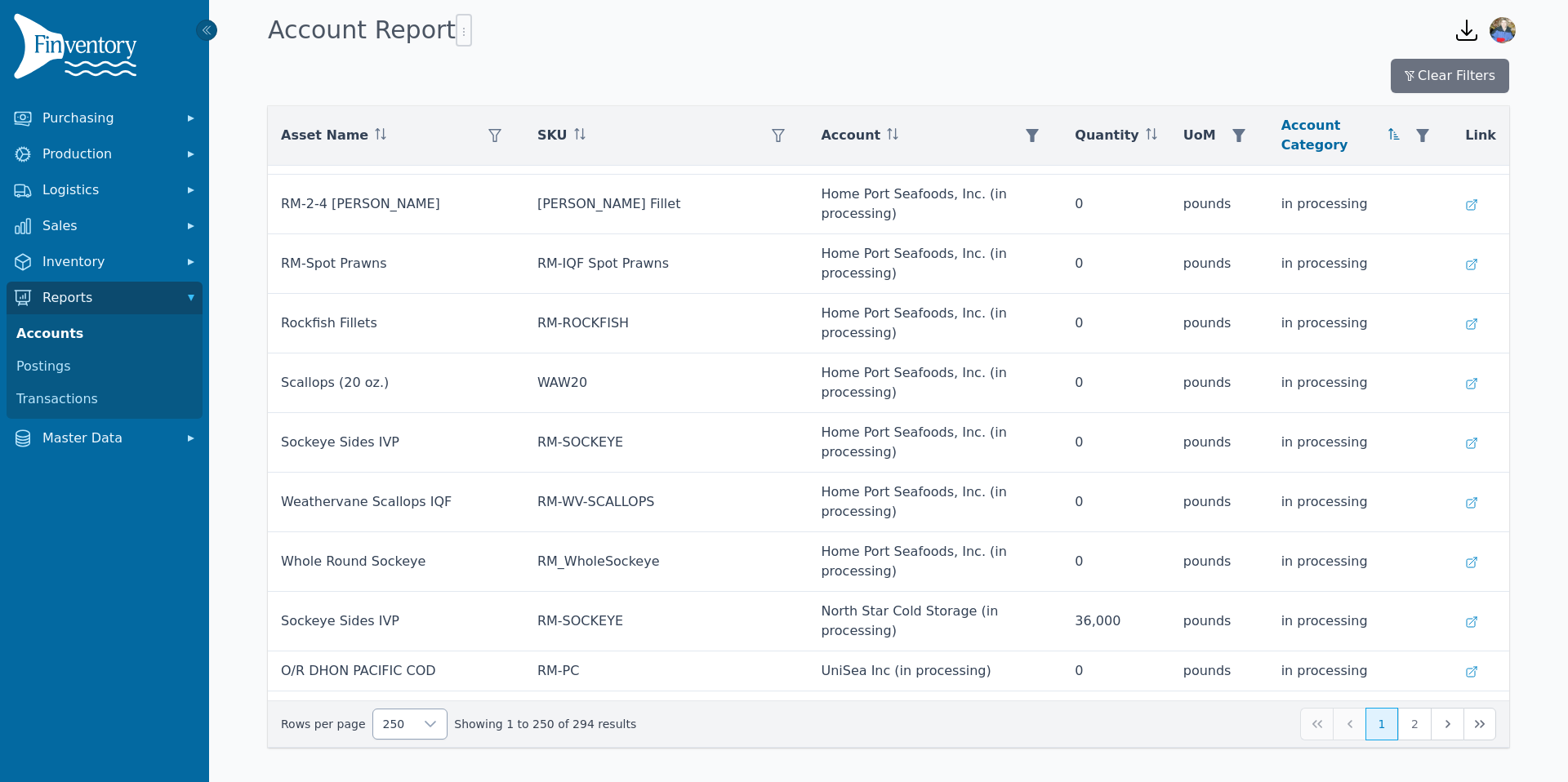
click at [424, 725] on icon at bounding box center [430, 724] width 13 height 13
click at [412, 685] on li "250" at bounding box center [403, 687] width 66 height 33
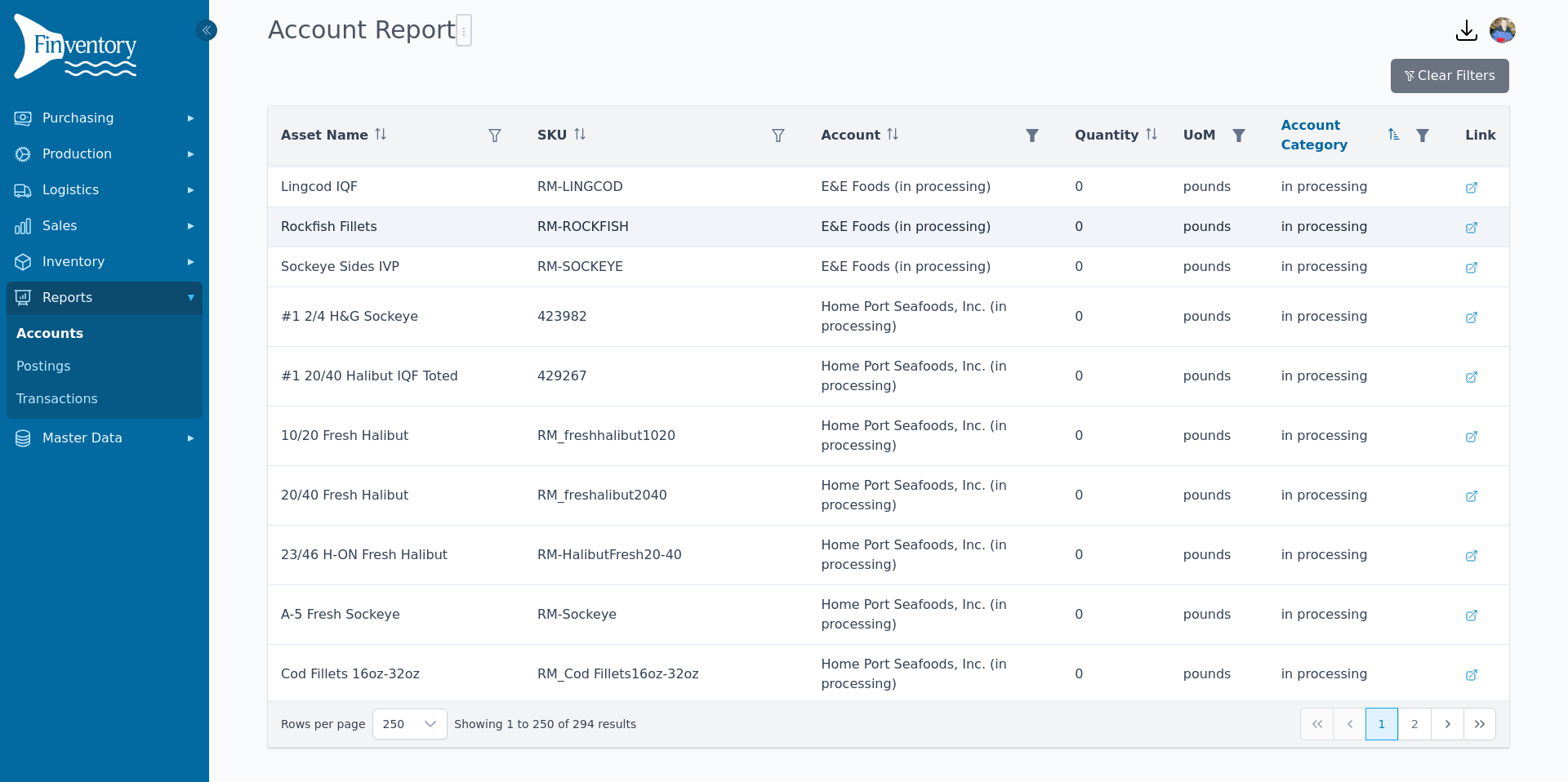
scroll to position [215, 0]
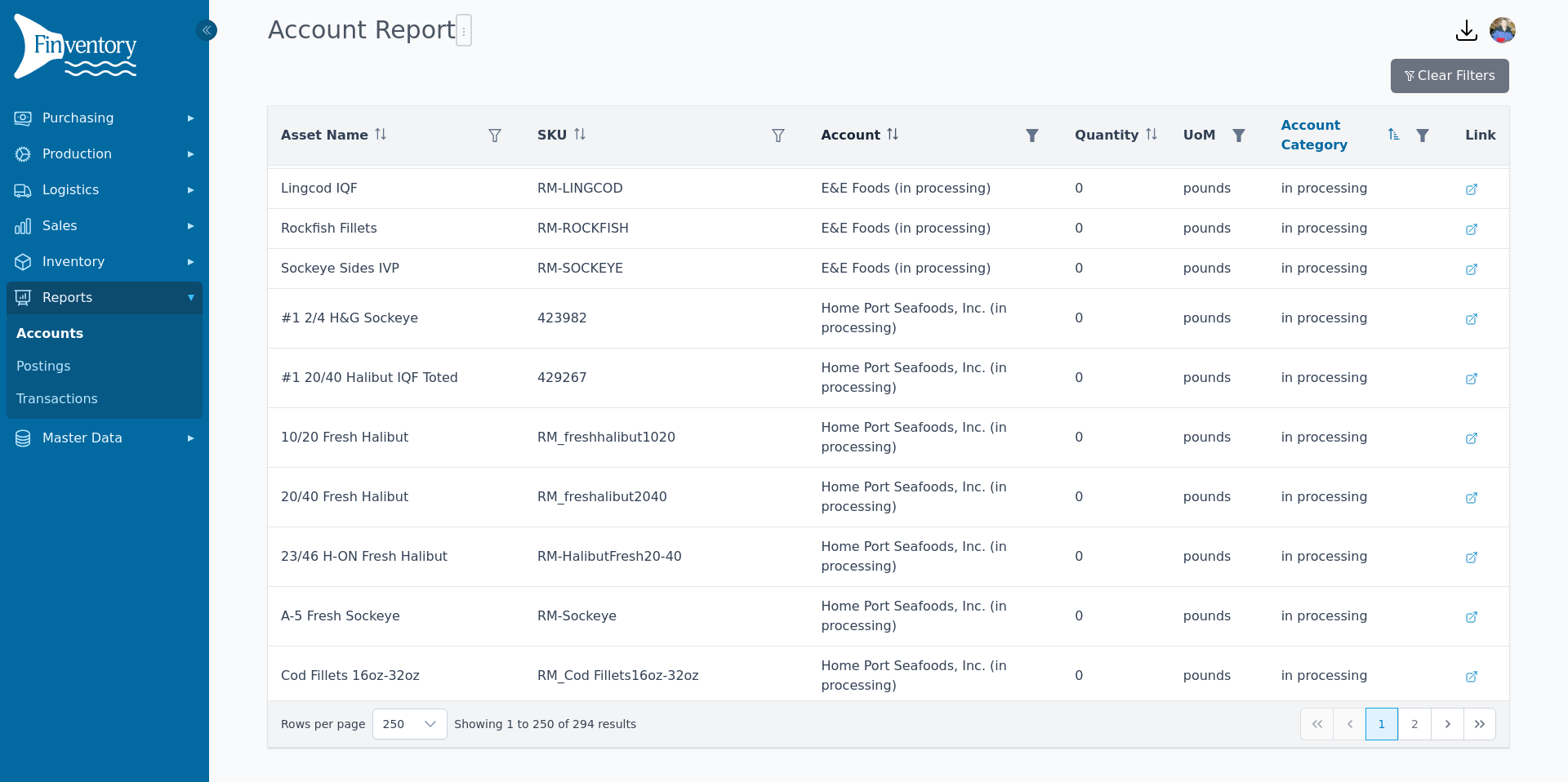
click at [994, 138] on div "Account" at bounding box center [935, 135] width 228 height 33
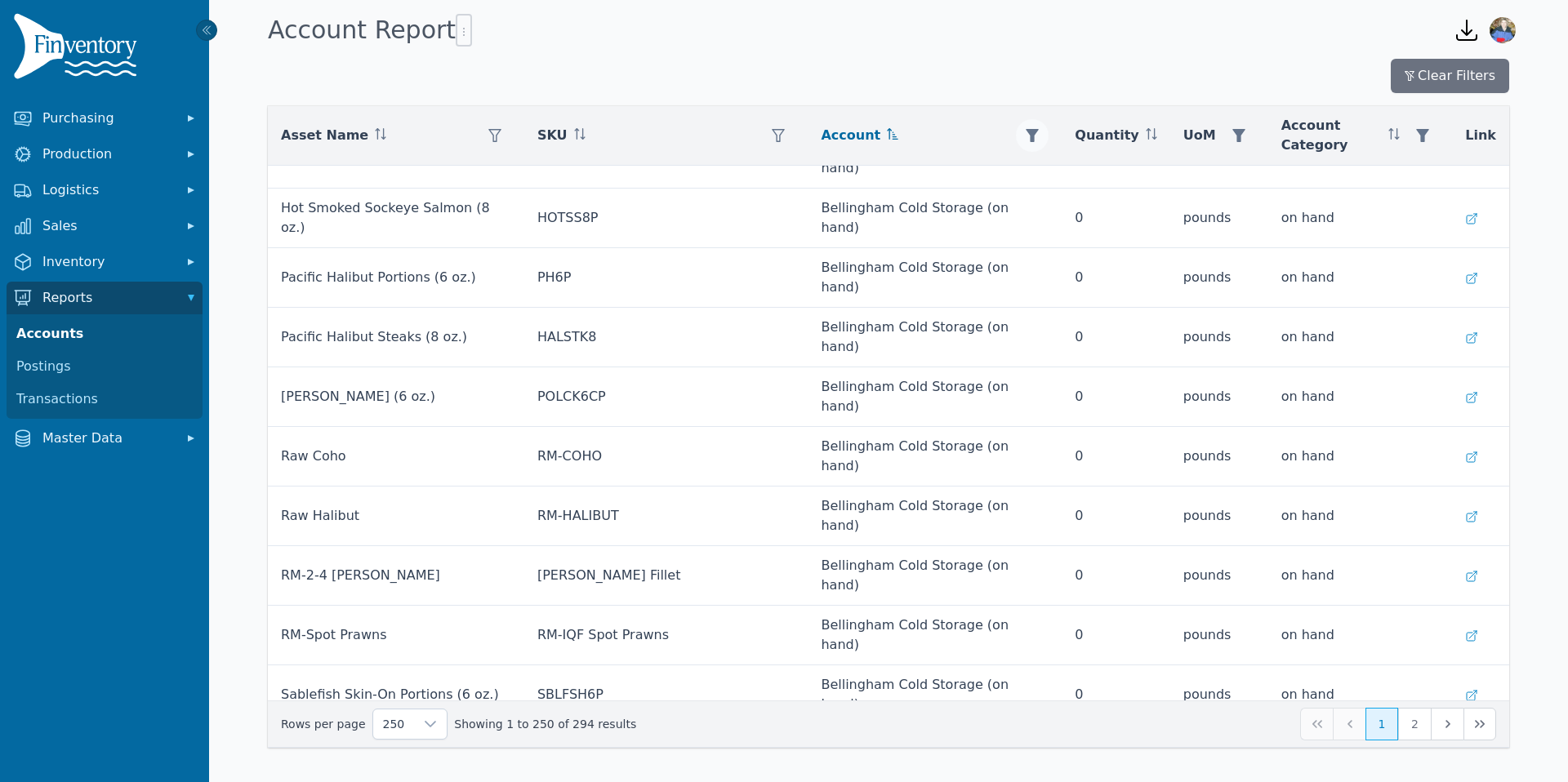
click at [1039, 135] on icon "button" at bounding box center [1032, 135] width 13 height 13
click at [1201, 181] on icon at bounding box center [1201, 180] width 12 height 7
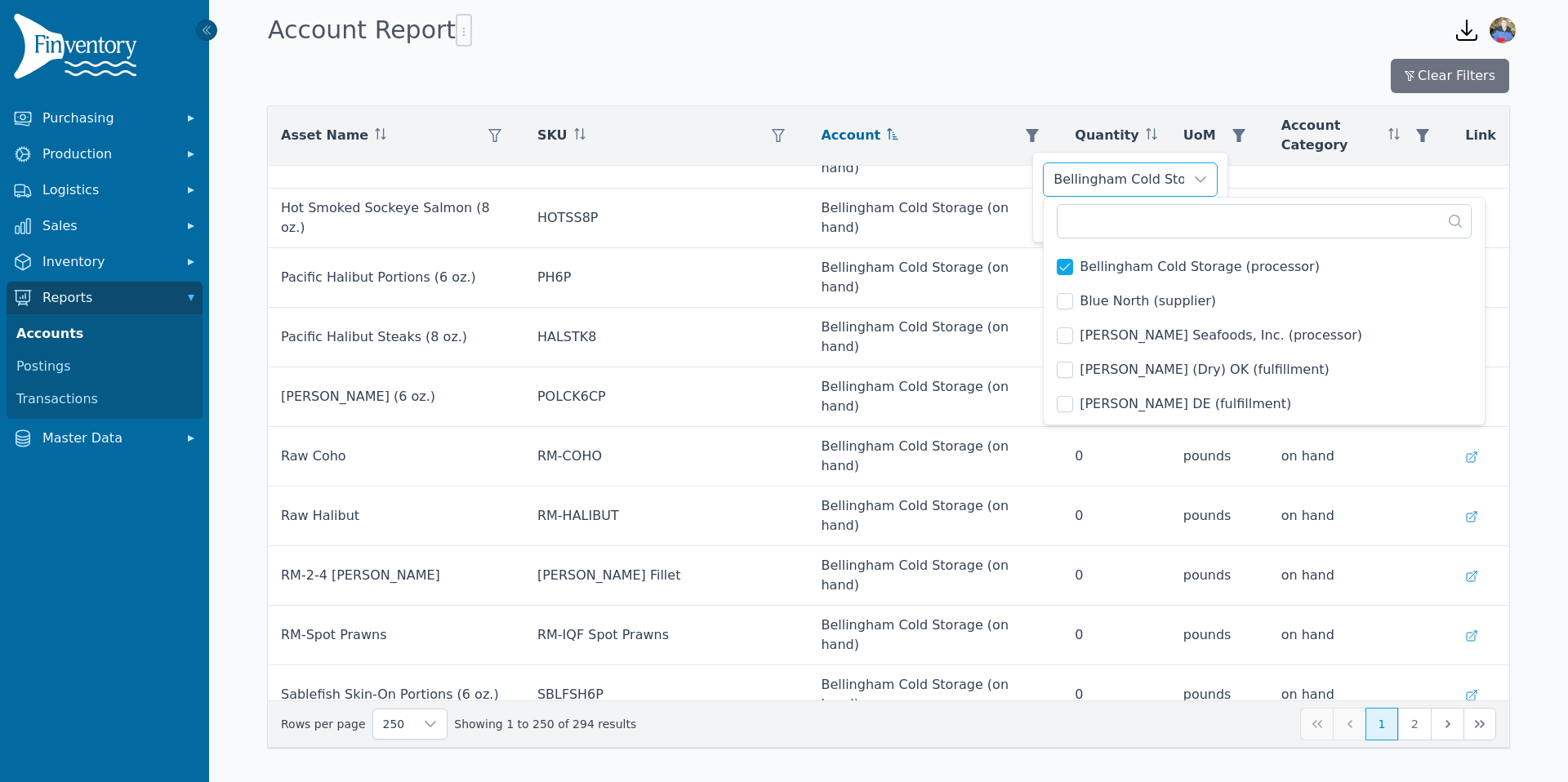
scroll to position [217, 0]
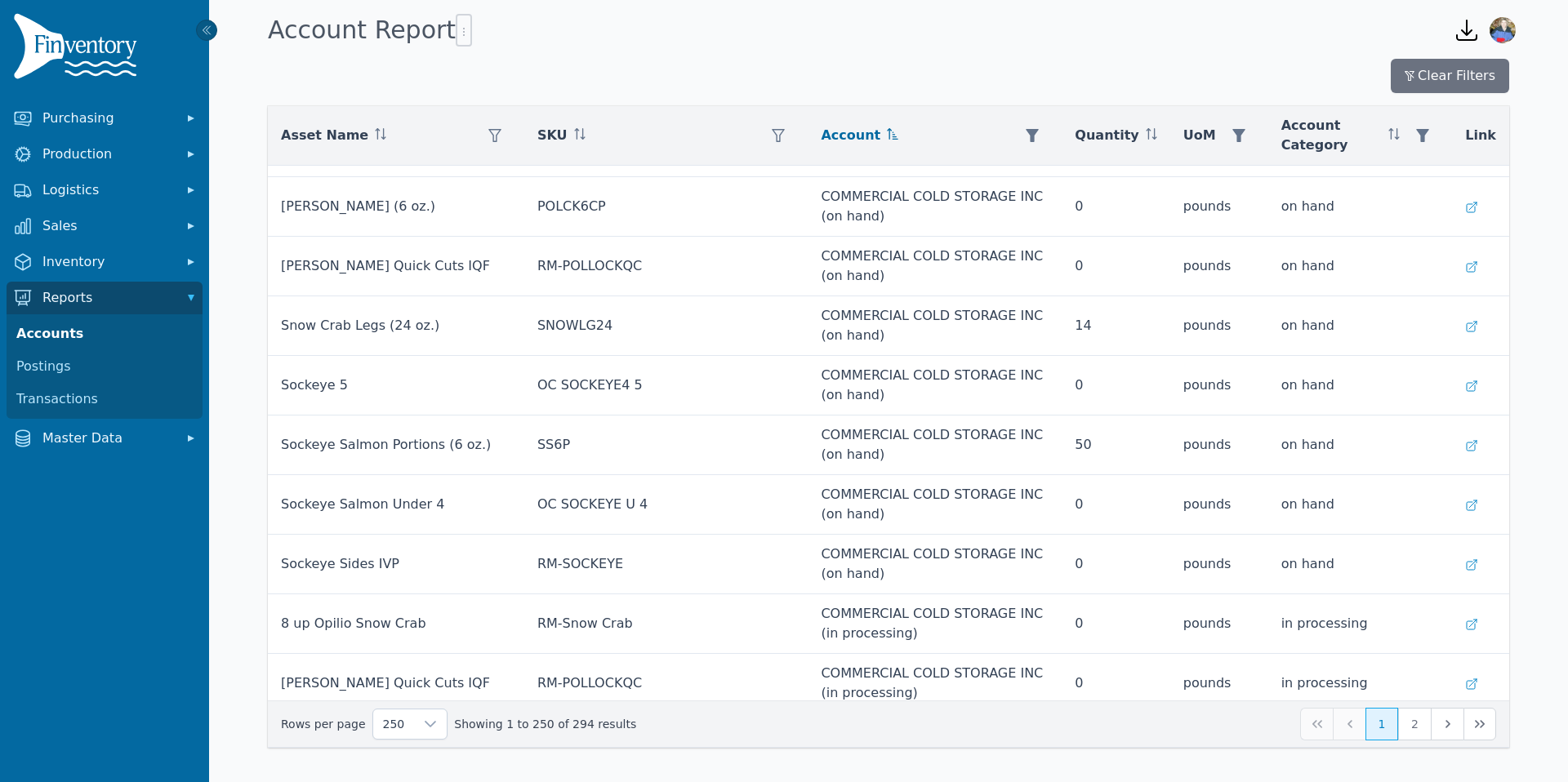
scroll to position [3207, 0]
